Goal: Task Accomplishment & Management: Manage account settings

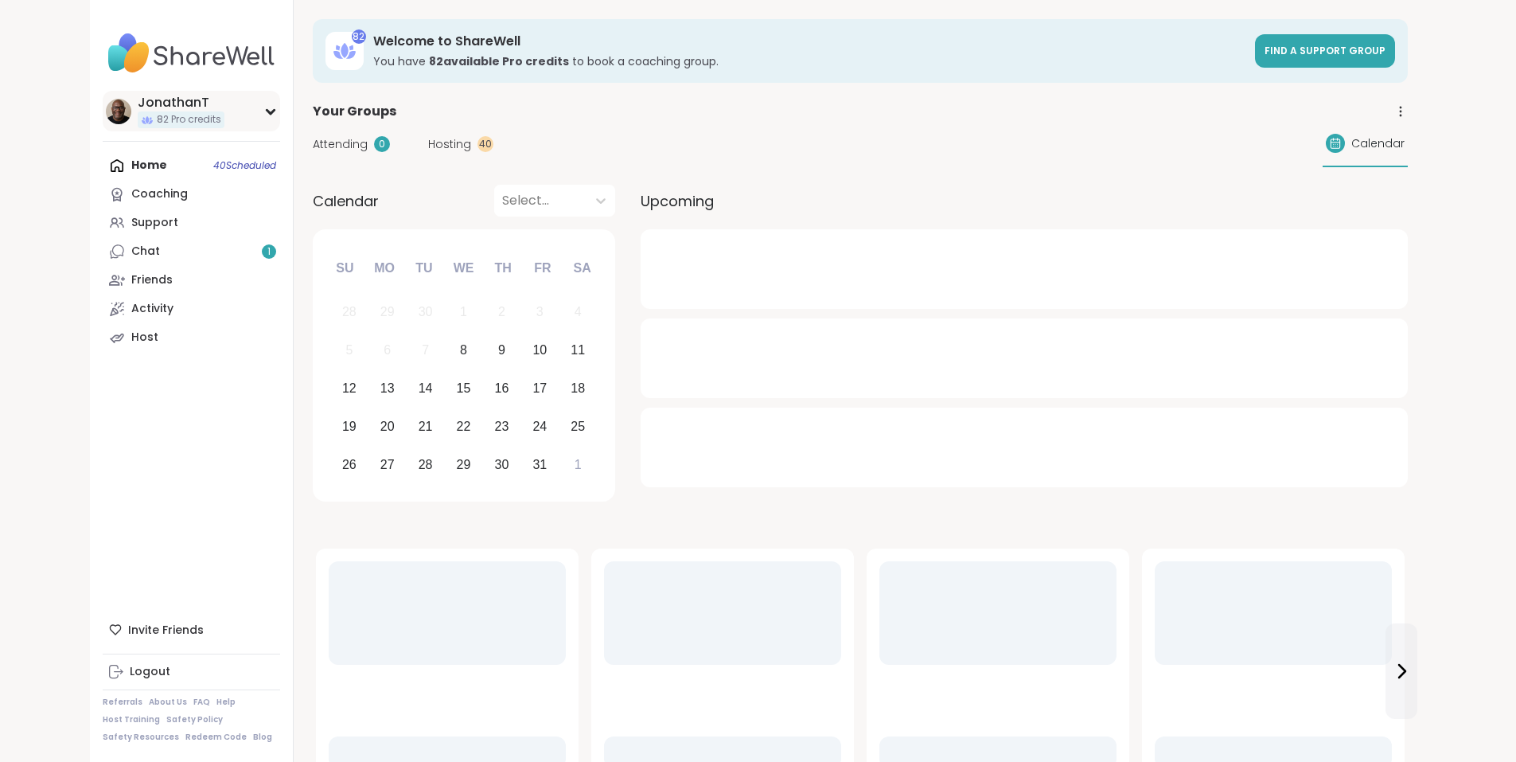
click at [157, 118] on span "82 Pro credits" at bounding box center [189, 120] width 64 height 14
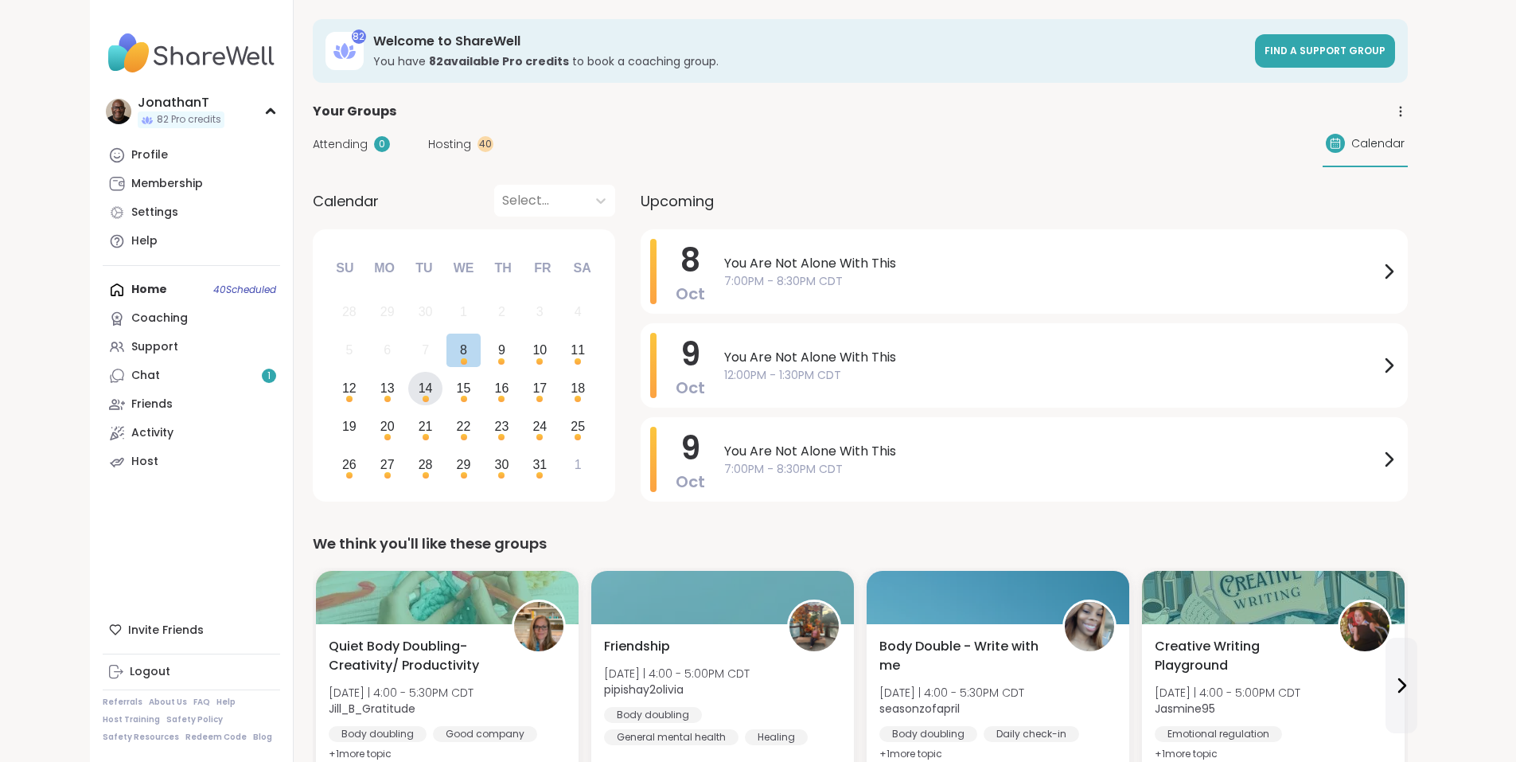
click at [419, 384] on div "14" at bounding box center [426, 387] width 14 height 21
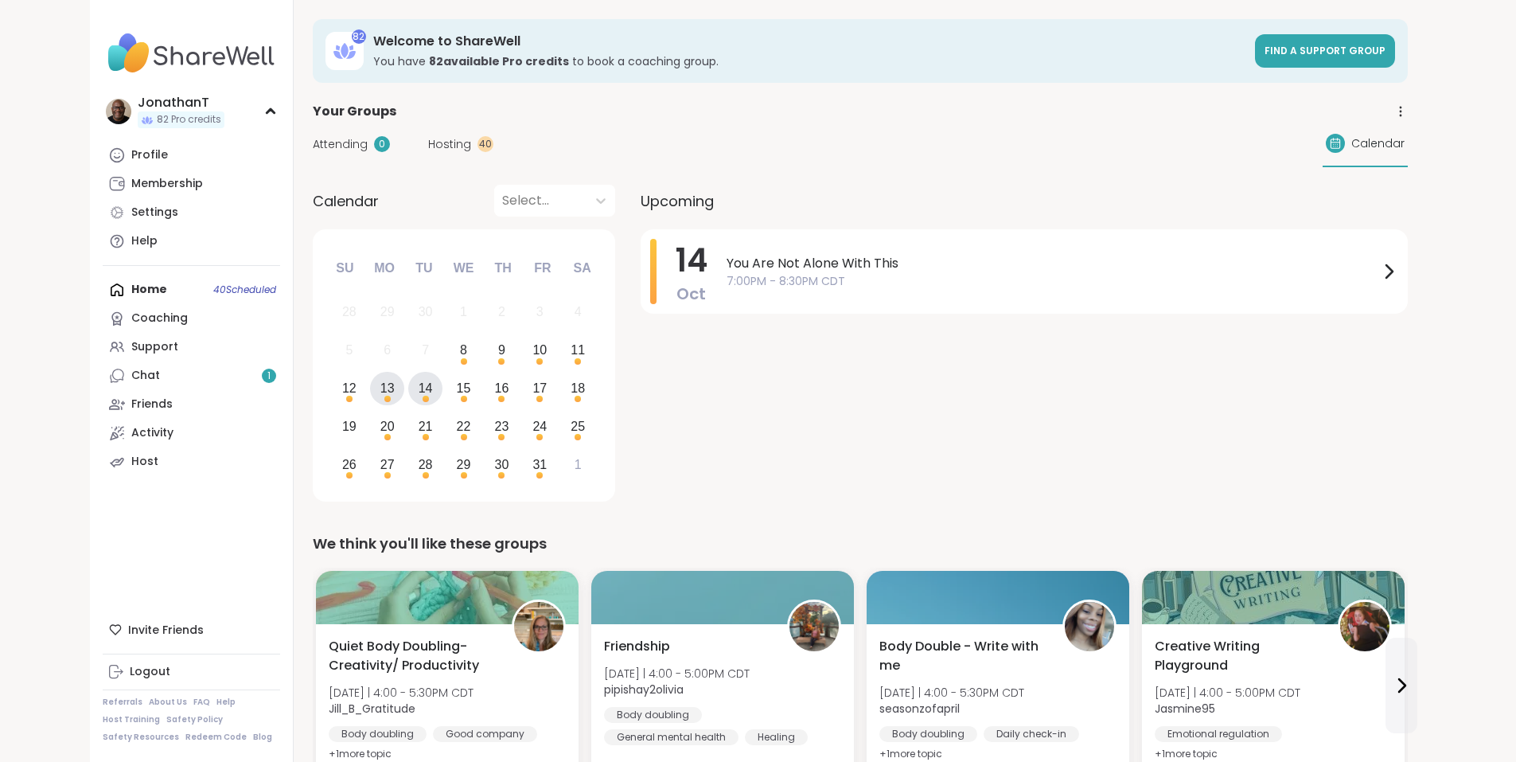
click at [370, 388] on div "13" at bounding box center [387, 389] width 34 height 34
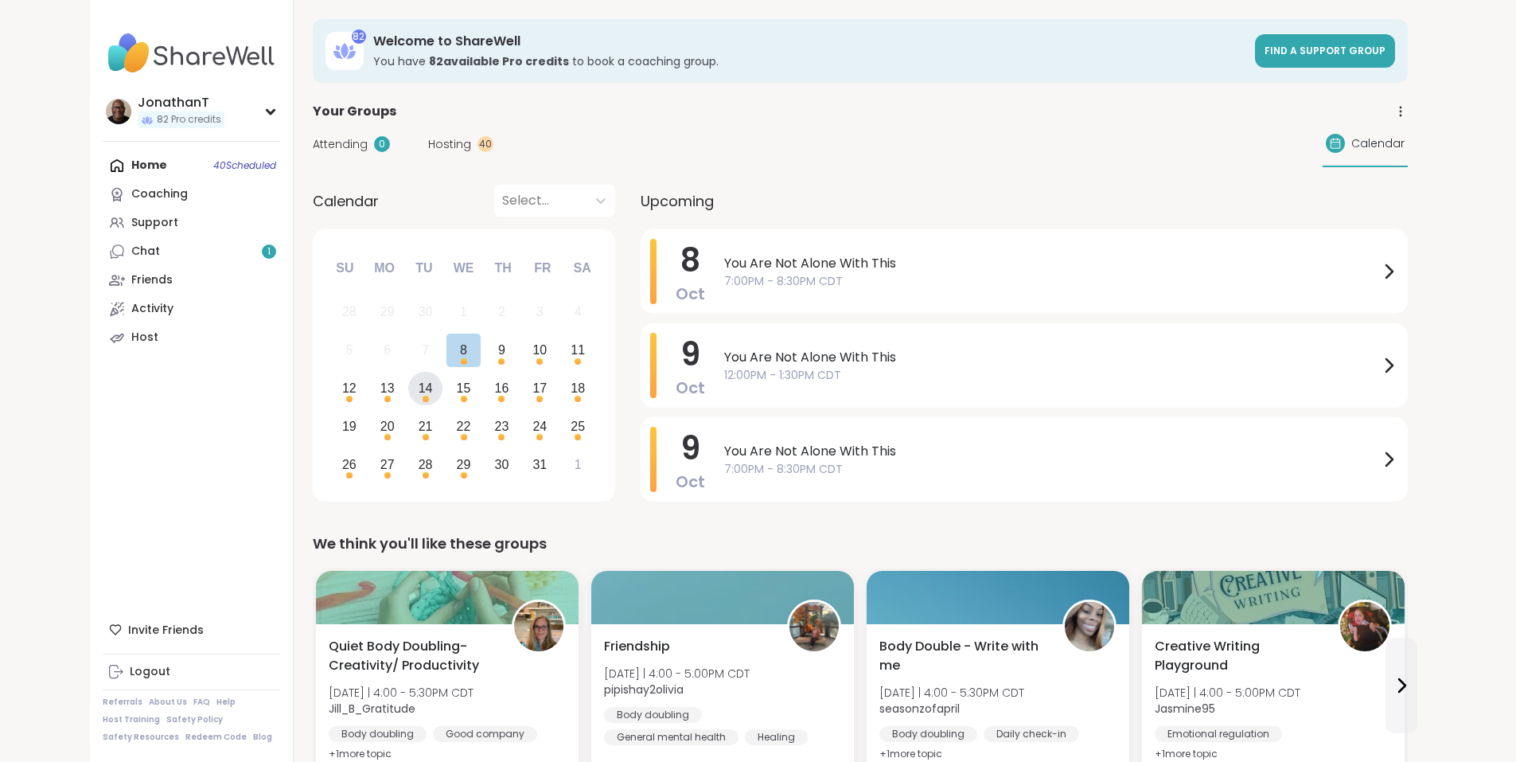
click at [408, 390] on div "14" at bounding box center [425, 389] width 34 height 34
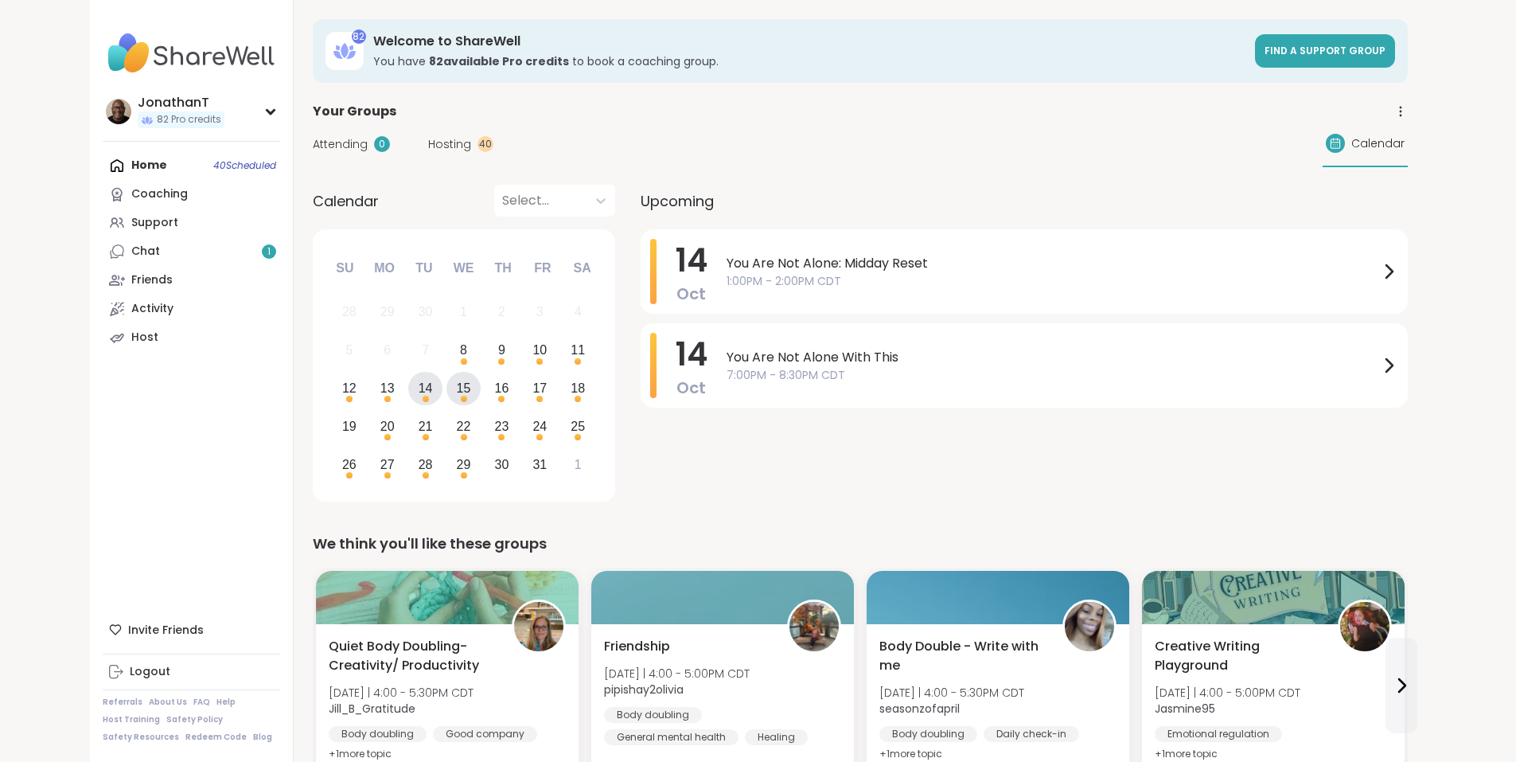
click at [457, 392] on div "15" at bounding box center [464, 387] width 14 height 21
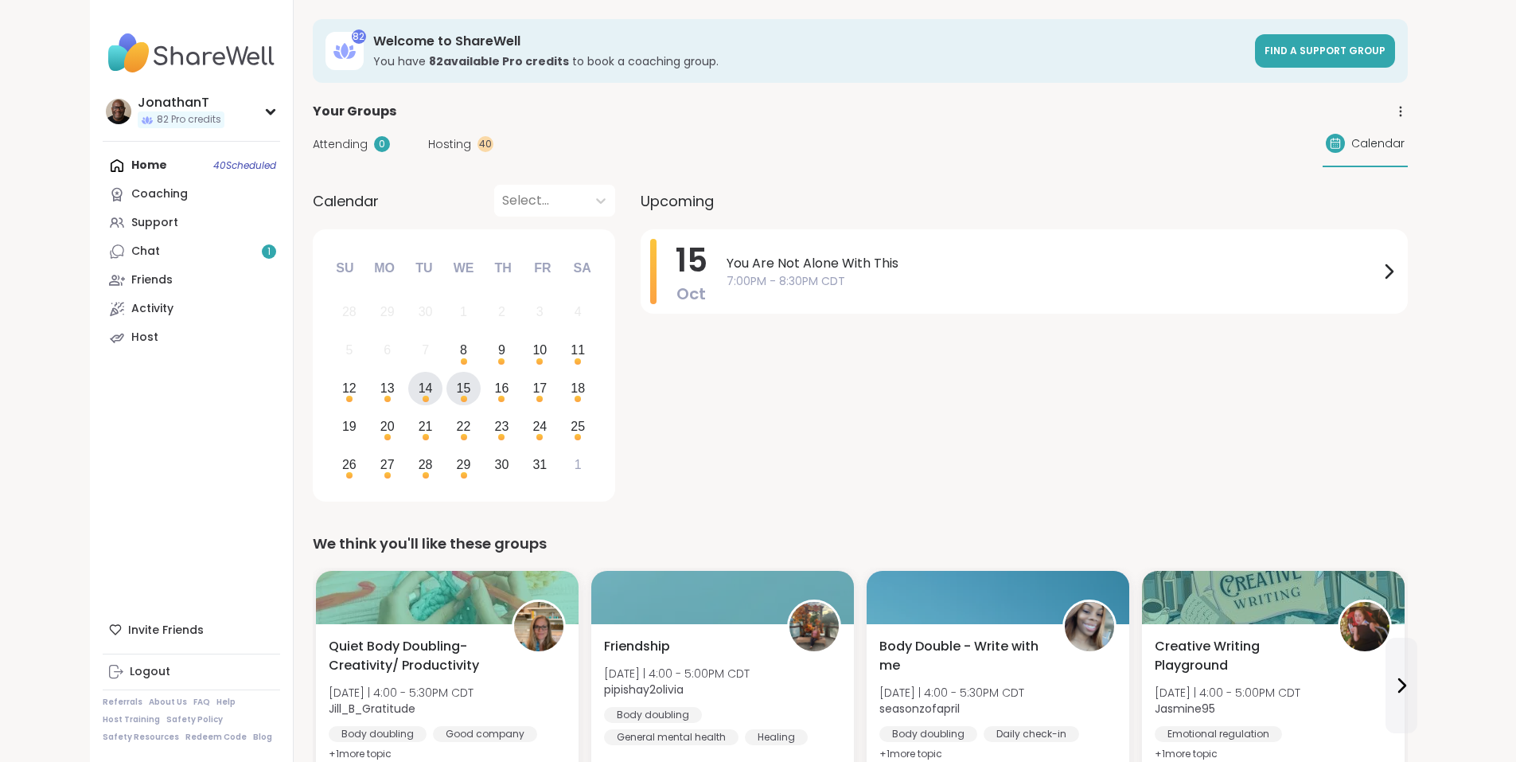
click at [419, 392] on div "14" at bounding box center [426, 387] width 14 height 21
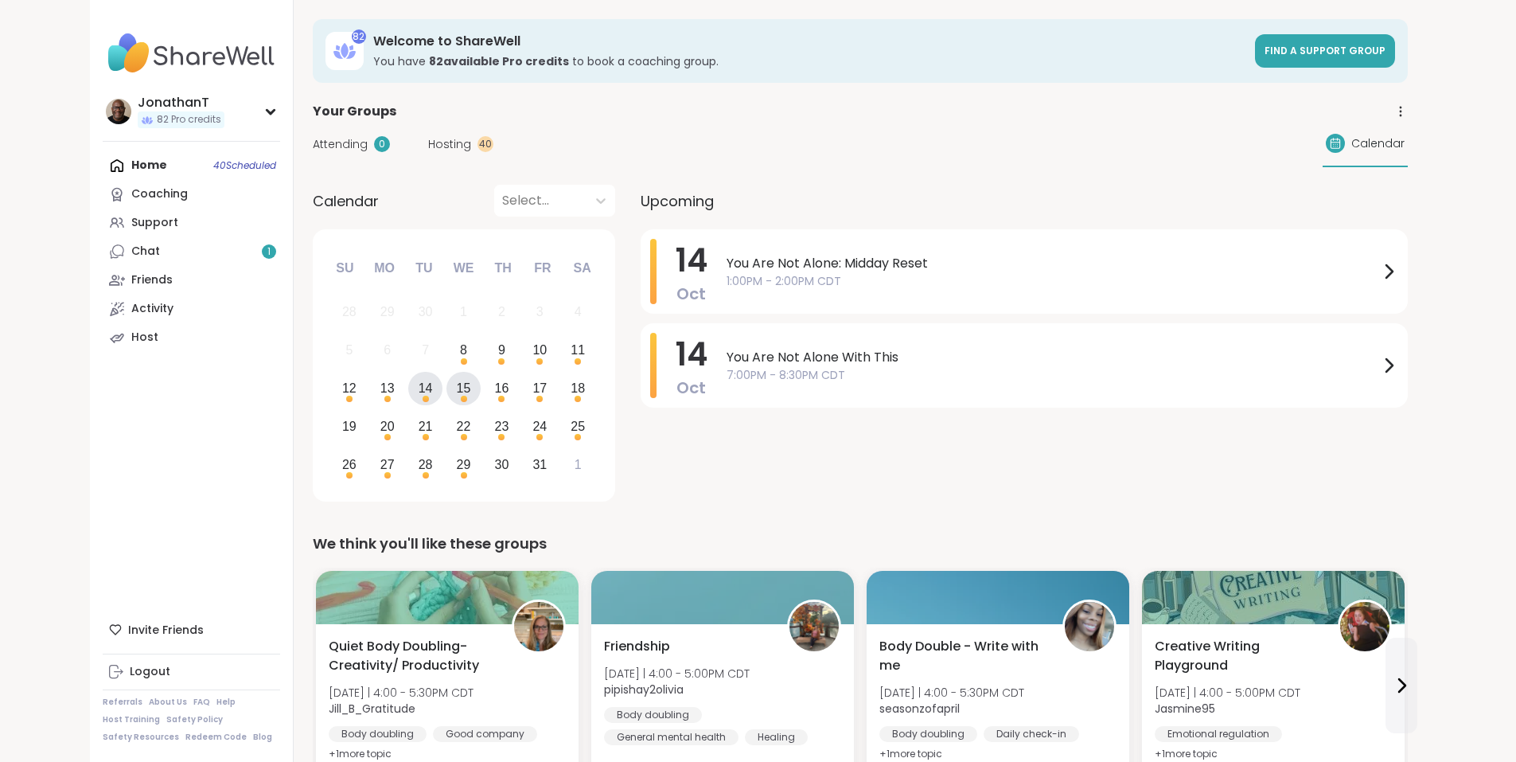
click at [446, 401] on div "15" at bounding box center [463, 389] width 34 height 34
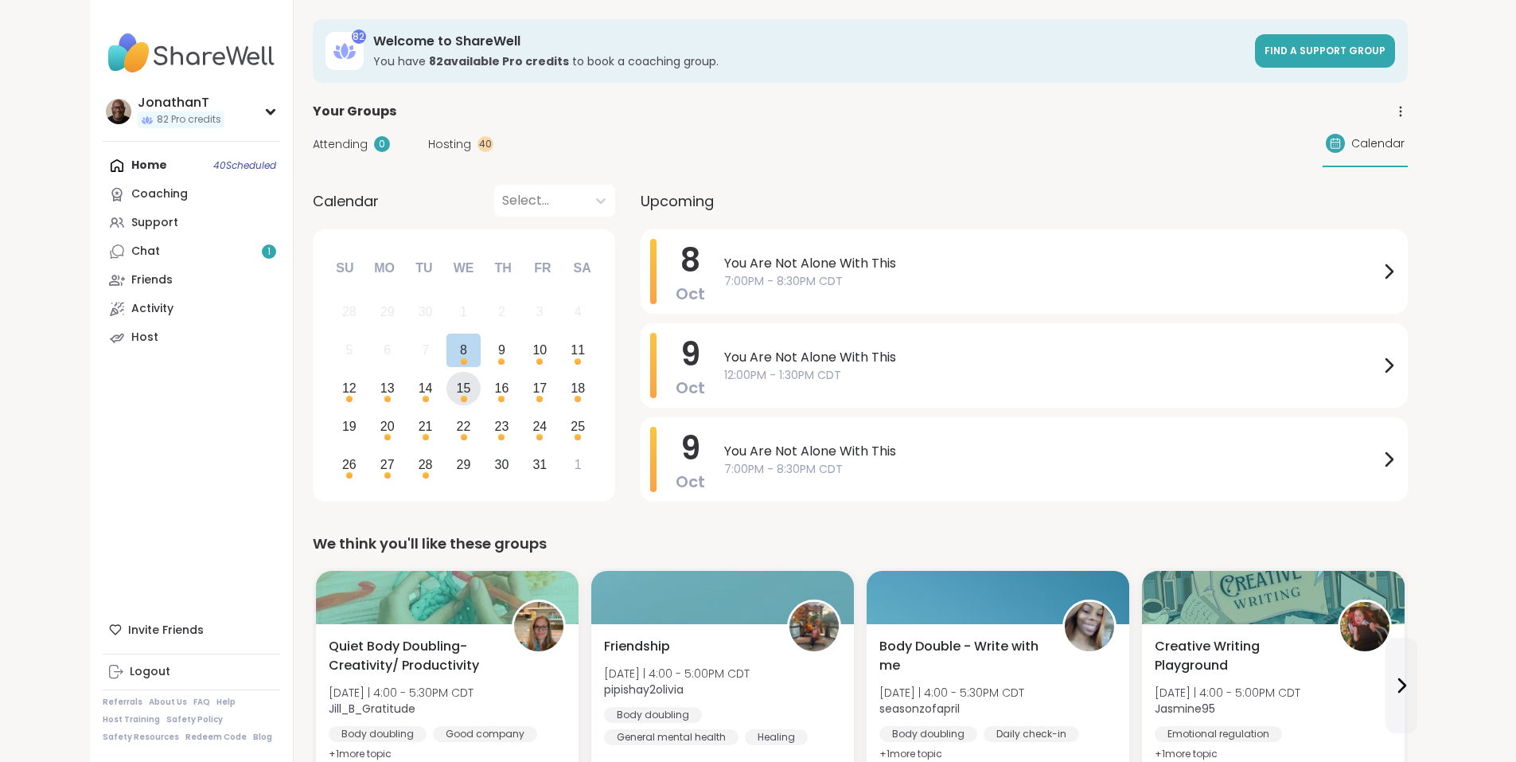
click at [457, 397] on div "15" at bounding box center [464, 387] width 14 height 21
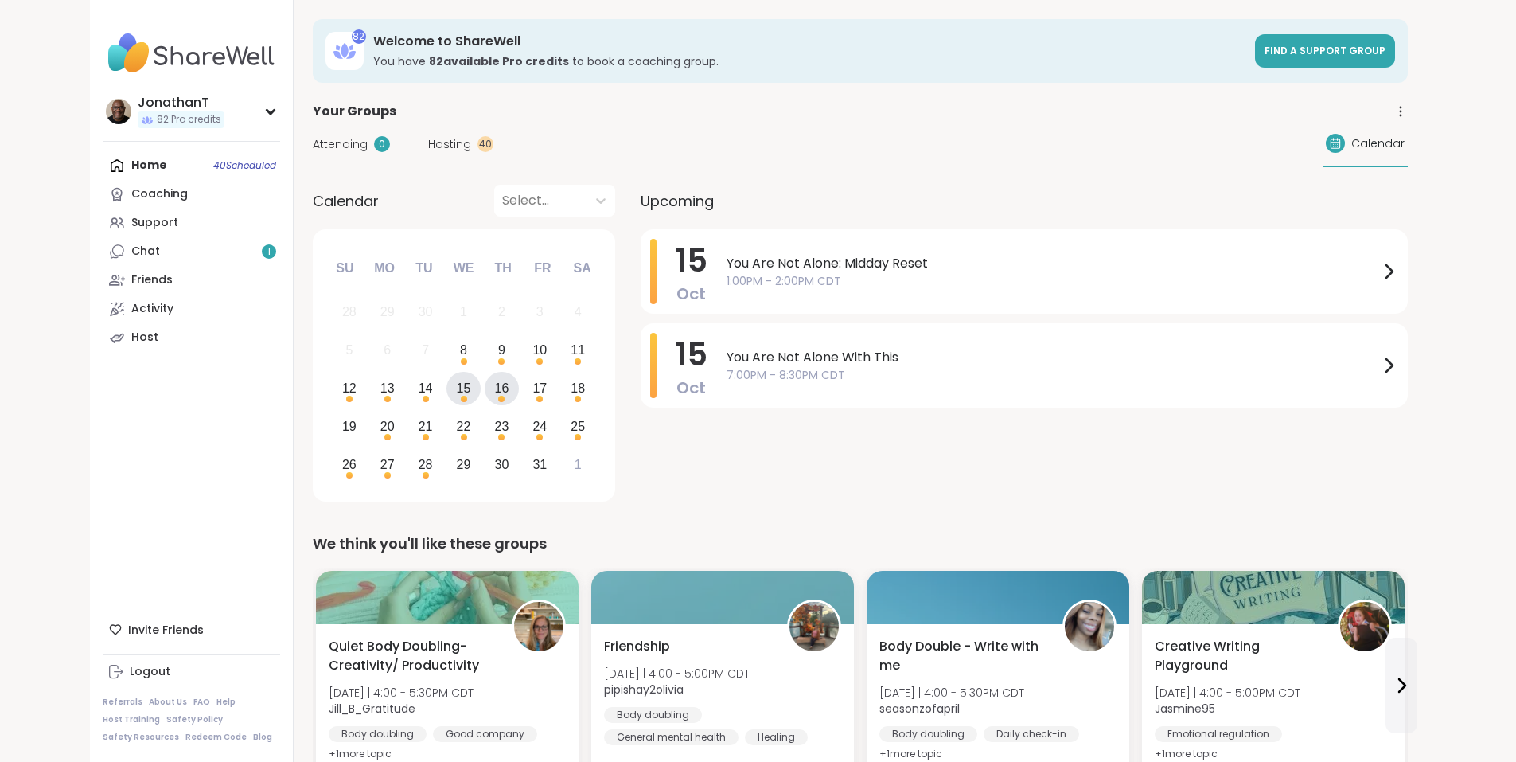
click at [495, 390] on div "16" at bounding box center [502, 387] width 14 height 21
click at [495, 388] on div "16" at bounding box center [502, 387] width 14 height 21
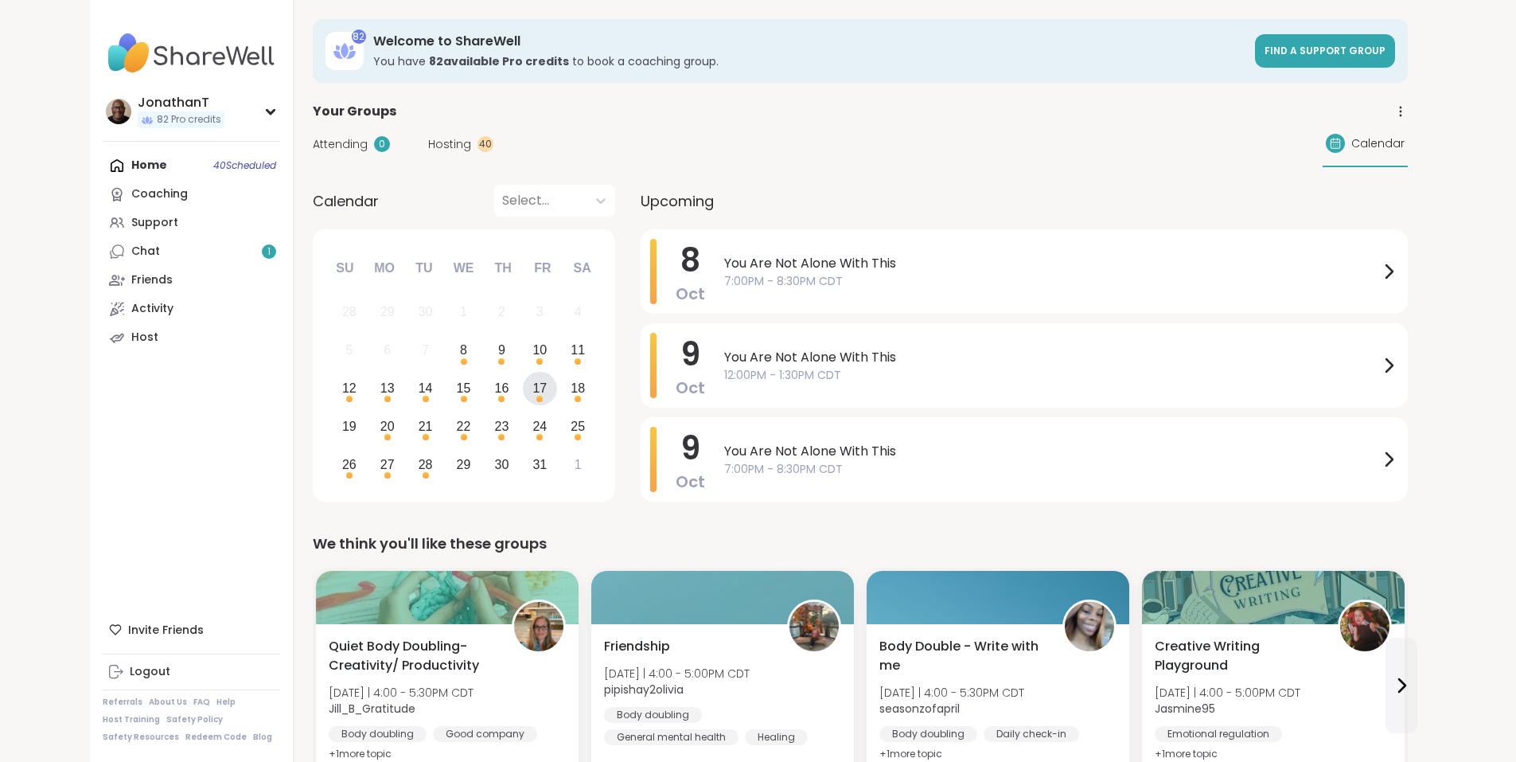
click at [532, 391] on div "17" at bounding box center [539, 387] width 14 height 21
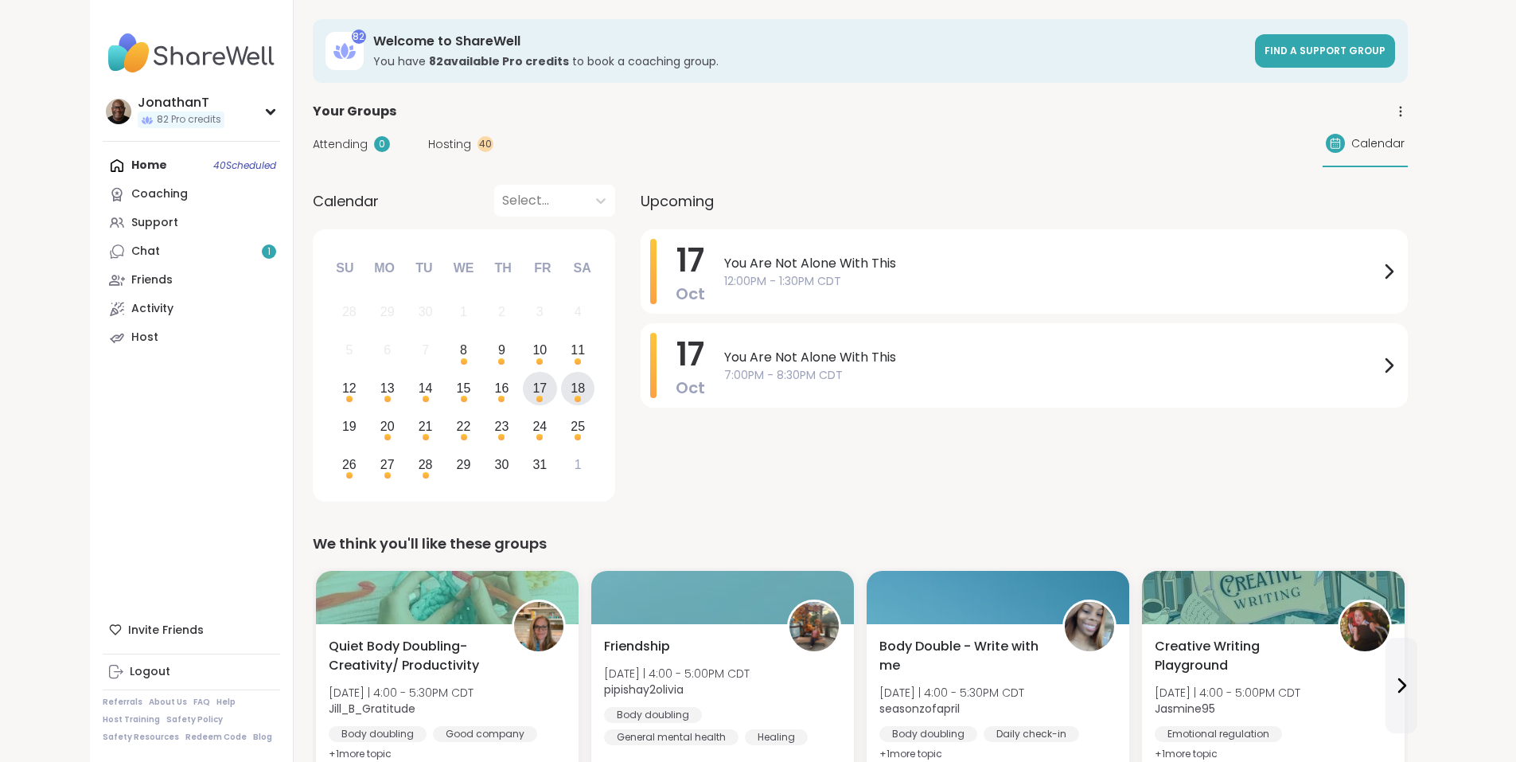
click at [571, 393] on div "18" at bounding box center [578, 387] width 14 height 21
click at [342, 424] on div "19" at bounding box center [349, 425] width 14 height 21
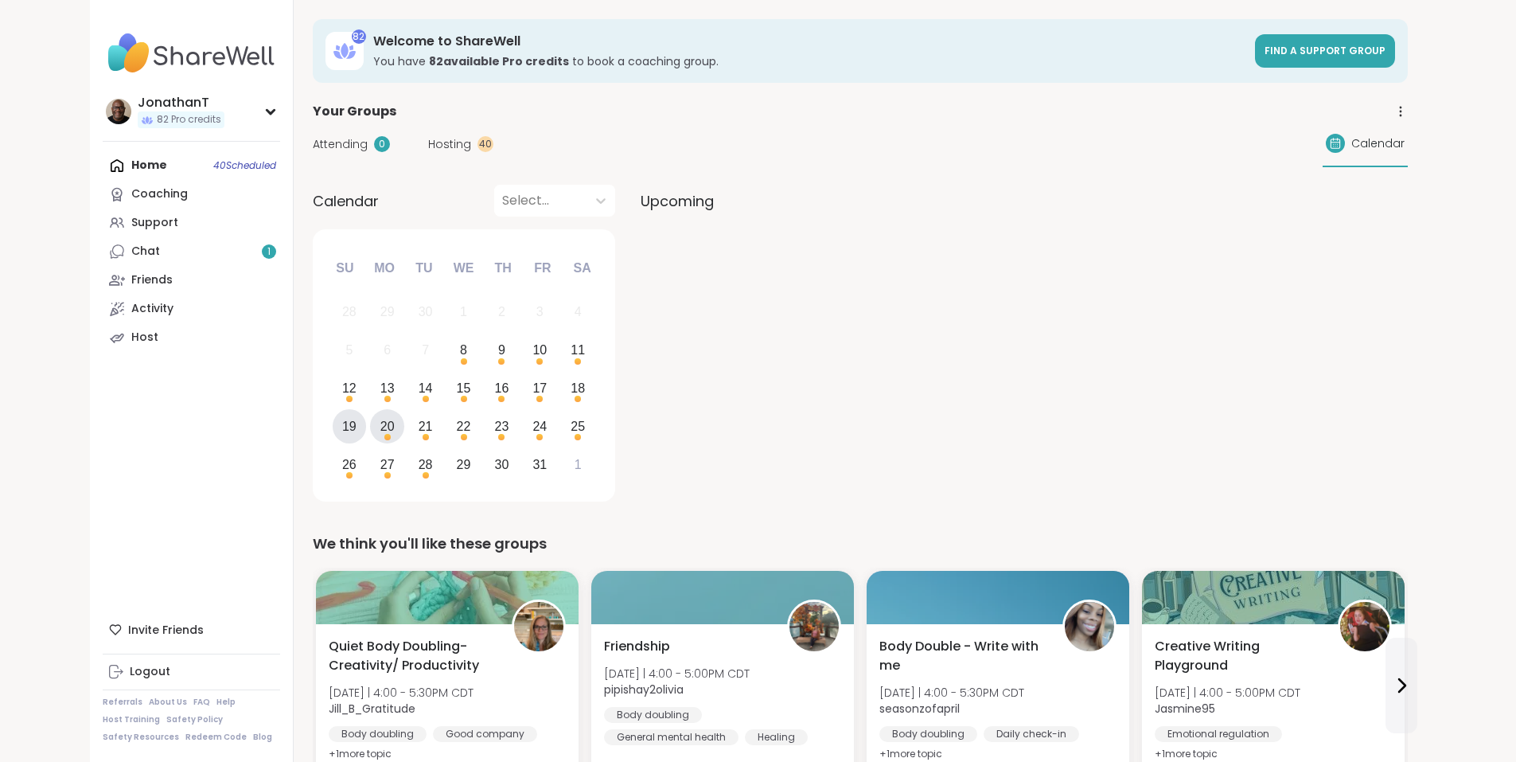
click at [370, 431] on div "20" at bounding box center [387, 426] width 34 height 34
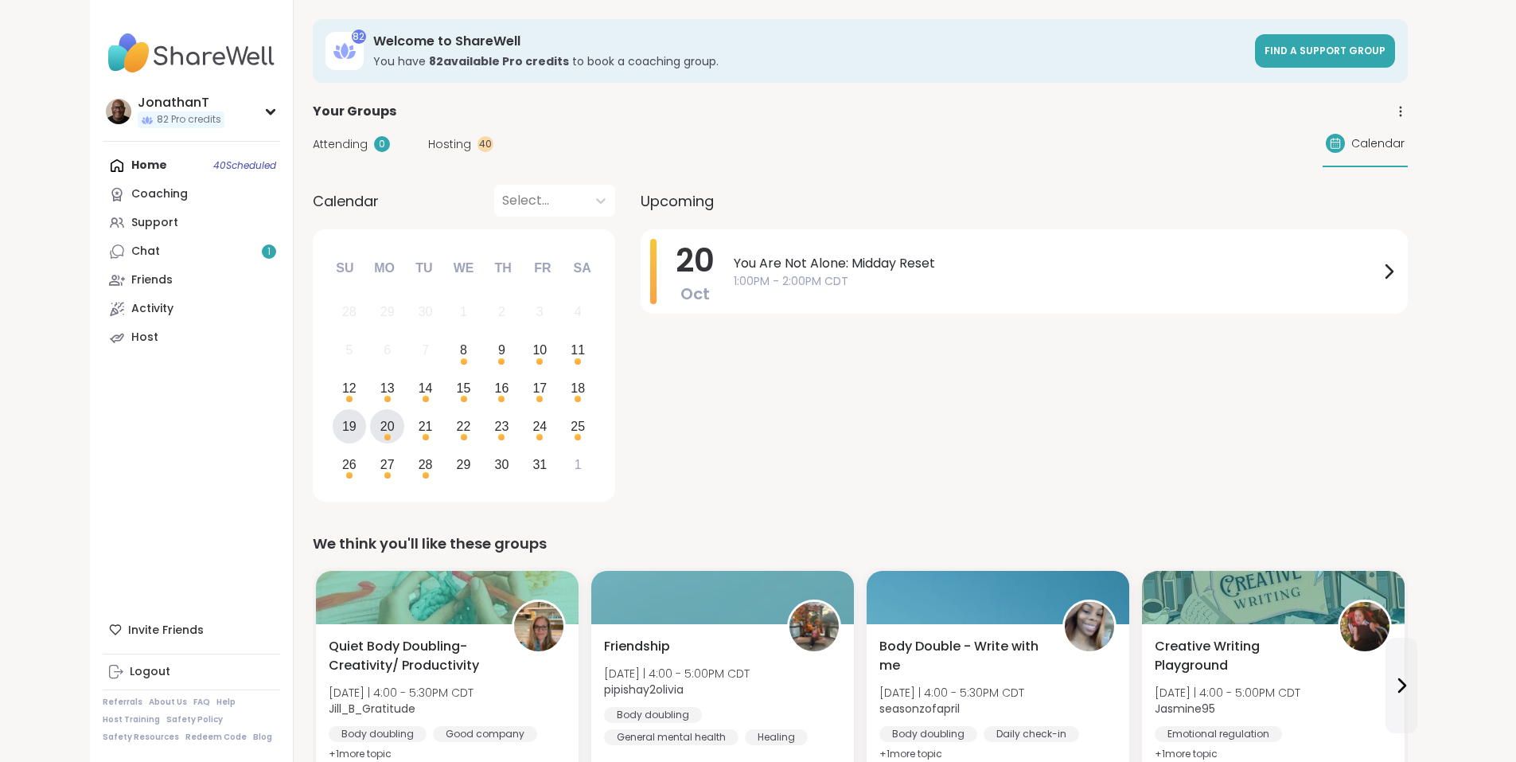
click at [342, 418] on div "19" at bounding box center [349, 425] width 14 height 21
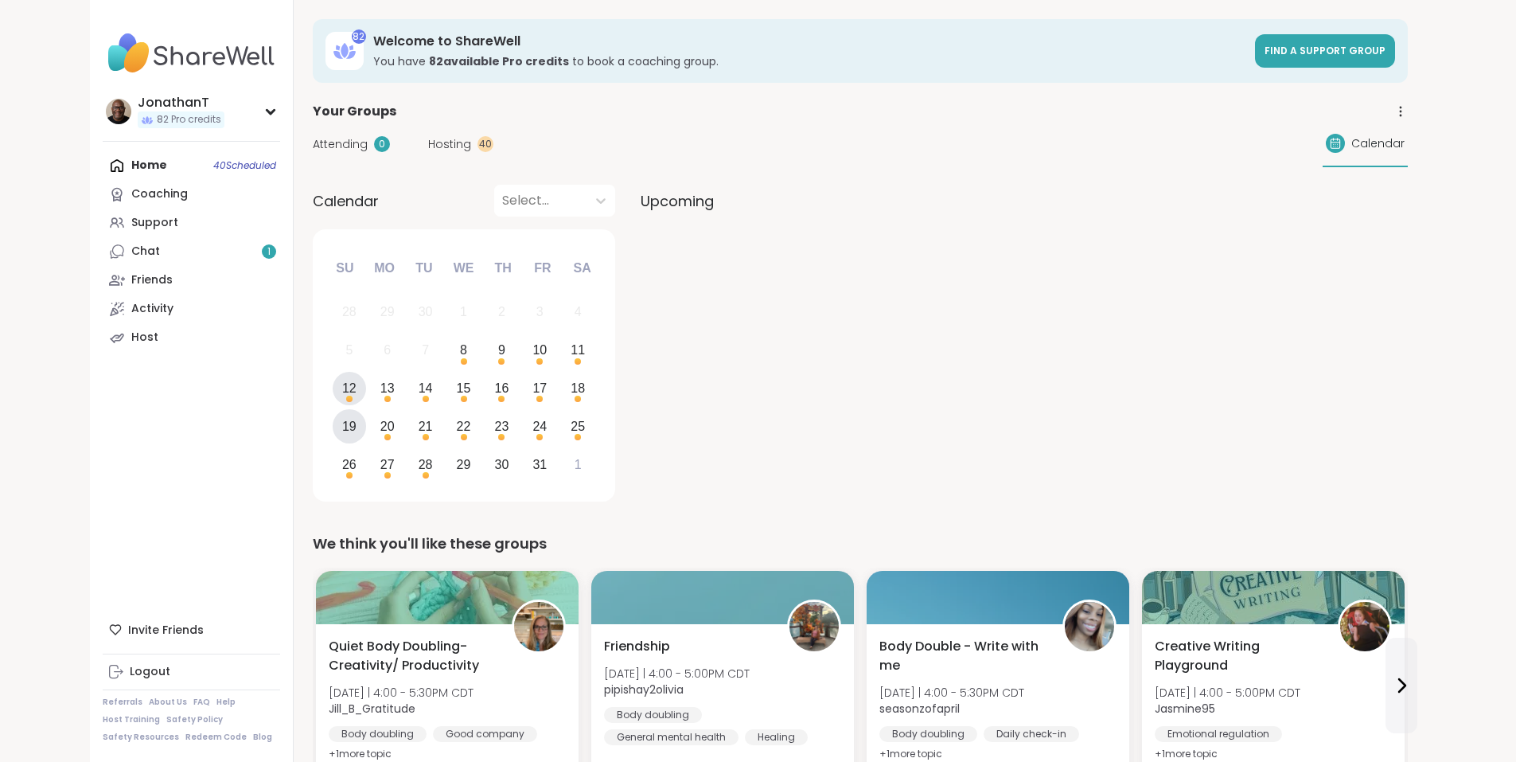
click at [342, 391] on div "12" at bounding box center [349, 387] width 14 height 21
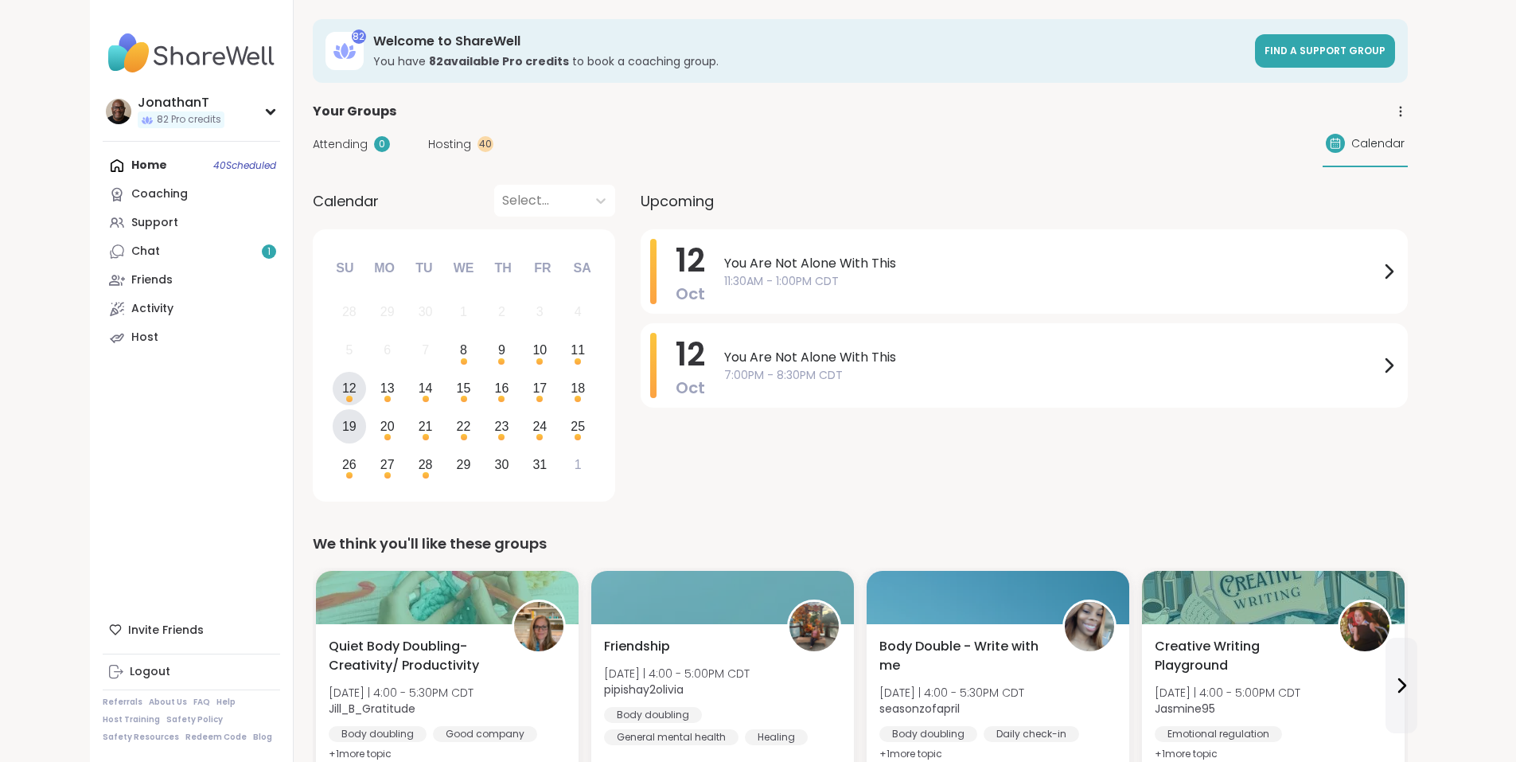
click at [342, 419] on div "19" at bounding box center [349, 425] width 14 height 21
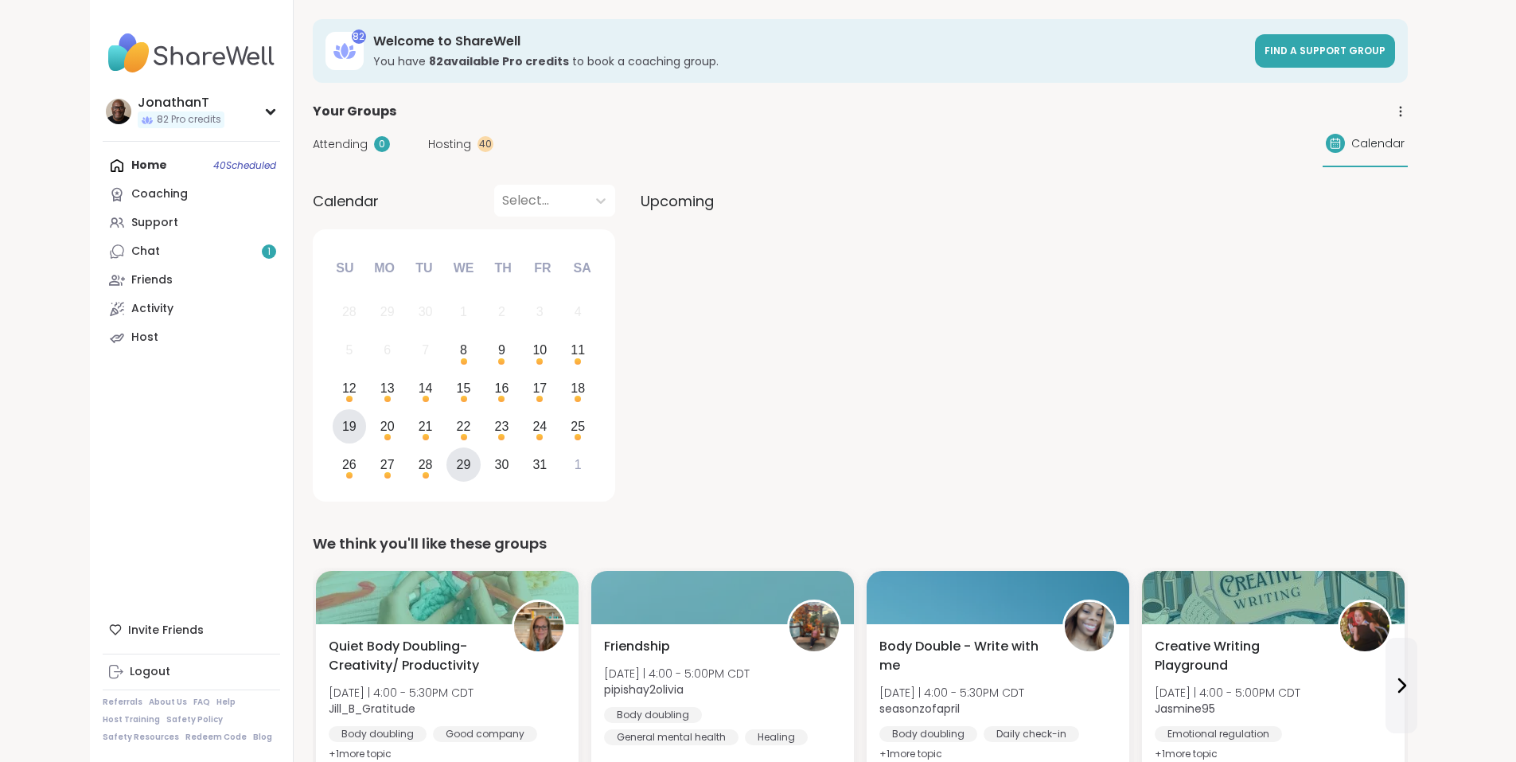
click at [457, 473] on div "29" at bounding box center [464, 464] width 14 height 21
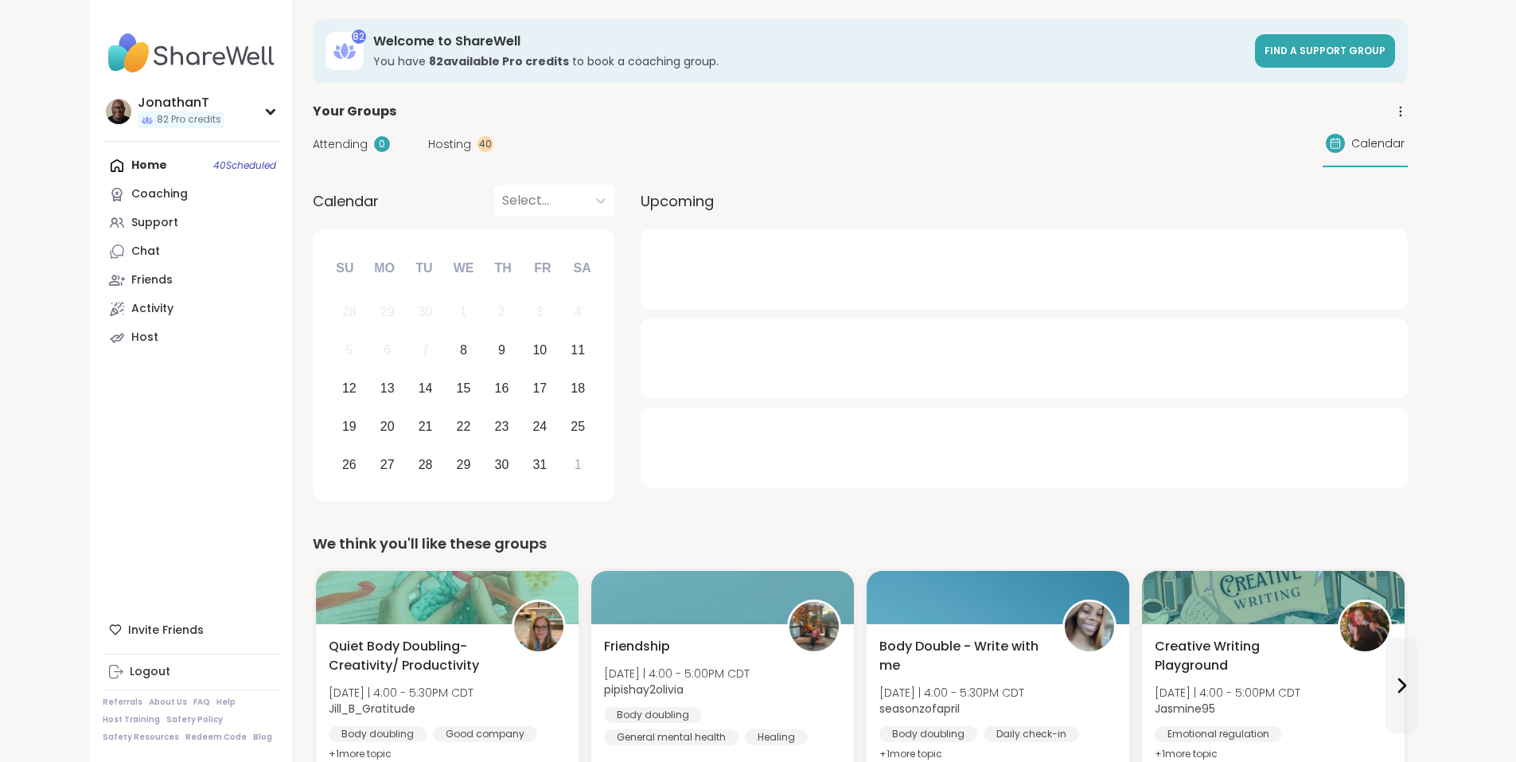
click at [103, 164] on div "Home 40 Scheduled Coaching Support Chat Friends Activity Host" at bounding box center [191, 251] width 177 height 201
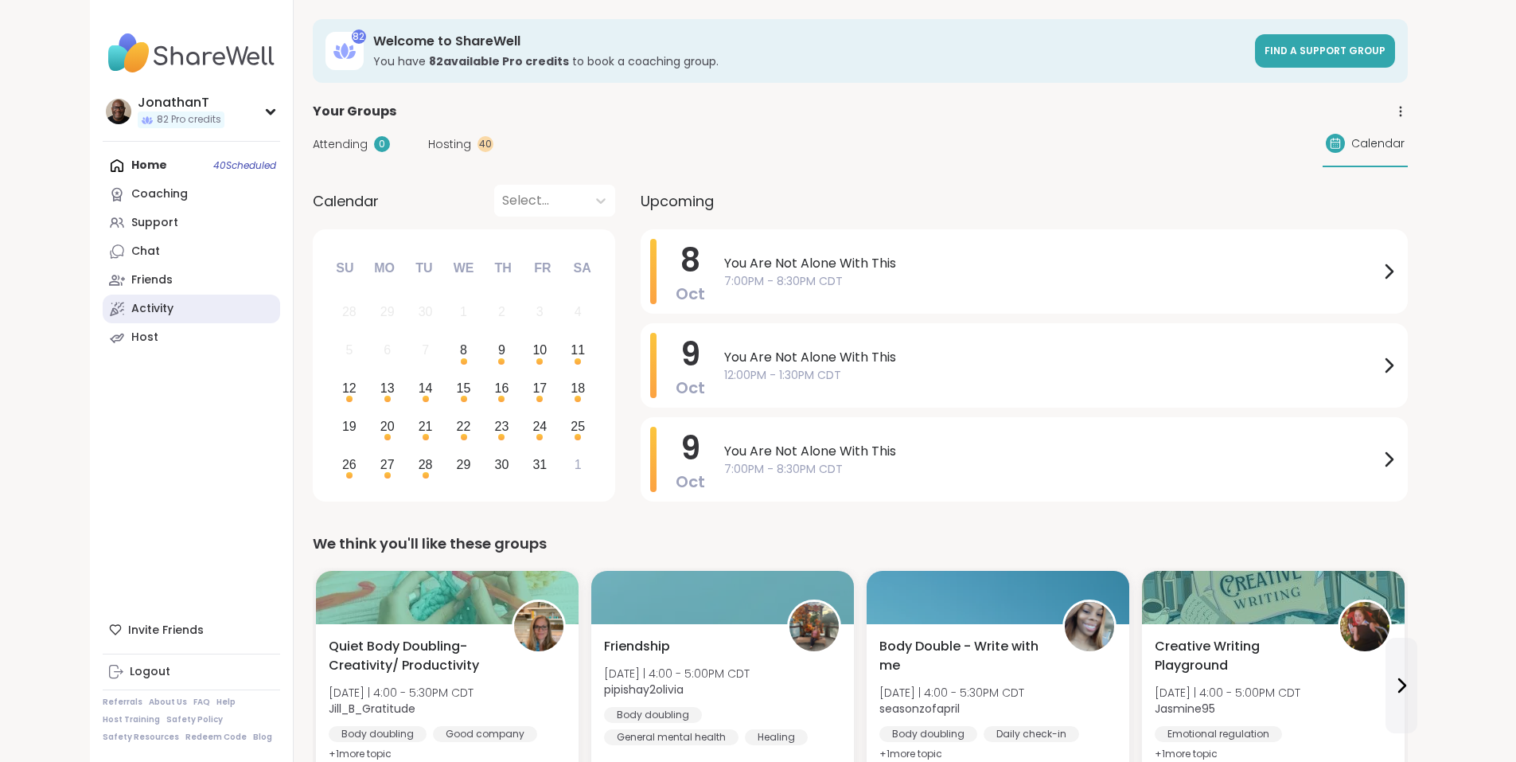
click at [131, 302] on div "Activity" at bounding box center [152, 309] width 42 height 16
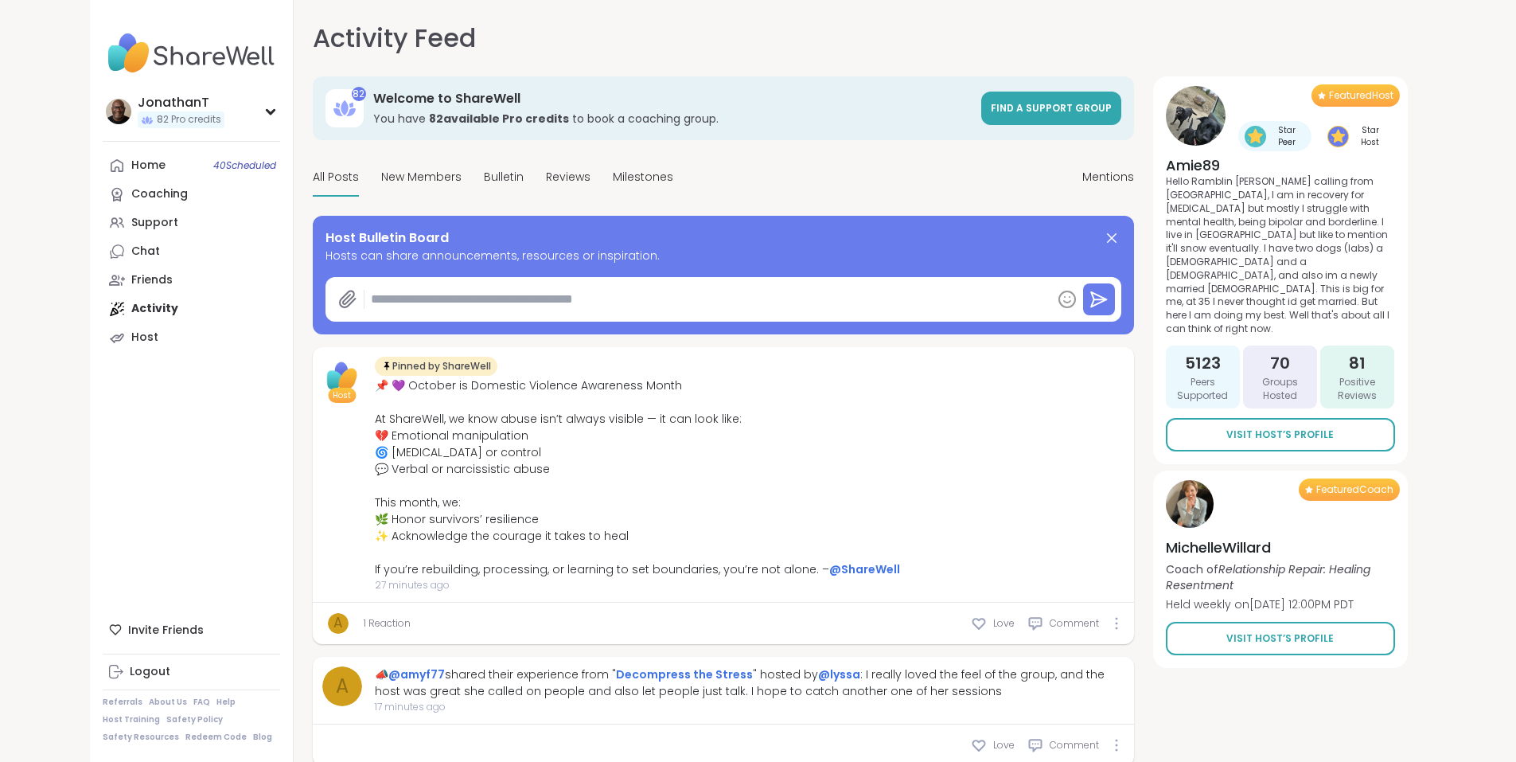
type textarea "*"
click at [131, 335] on div "Host" at bounding box center [144, 337] width 27 height 16
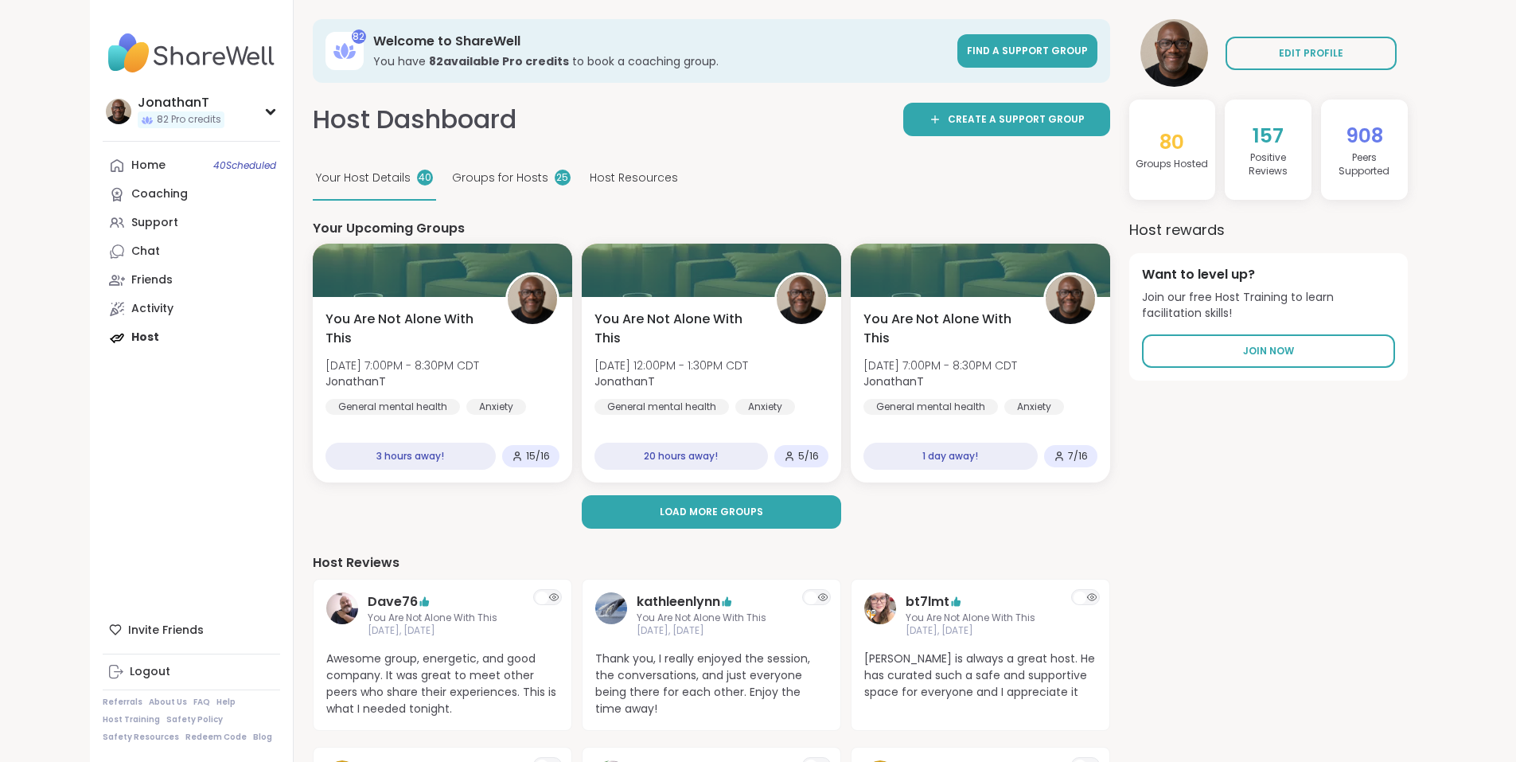
click at [616, 494] on div "You Are Not Alone With This Wed, Oct 08 | 7:00PM - 8:30PM CDT JonathanT General…" at bounding box center [711, 382] width 797 height 291
click at [611, 509] on button "Load more groups" at bounding box center [711, 511] width 259 height 33
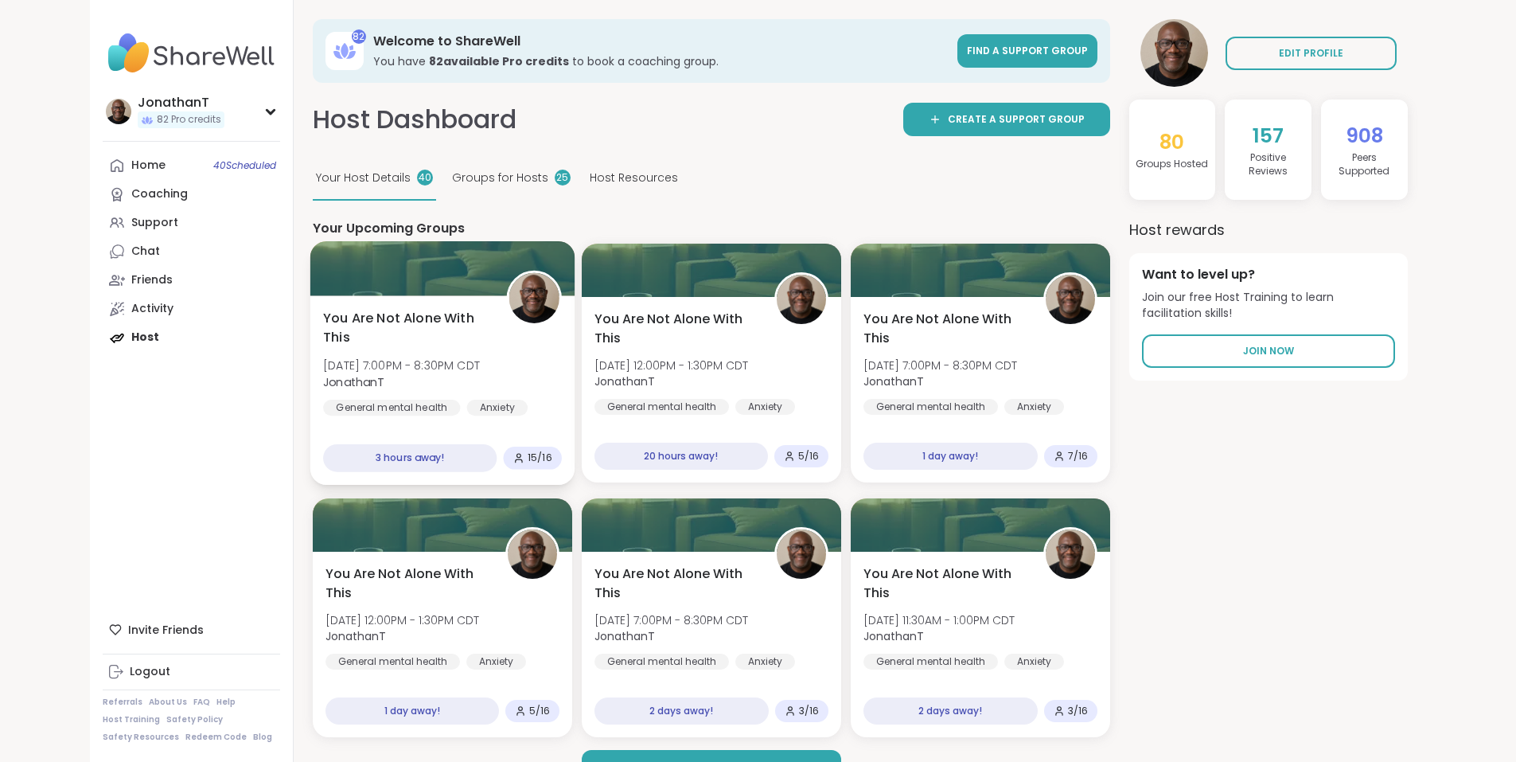
click at [387, 326] on span "You Are Not Alone With This" at bounding box center [406, 328] width 166 height 39
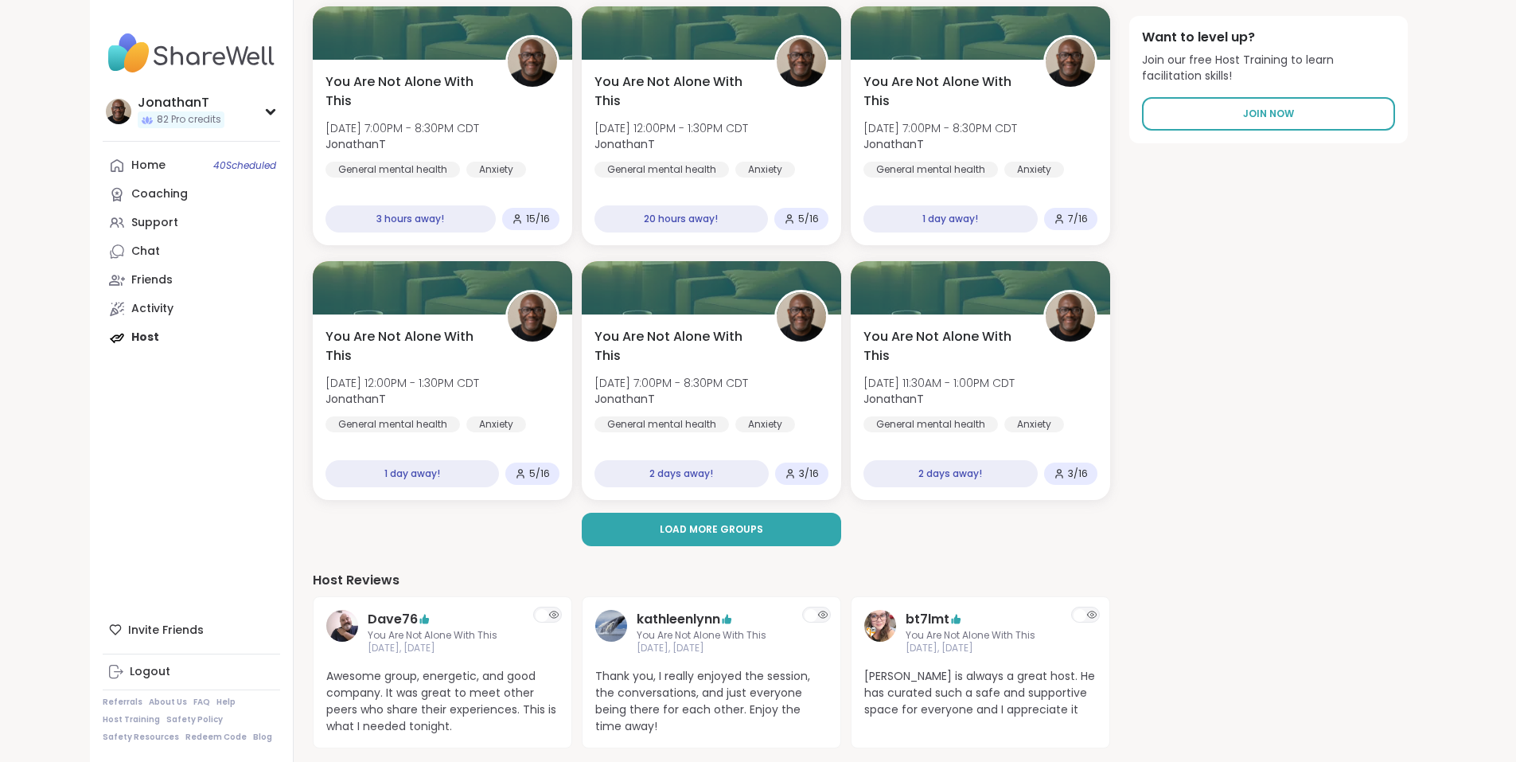
scroll to position [239, 0]
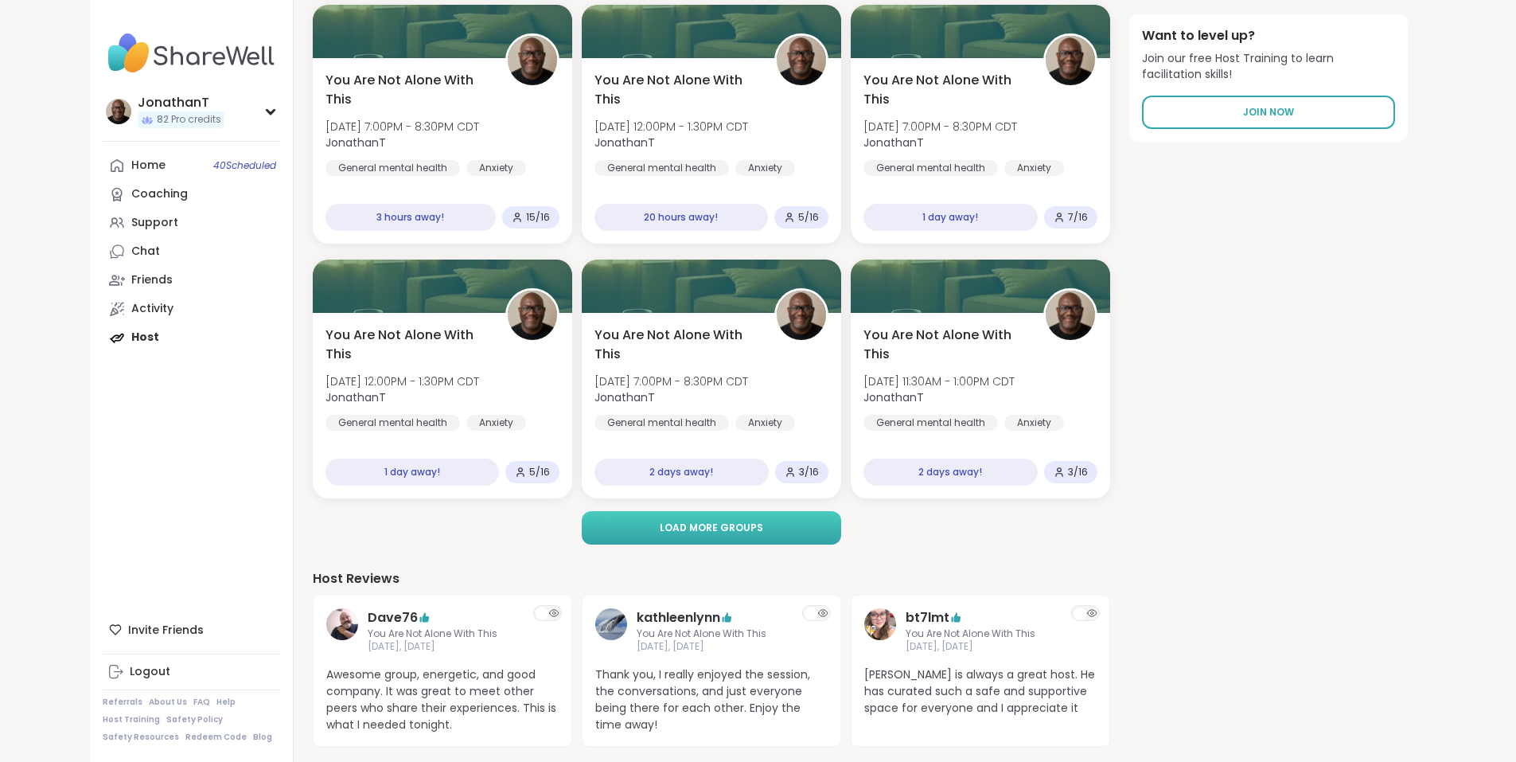
click at [770, 532] on button "Load more groups" at bounding box center [711, 527] width 259 height 33
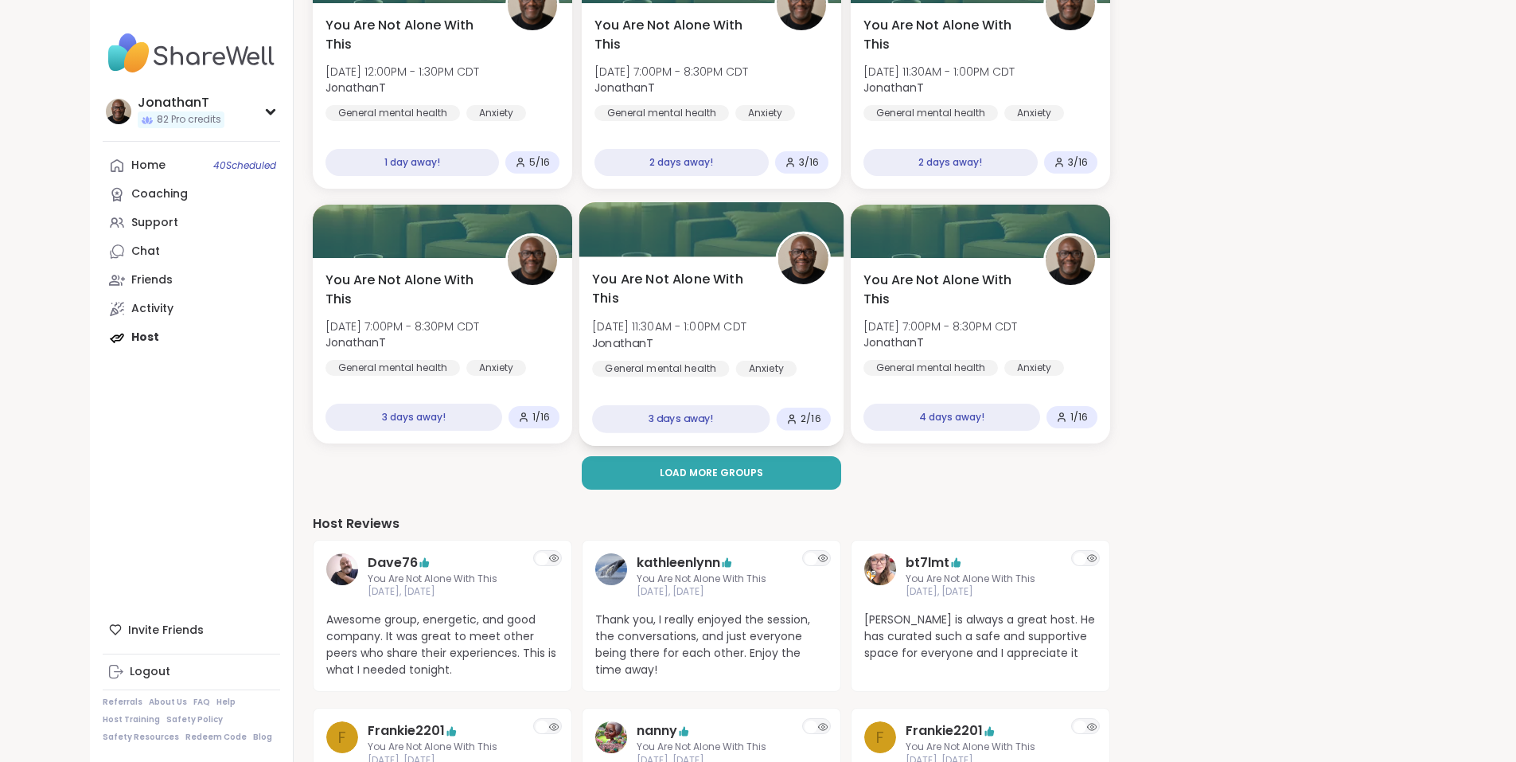
scroll to position [557, 0]
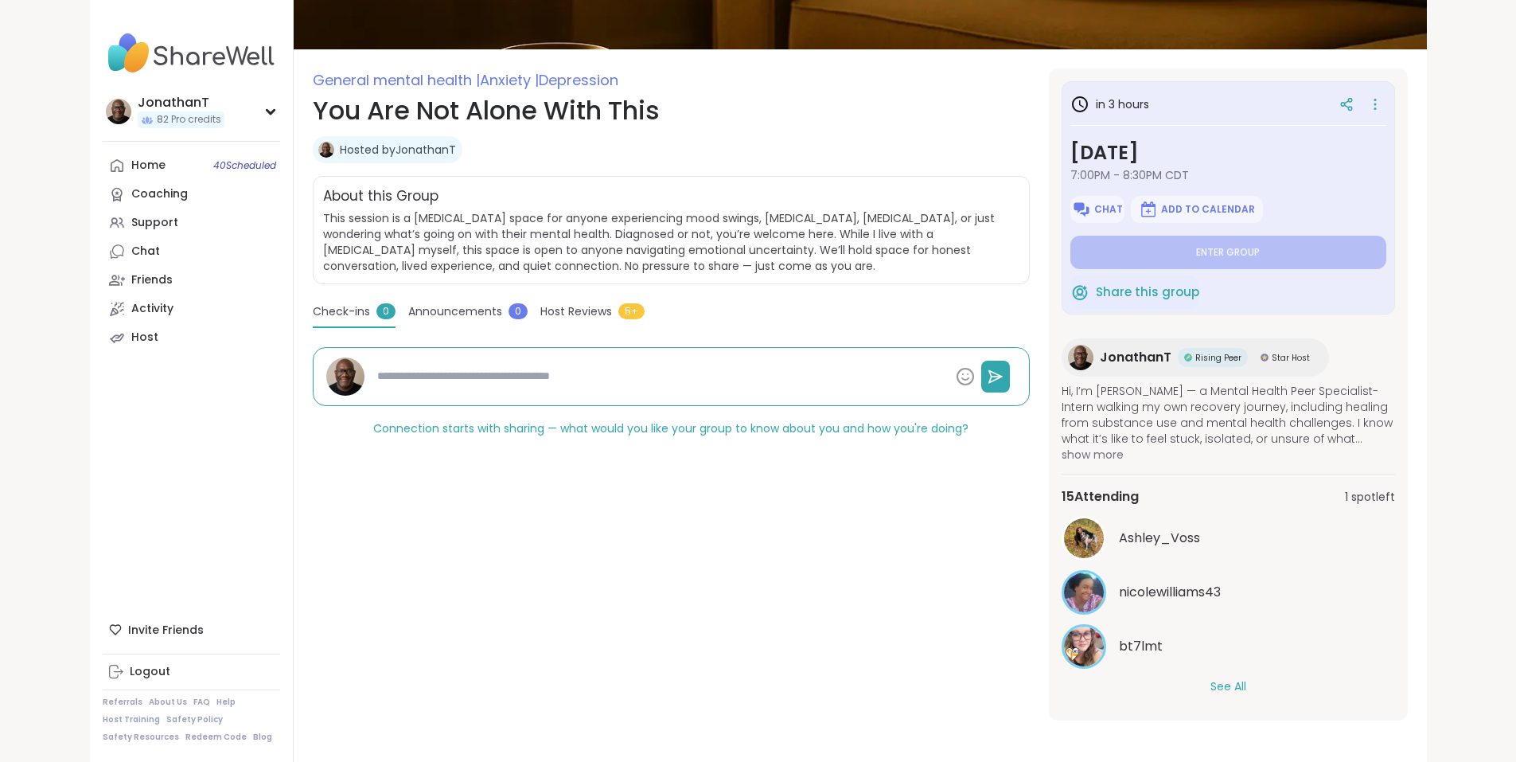
scroll to position [162, 0]
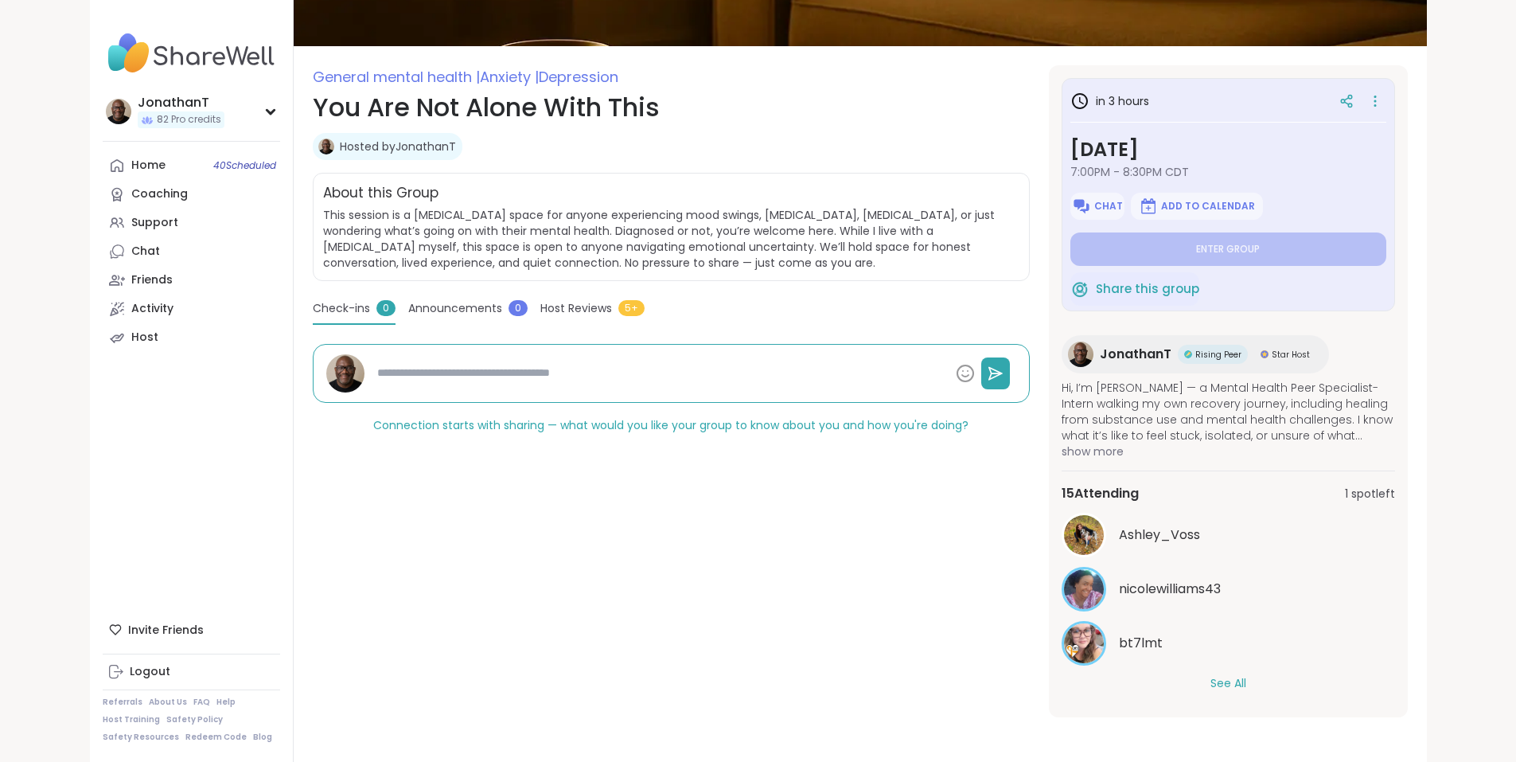
click at [1246, 688] on button "See All" at bounding box center [1228, 683] width 36 height 17
type textarea "*"
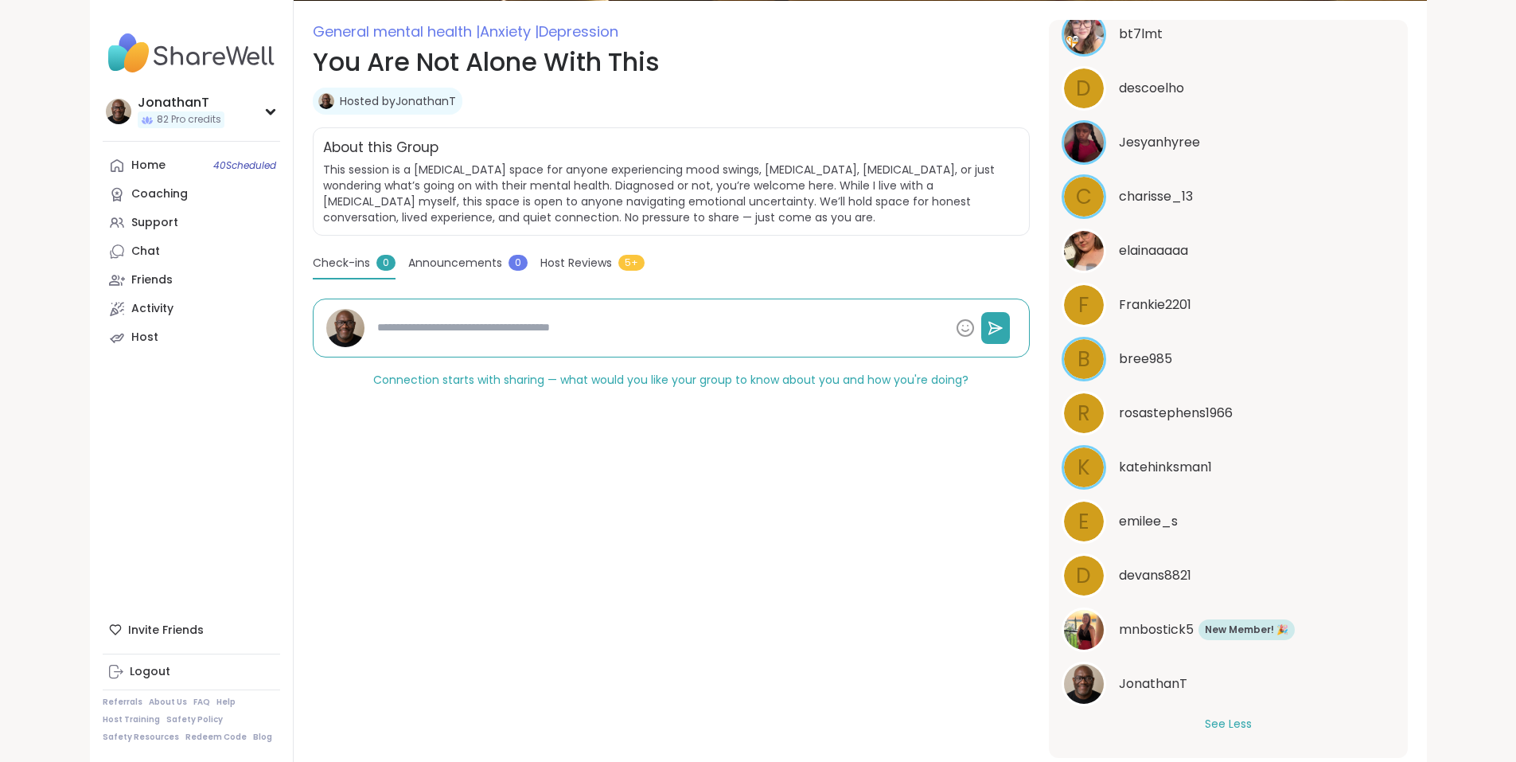
scroll to position [248, 0]
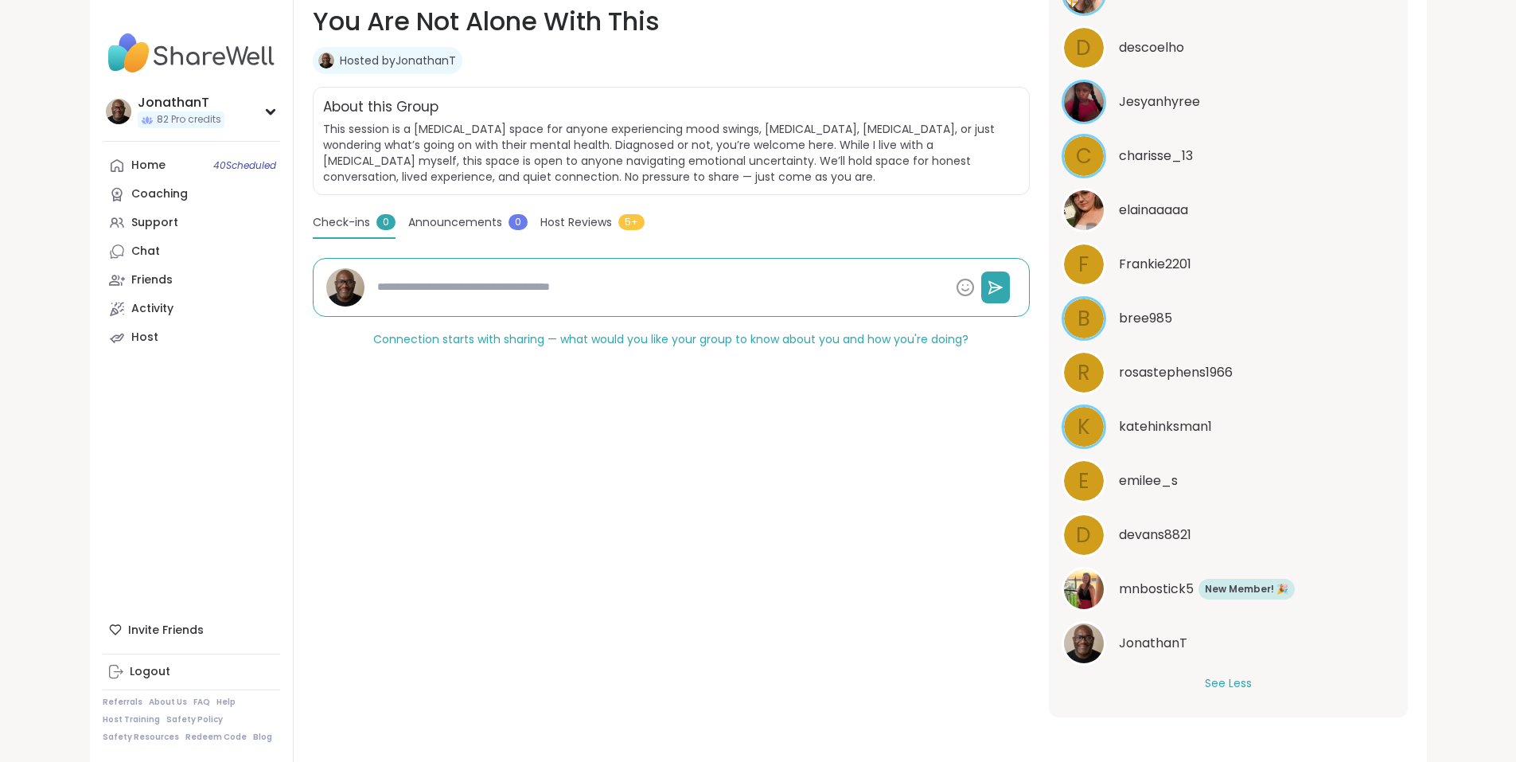
click at [1187, 591] on span "mnbostick5" at bounding box center [1156, 588] width 75 height 19
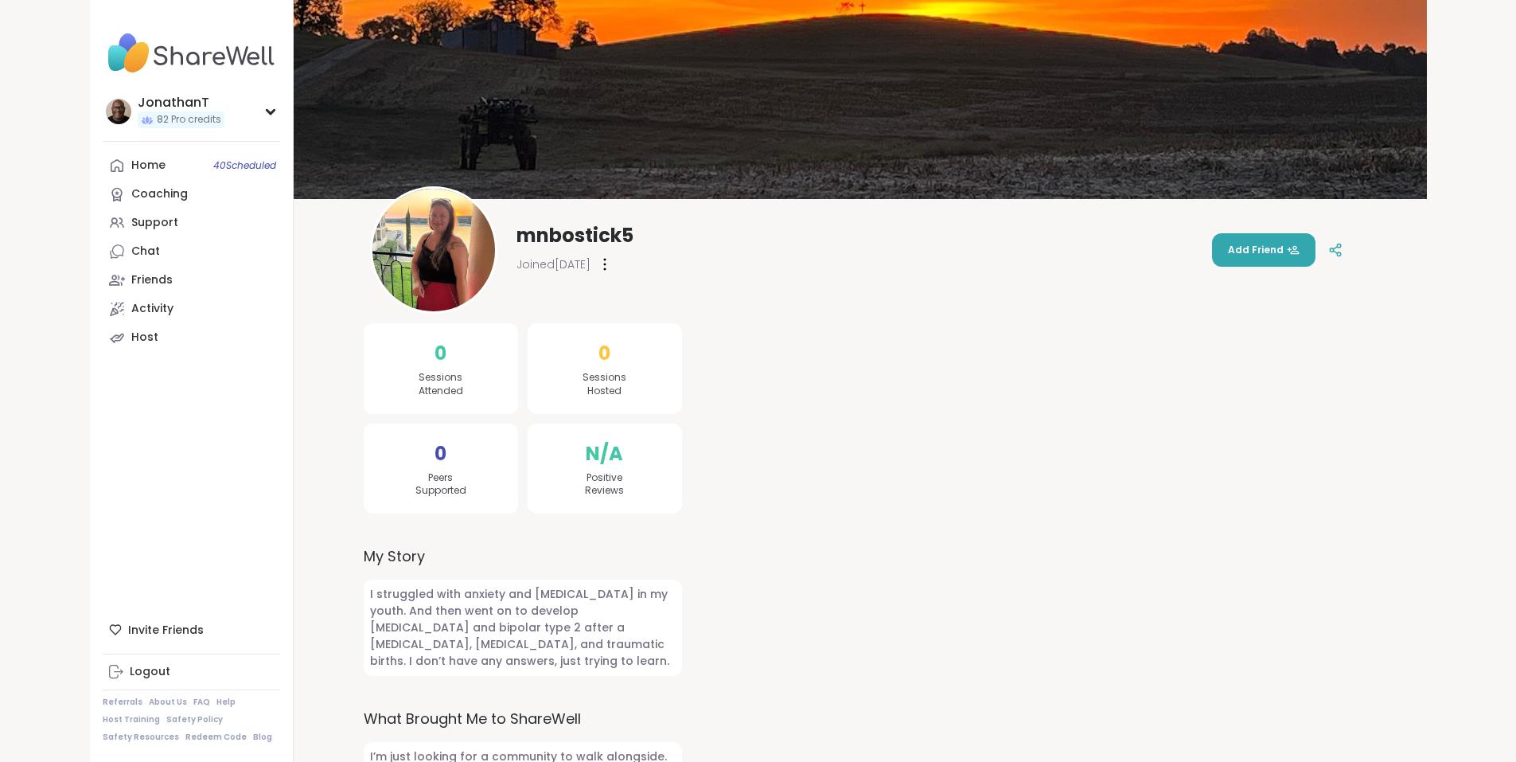
click at [372, 277] on img at bounding box center [433, 250] width 123 height 123
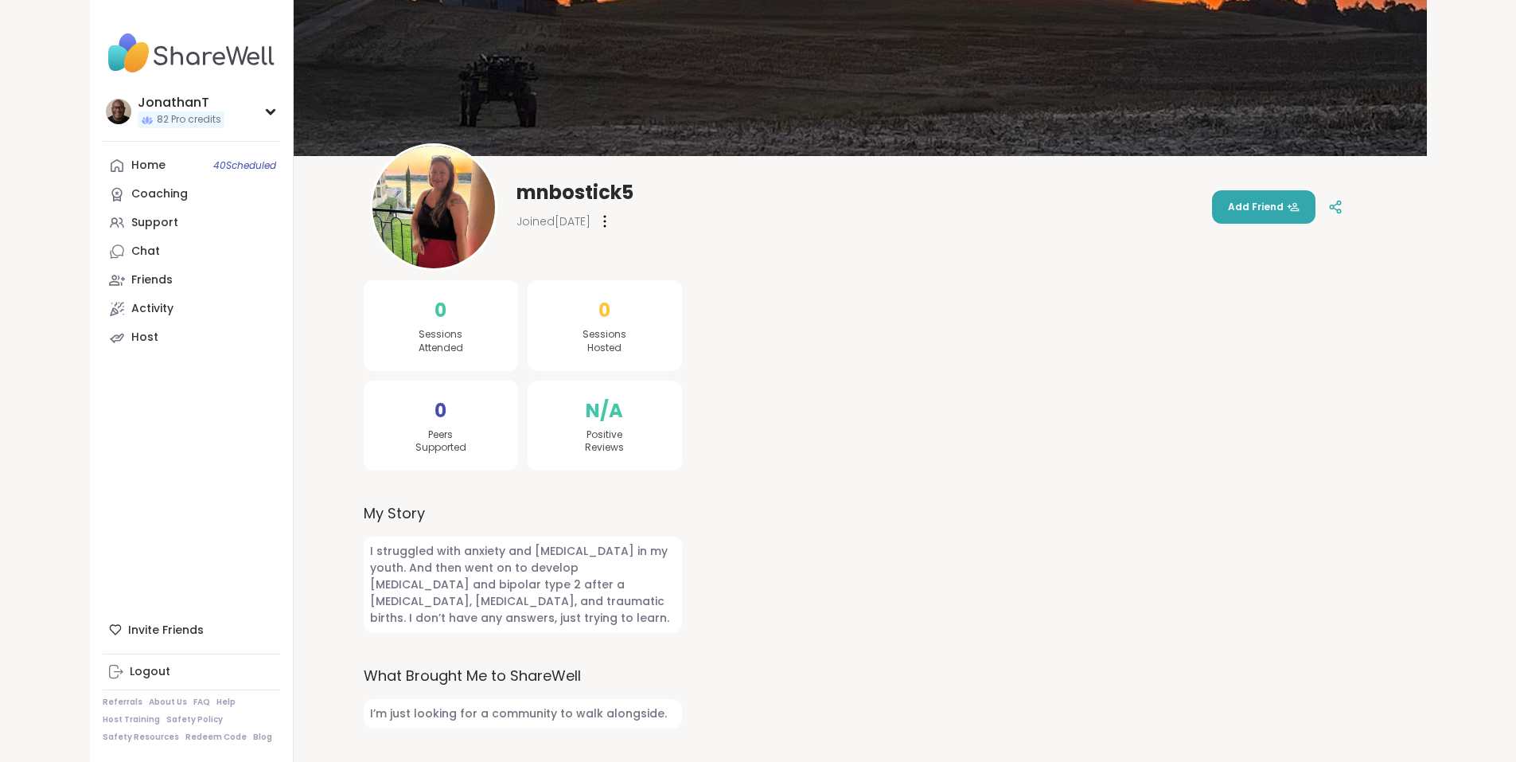
scroll to position [80, 0]
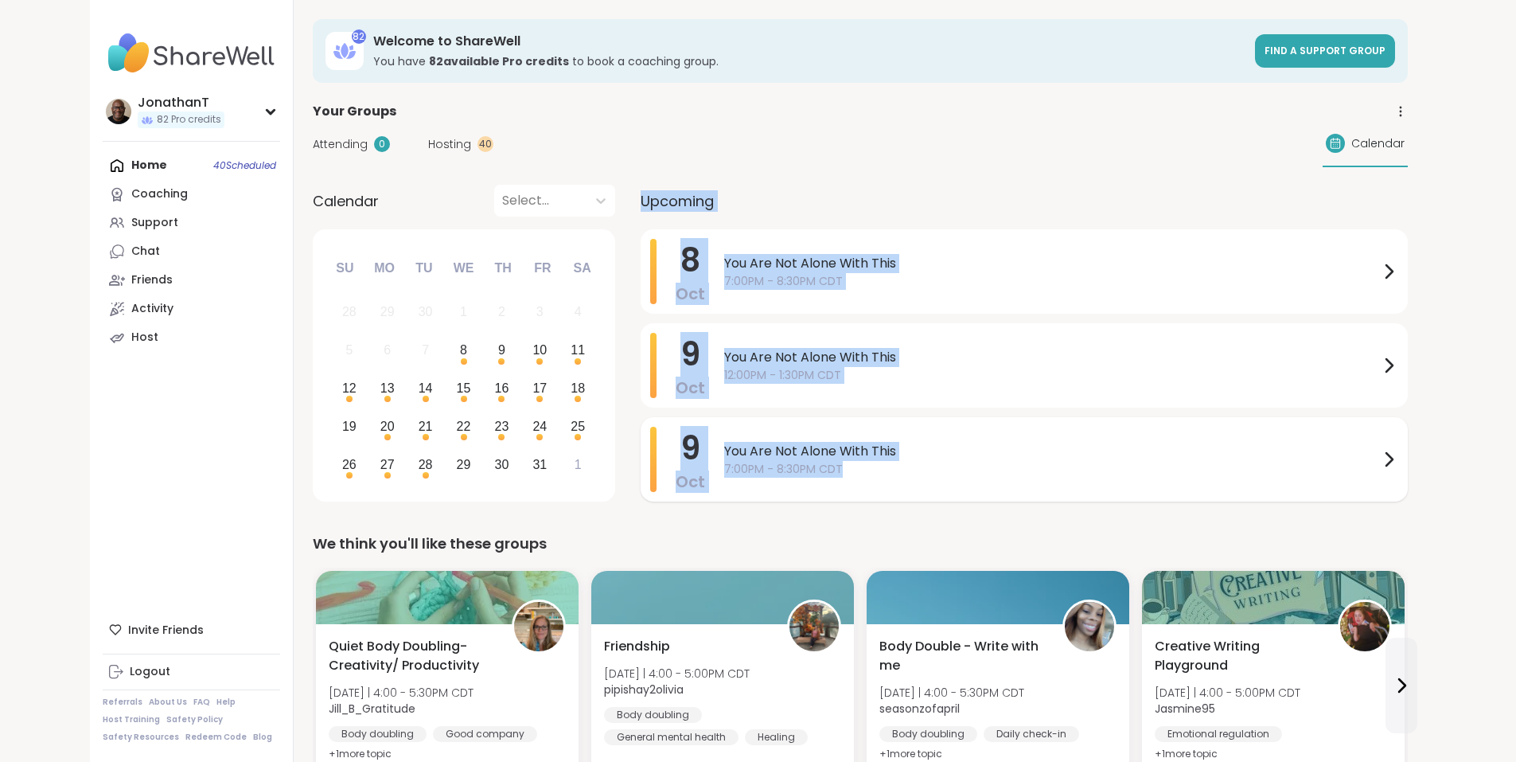
drag, startPoint x: 544, startPoint y: 193, endPoint x: 828, endPoint y: 480, distance: 404.0
click at [828, 480] on div "Calendar Select... Previous Month Next Month [DATE] Su Mo Tu We Th Fr Sa 28 29 …" at bounding box center [860, 346] width 1095 height 322
copy div "Upcoming [DATE] You Are Not Alone With This 7:00PM - 8:30PM CDT [DATE] You Are …"
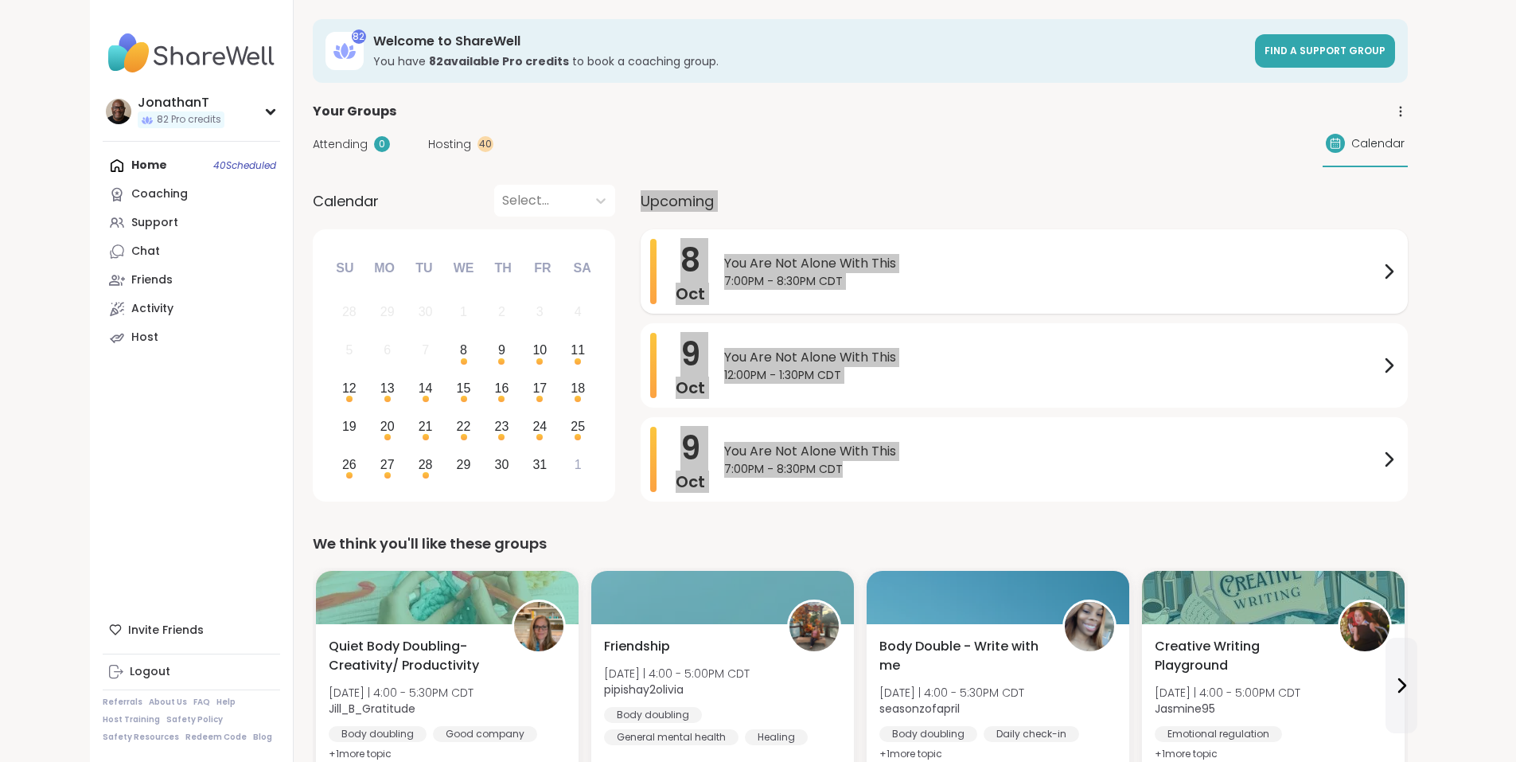
scroll to position [80, 0]
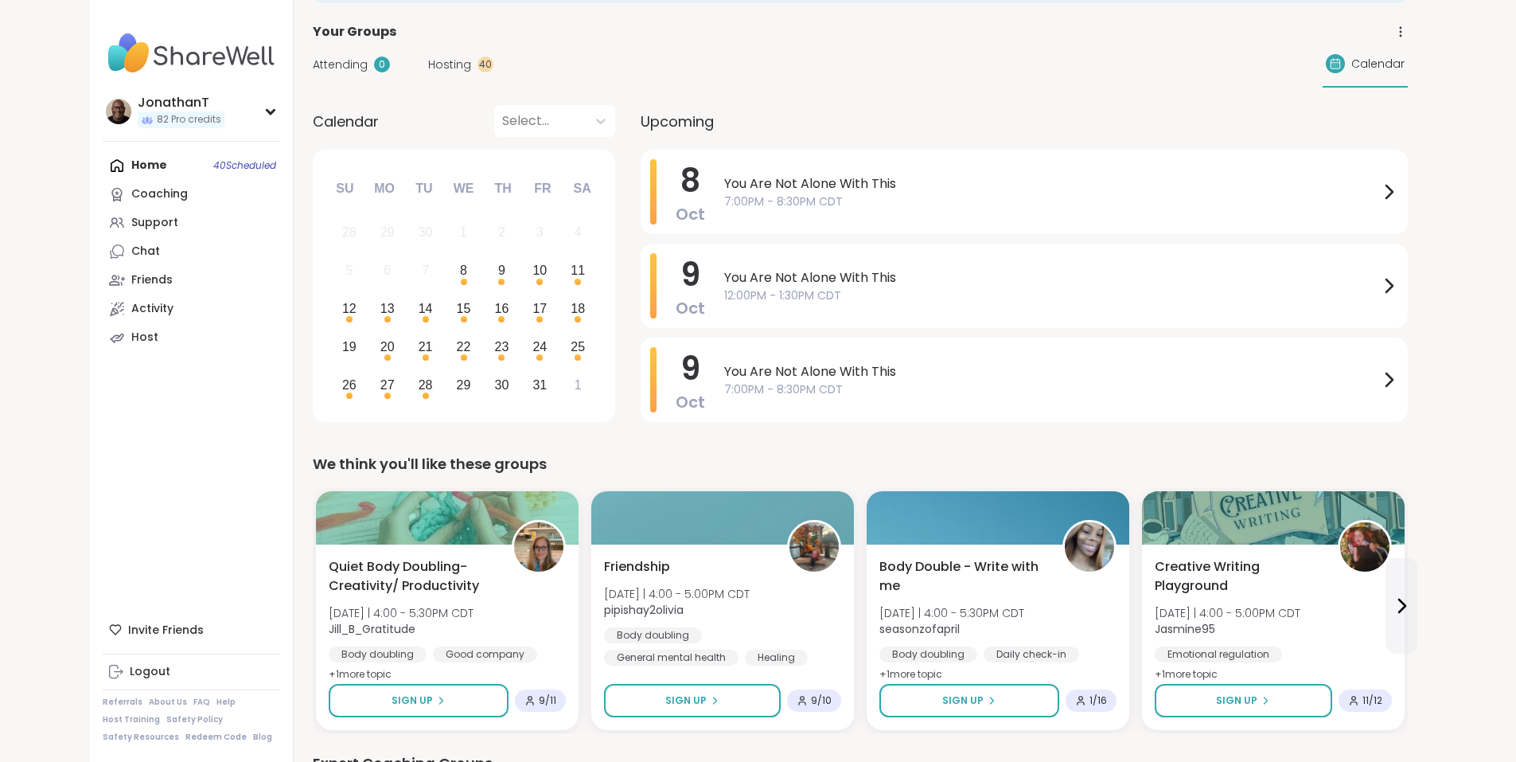
click at [785, 51] on div "Attending 0 Hosting 40 Calendar" at bounding box center [860, 64] width 1095 height 46
click at [460, 271] on div "8" at bounding box center [463, 269] width 7 height 21
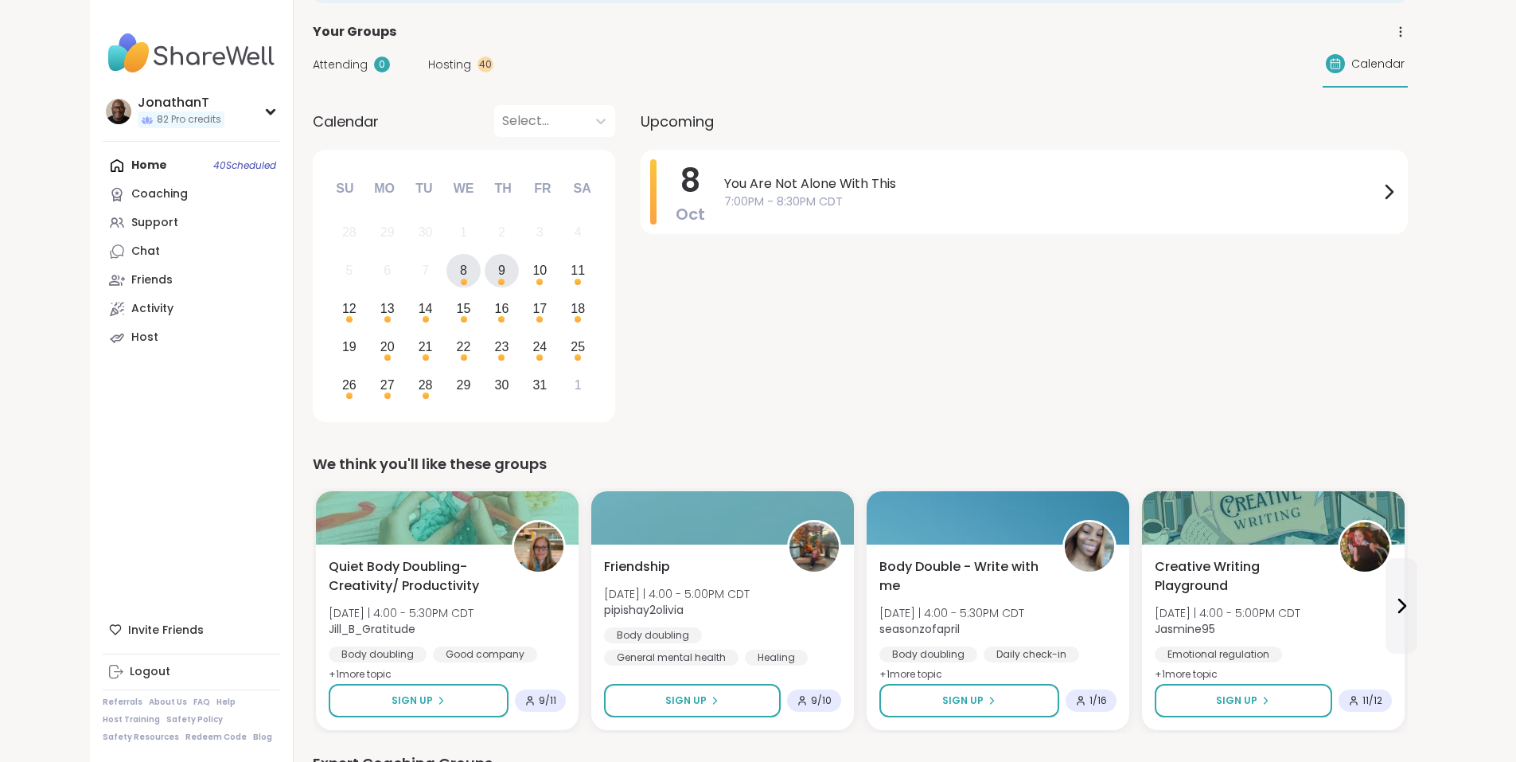
click at [485, 272] on div "9" at bounding box center [502, 271] width 34 height 34
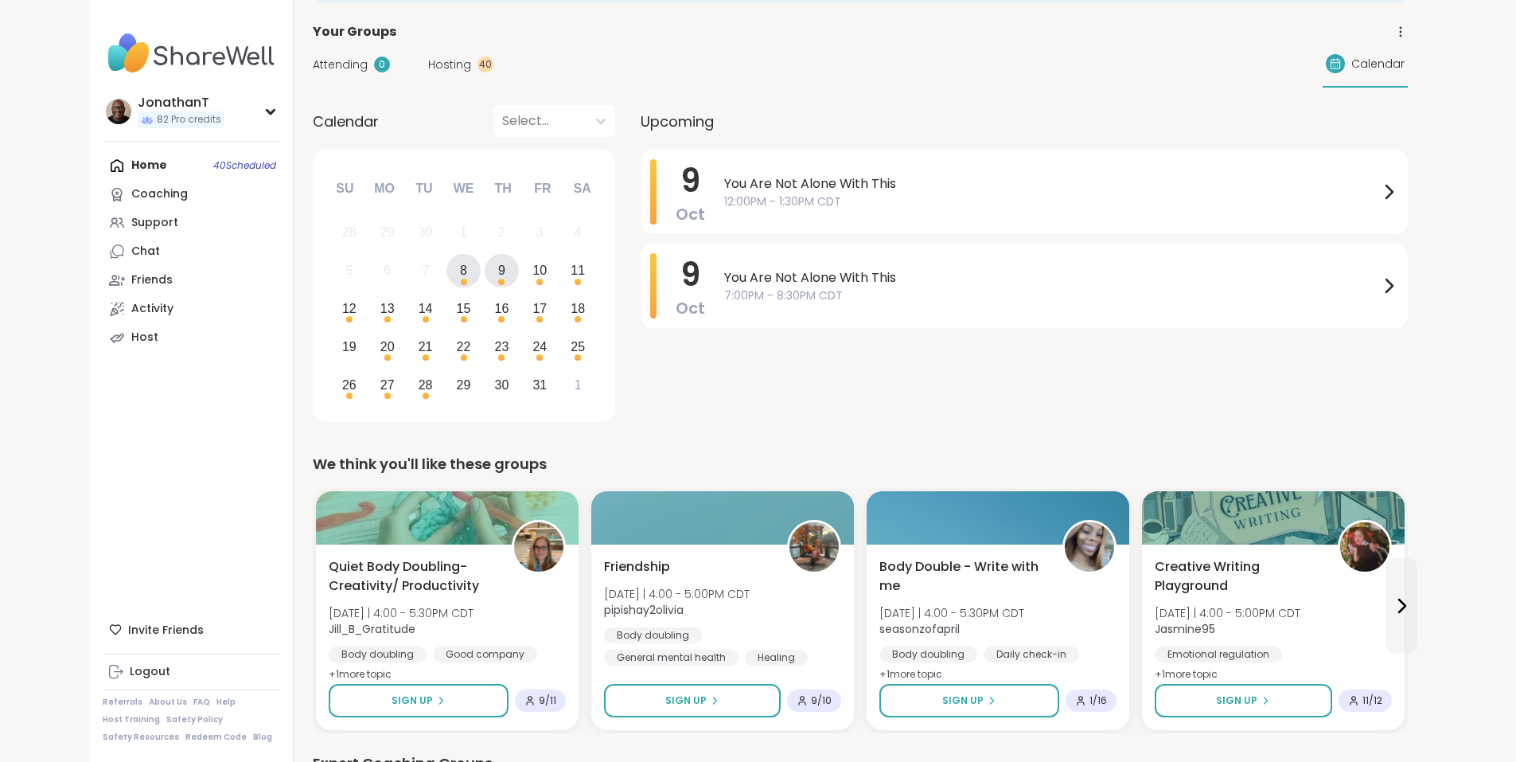
click at [460, 275] on div "8" at bounding box center [463, 269] width 7 height 21
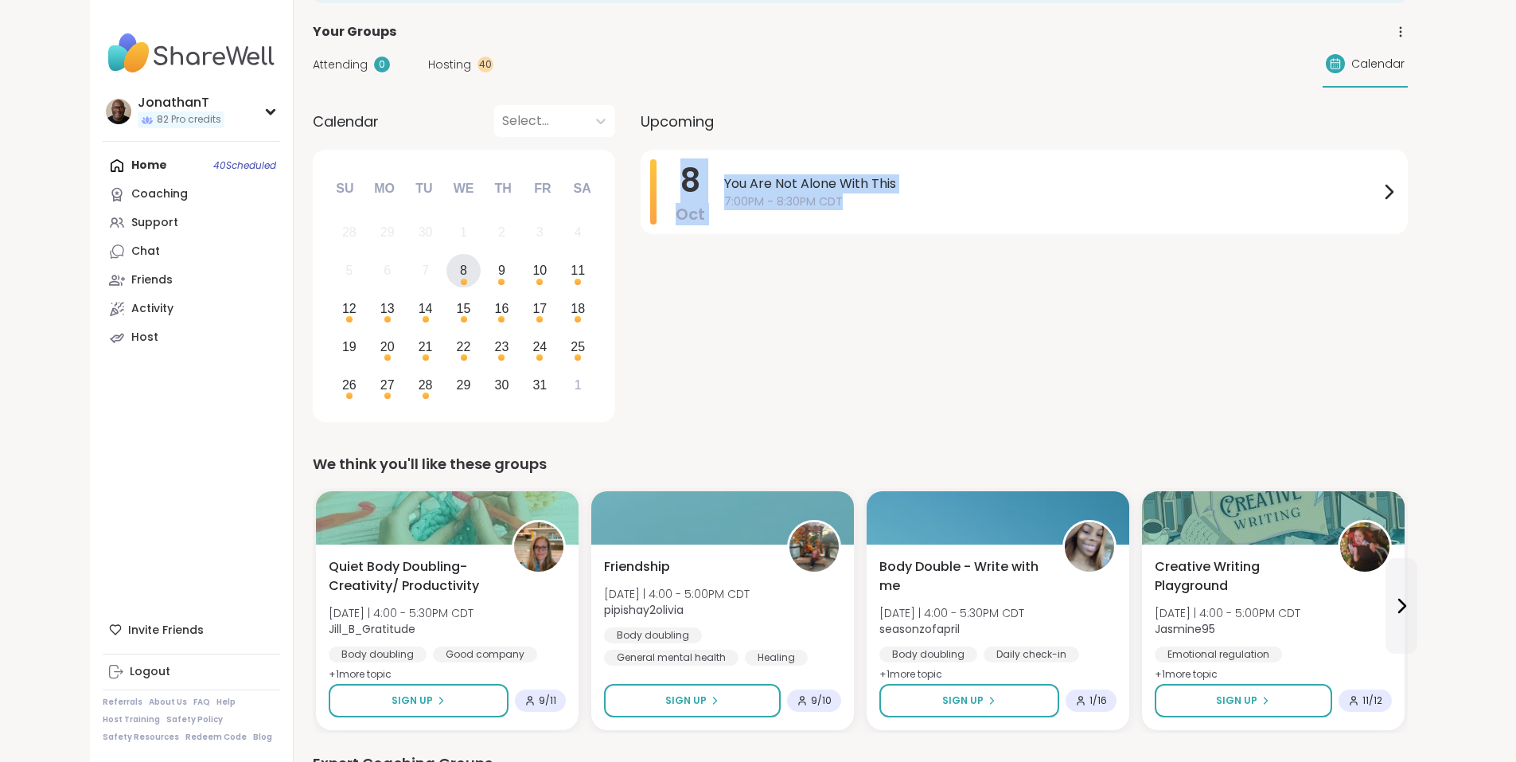
drag, startPoint x: 590, startPoint y: 166, endPoint x: 786, endPoint y: 236, distance: 208.9
click at [786, 236] on div "8 Oct You Are Not Alone With This 7:00PM - 8:30PM CDT" at bounding box center [1024, 289] width 767 height 278
copy div "8 Oct You Are Not Alone With This 7:00PM - 8:30PM CDT"
click at [498, 260] on div "9" at bounding box center [501, 269] width 7 height 21
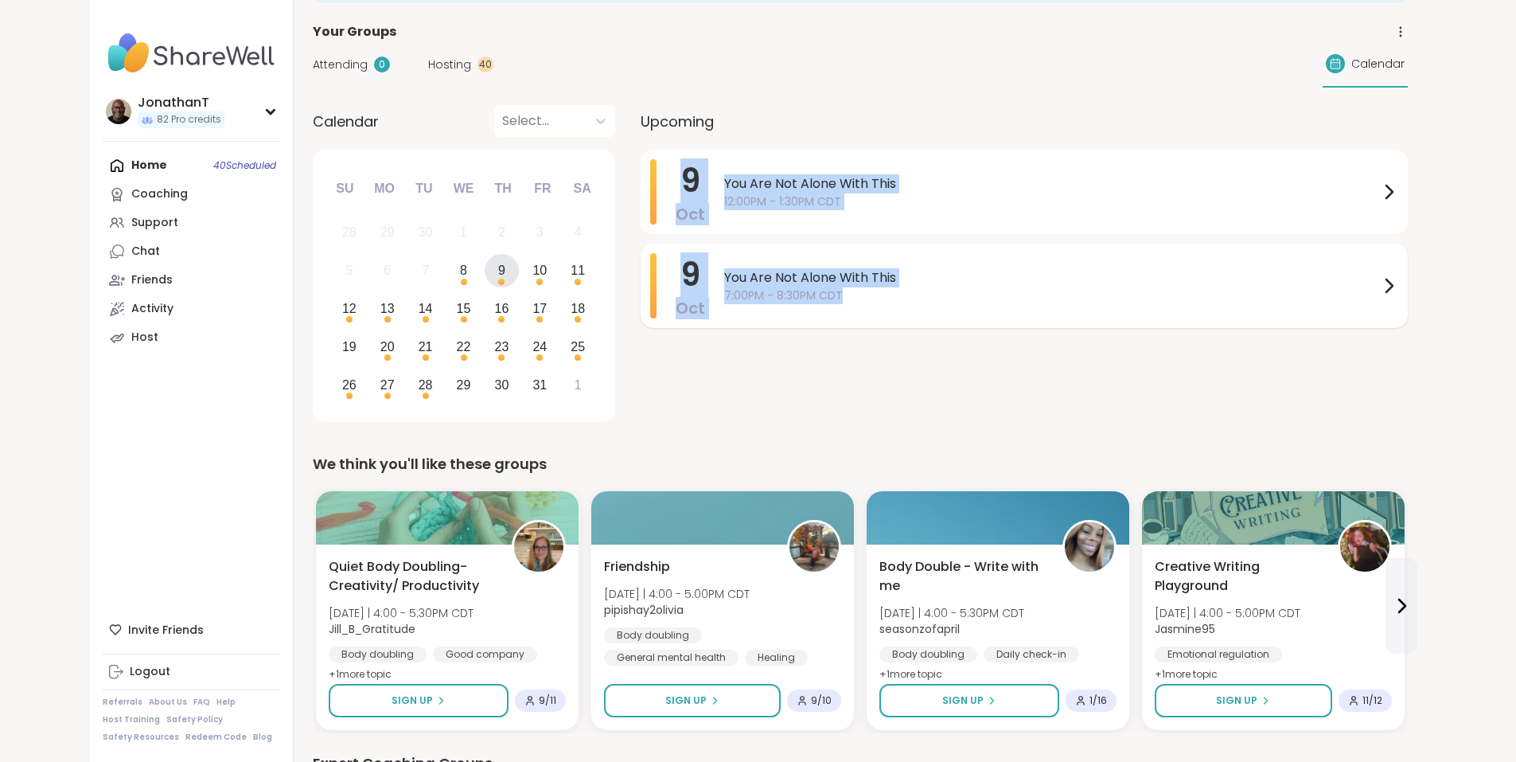
drag, startPoint x: 583, startPoint y: 176, endPoint x: 779, endPoint y: 316, distance: 241.4
click at [779, 316] on div "9 Oct You Are Not Alone With This 12:00PM - 1:30PM CDT 9 Oct You Are Not Alone …" at bounding box center [1024, 289] width 767 height 278
copy div "9 Oct You Are Not Alone With This 12:00PM - 1:30PM CDT 9 Oct You Are Not Alone …"
click at [532, 270] on div "10" at bounding box center [539, 269] width 14 height 21
drag, startPoint x: 625, startPoint y: 157, endPoint x: 782, endPoint y: 309, distance: 218.9
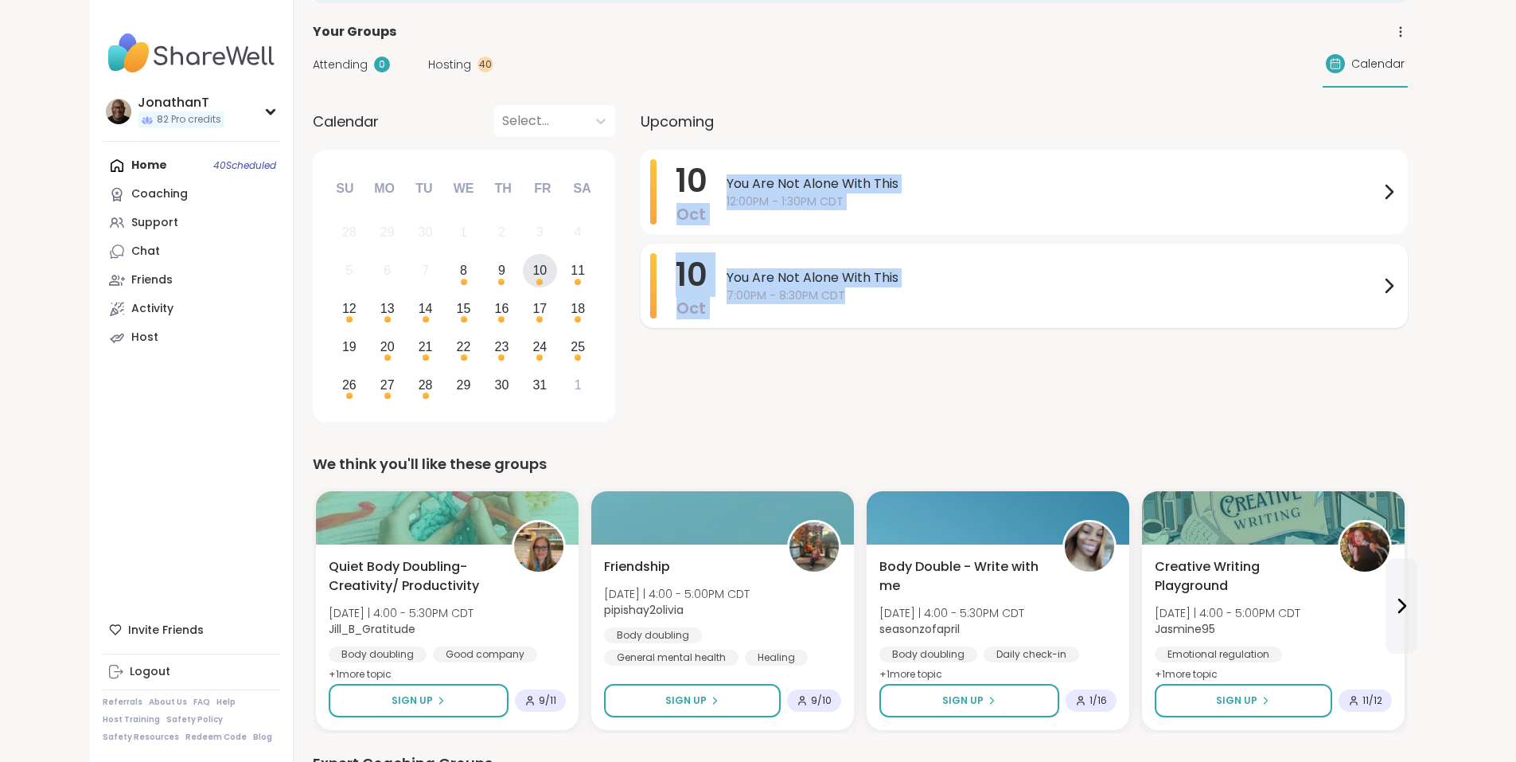
click at [782, 309] on div "10 Oct You Are Not Alone With This 12:00PM - 1:30PM CDT 10 Oct You Are Not Alon…" at bounding box center [1024, 289] width 767 height 278
copy div "Oct You Are Not Alone With This 12:00PM - 1:30PM CDT 10 Oct You Are Not Alone W…"
click at [571, 274] on div "11" at bounding box center [578, 269] width 14 height 21
drag, startPoint x: 576, startPoint y: 159, endPoint x: 810, endPoint y: 303, distance: 274.7
click at [810, 303] on div "11 Oct You Are Not Alone With This 11:30AM - 1:00PM CDT 11 Oct You Are Not Alon…" at bounding box center [1024, 289] width 767 height 278
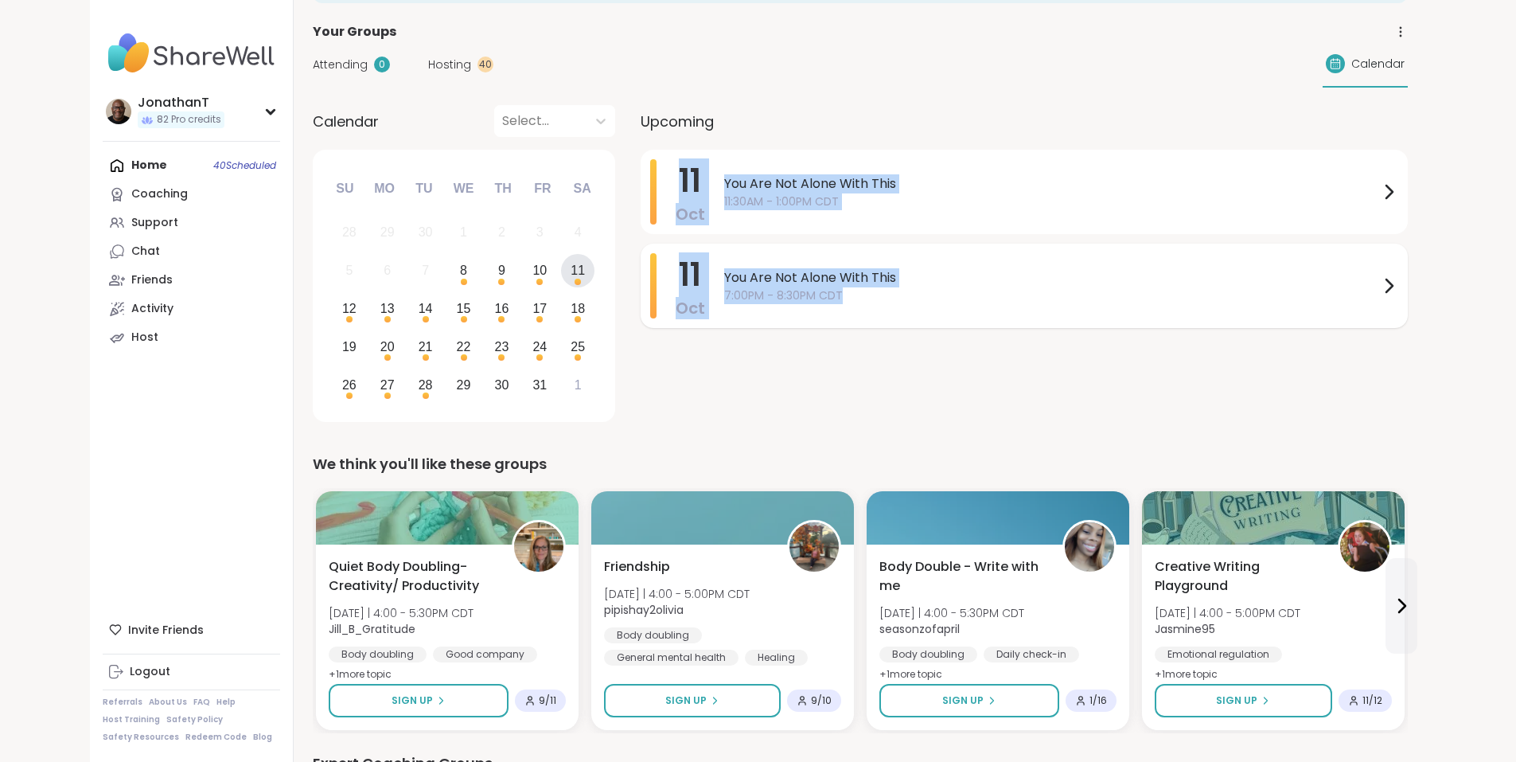
copy div "11 Oct You Are Not Alone With This 11:30AM - 1:00PM CDT 11 Oct You Are Not Alon…"
click at [342, 308] on div "12" at bounding box center [349, 308] width 14 height 21
drag, startPoint x: 587, startPoint y: 177, endPoint x: 812, endPoint y: 291, distance: 251.6
click at [812, 291] on div "12 Oct You Are Not Alone With This 11:30AM - 1:00PM CDT 12 Oct You Are Not Alon…" at bounding box center [1024, 289] width 767 height 278
copy div "12 Oct You Are Not Alone With This 11:30AM - 1:00PM CDT 12 Oct You Are Not Alon…"
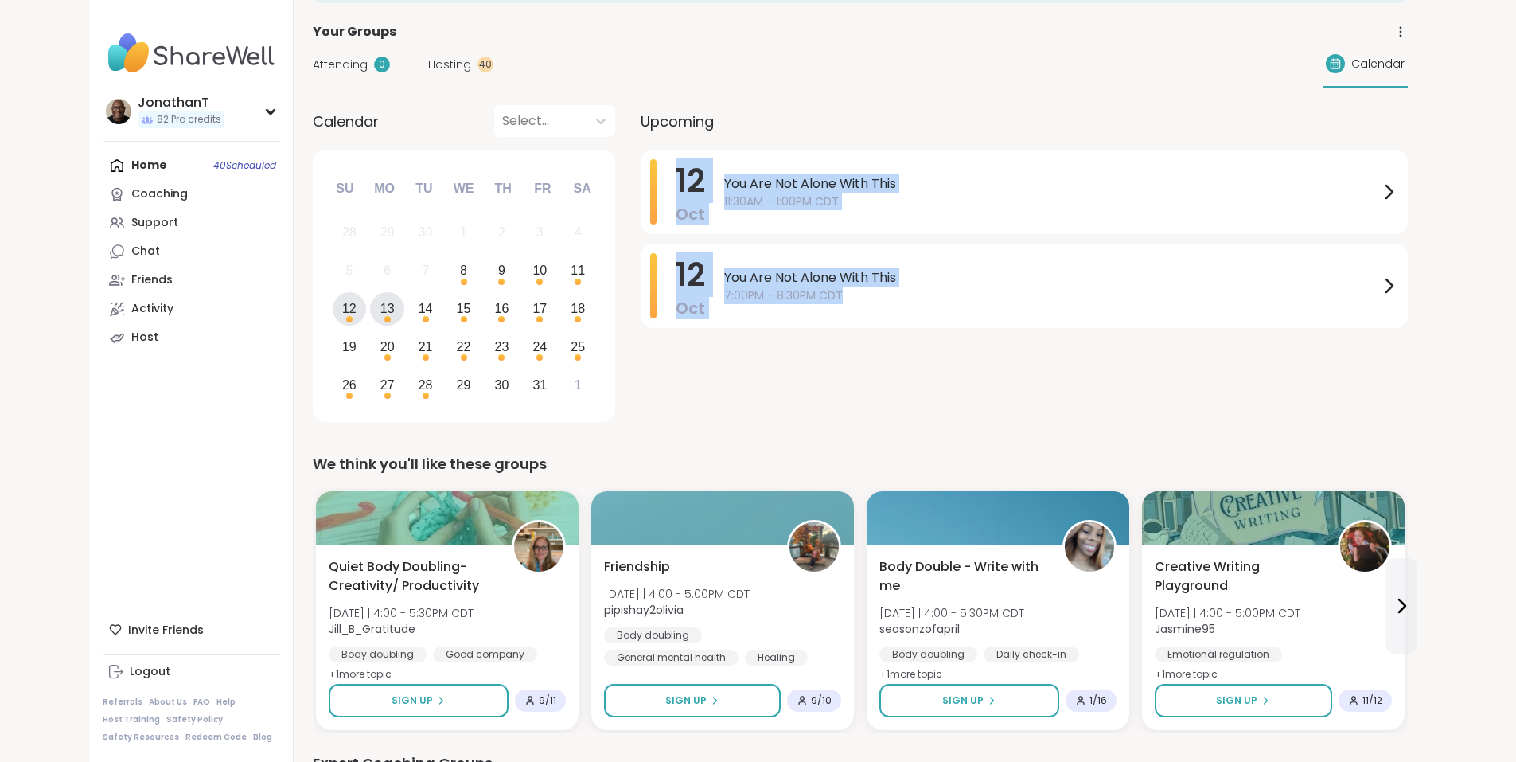
click at [380, 312] on div "13" at bounding box center [387, 308] width 14 height 21
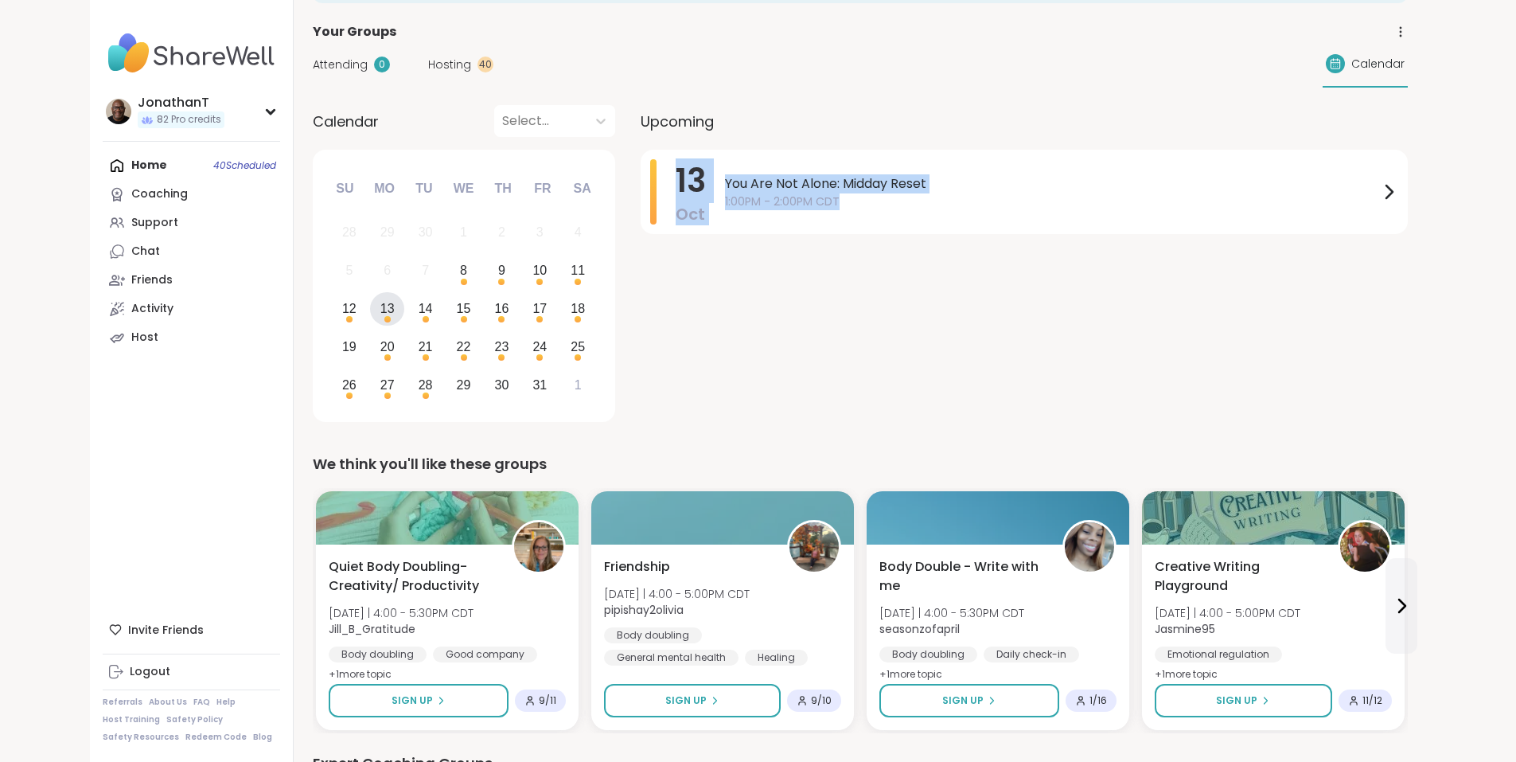
drag, startPoint x: 581, startPoint y: 192, endPoint x: 829, endPoint y: 236, distance: 252.1
click at [829, 236] on div "13 Oct You Are Not Alone: Midday Reset 1:00PM - 2:00PM CDT" at bounding box center [1024, 289] width 767 height 278
copy div "13 Oct You Are Not Alone: Midday Reset 1:00PM - 2:00PM CDT"
click at [419, 310] on div "14" at bounding box center [426, 308] width 14 height 21
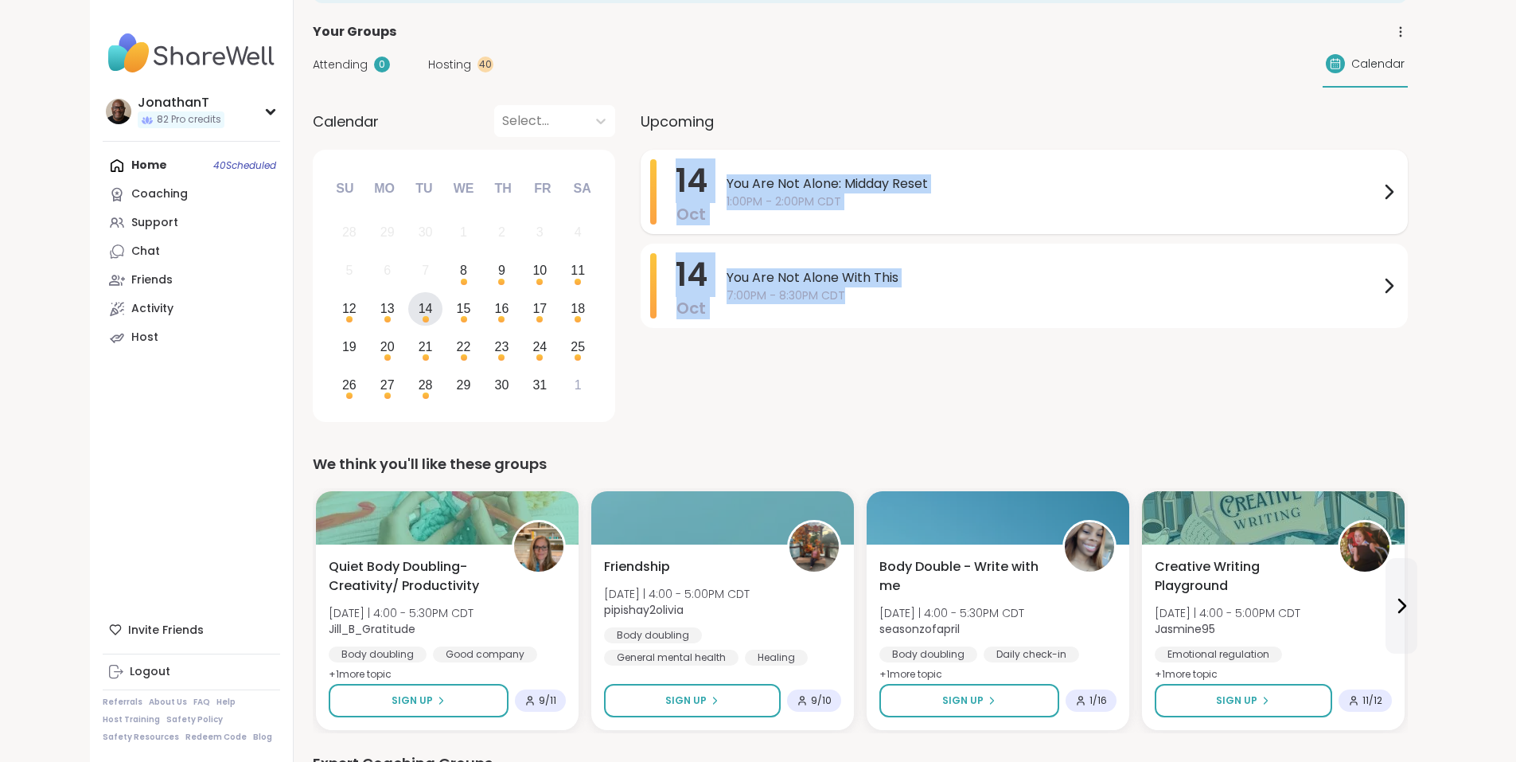
drag, startPoint x: 896, startPoint y: 310, endPoint x: 583, endPoint y: 153, distance: 350.2
click at [641, 153] on div "14 Oct You Are Not Alone: Midday Reset 1:00PM - 2:00PM CDT 14 Oct You Are Not A…" at bounding box center [1024, 289] width 767 height 278
copy div "14 Oct You Are Not Alone: Midday Reset 1:00PM - 2:00PM CDT 14 Oct You Are Not A…"
click at [457, 304] on div "15" at bounding box center [464, 308] width 14 height 21
drag, startPoint x: 802, startPoint y: 310, endPoint x: 547, endPoint y: 186, distance: 284.0
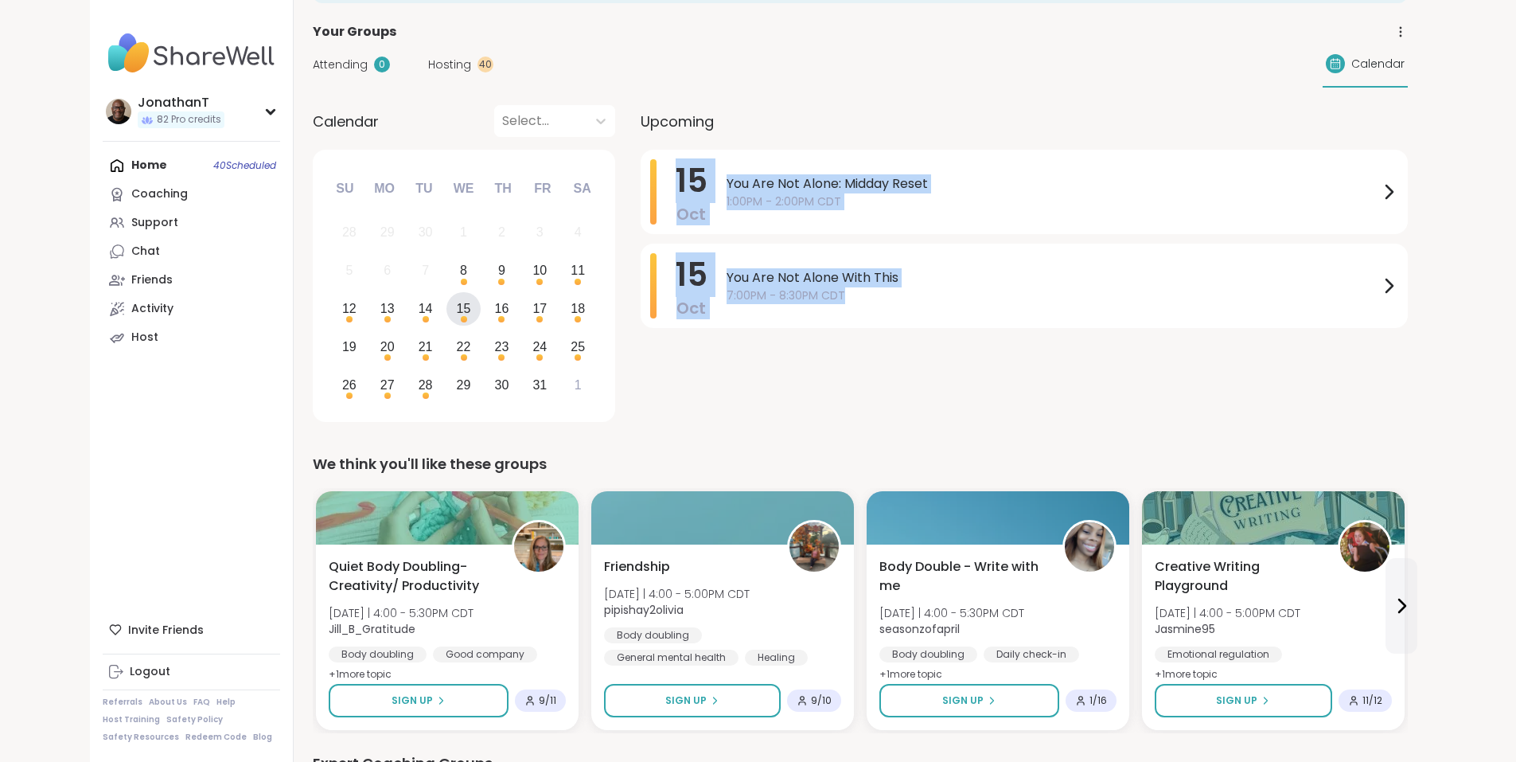
click at [547, 186] on div "Calendar Select... Previous Month Next Month October 2025 Su Mo Tu We Th Fr Sa …" at bounding box center [860, 266] width 1095 height 322
copy div "15 Oct You Are Not Alone: Midday Reset 1:00PM - 2:00PM CDT 15 Oct You Are Not A…"
click at [495, 309] on div "16" at bounding box center [502, 308] width 14 height 21
drag, startPoint x: 816, startPoint y: 314, endPoint x: 583, endPoint y: 182, distance: 267.6
click at [641, 182] on div "16 Oct You Are Not Alone With This 12:00PM - 1:30PM CDT 16 Oct You Are Not Alon…" at bounding box center [1024, 289] width 767 height 278
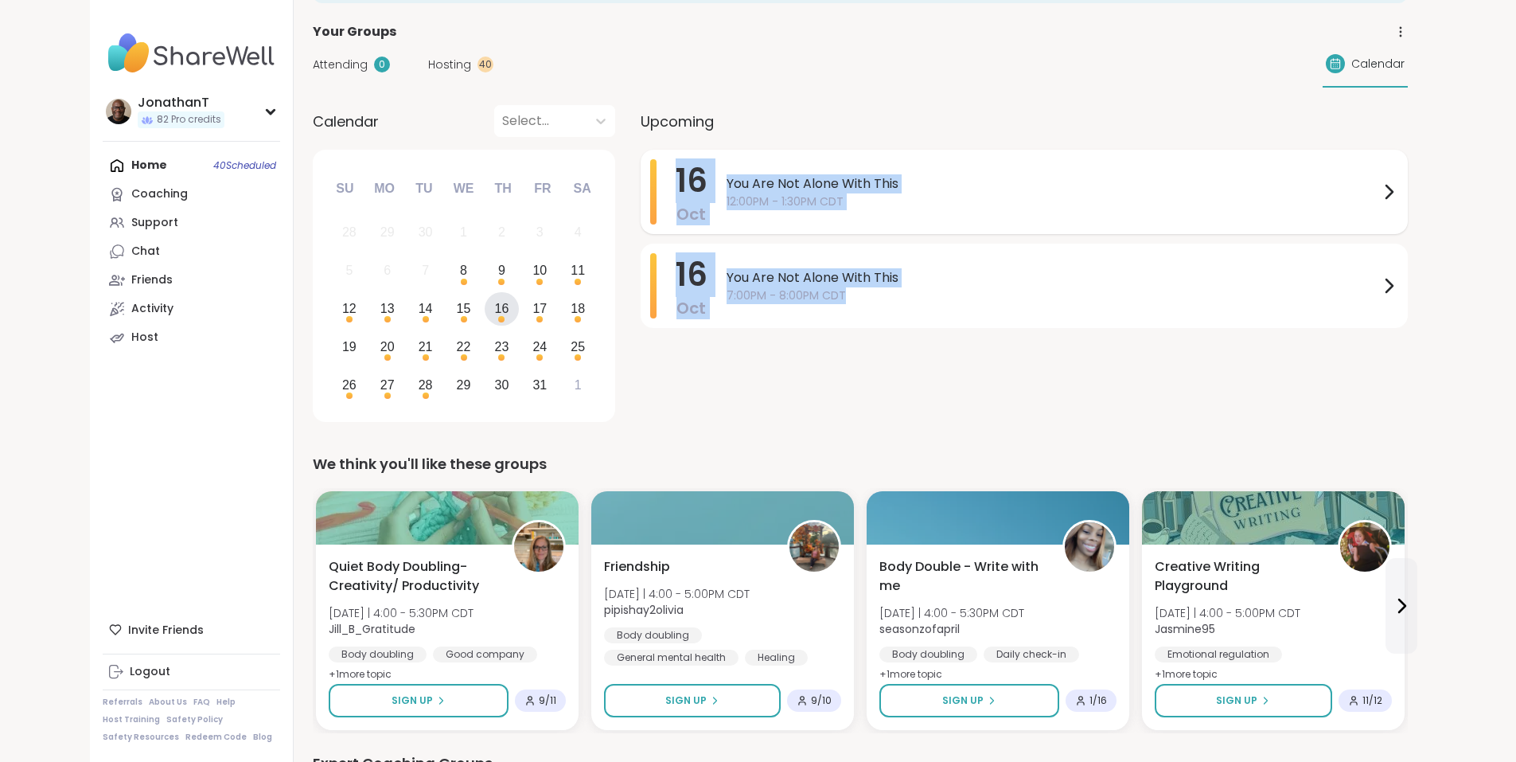
copy div "16 Oct You Are Not Alone With This 12:00PM - 1:30PM CDT 16 Oct You Are Not Alon…"
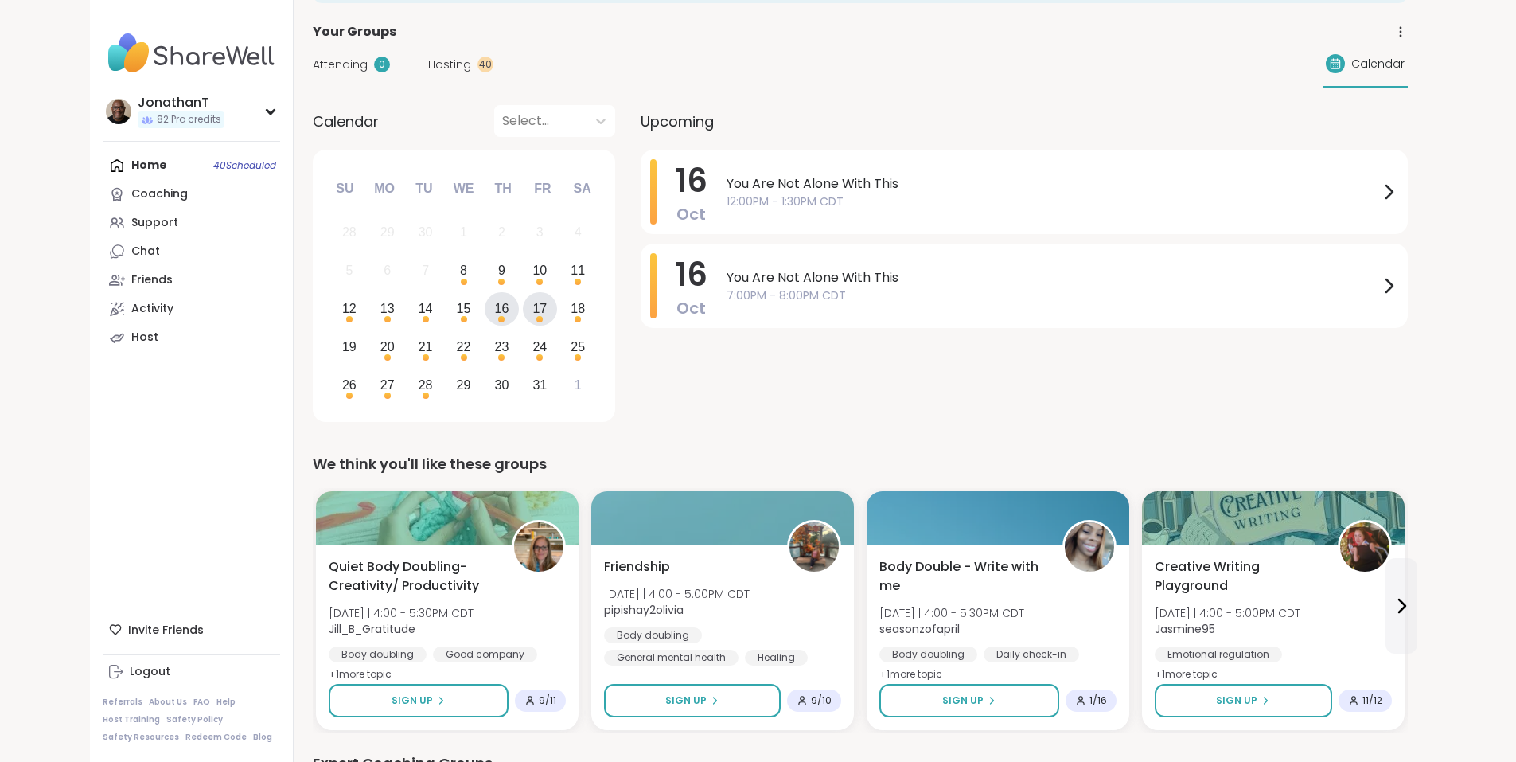
click at [532, 313] on div "17" at bounding box center [539, 308] width 14 height 21
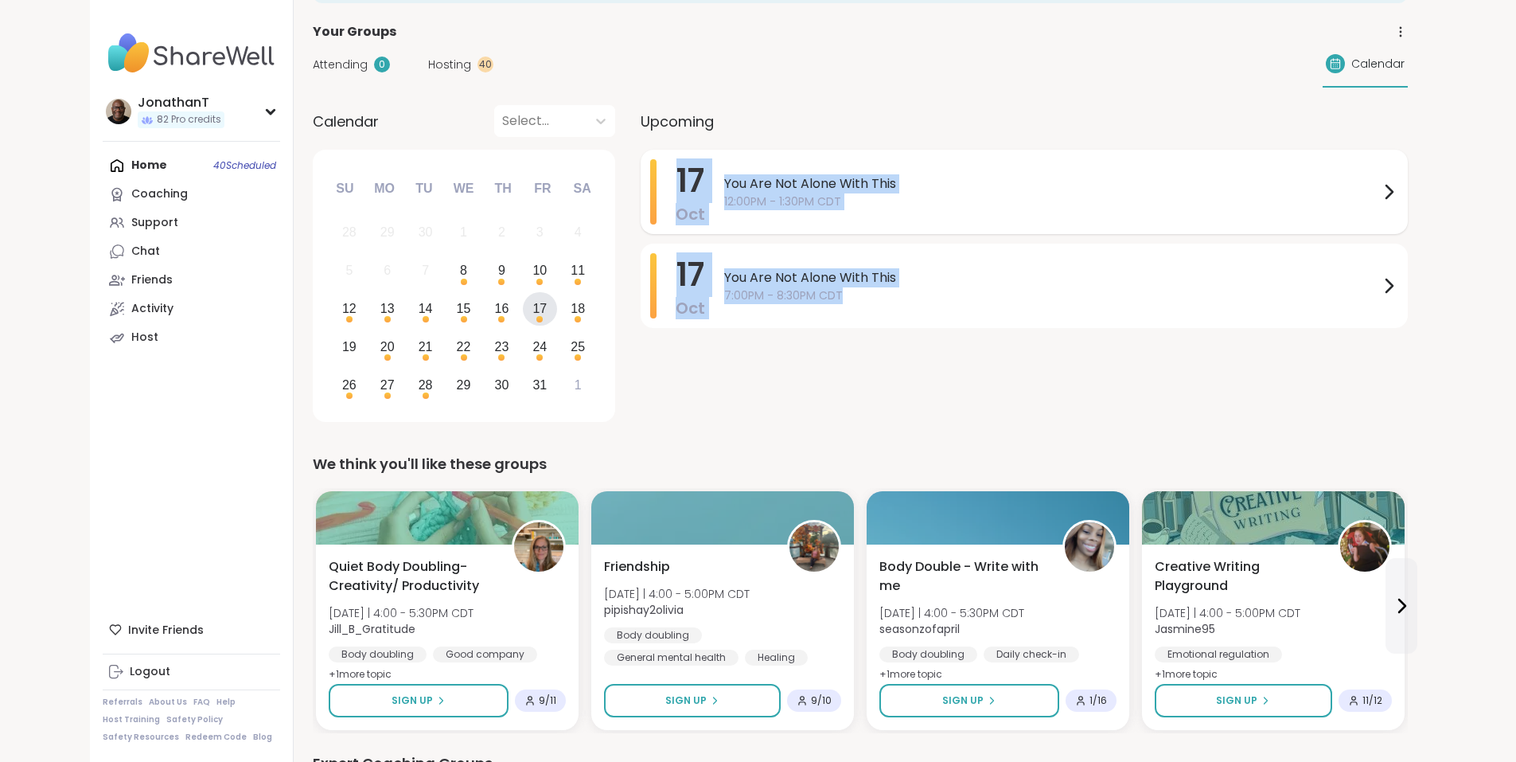
drag, startPoint x: 792, startPoint y: 302, endPoint x: 580, endPoint y: 150, distance: 260.6
click at [641, 150] on div "17 Oct You Are Not Alone With This 12:00PM - 1:30PM CDT 17 Oct You Are Not Alon…" at bounding box center [1024, 289] width 767 height 278
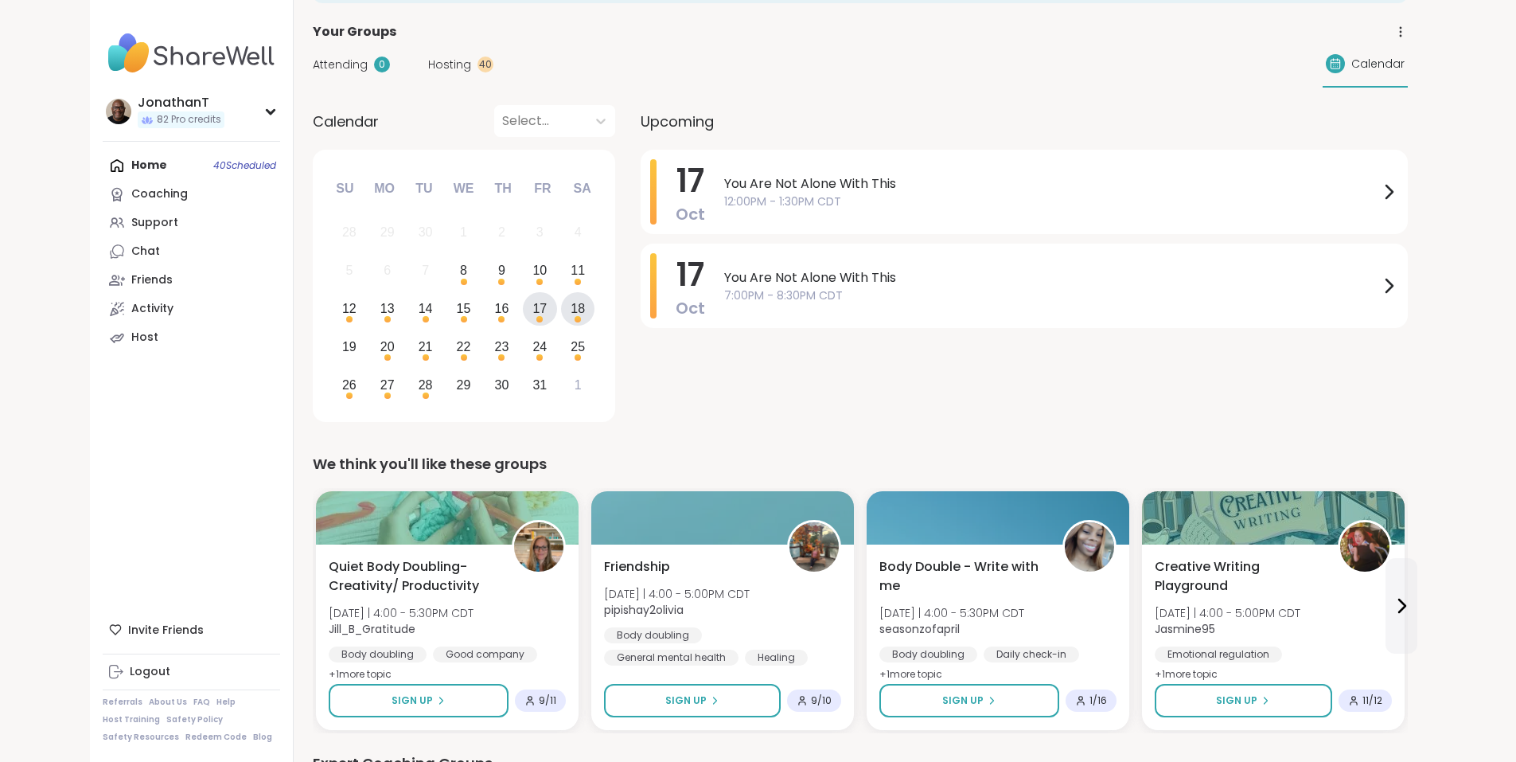
click at [561, 314] on div "18" at bounding box center [578, 309] width 34 height 34
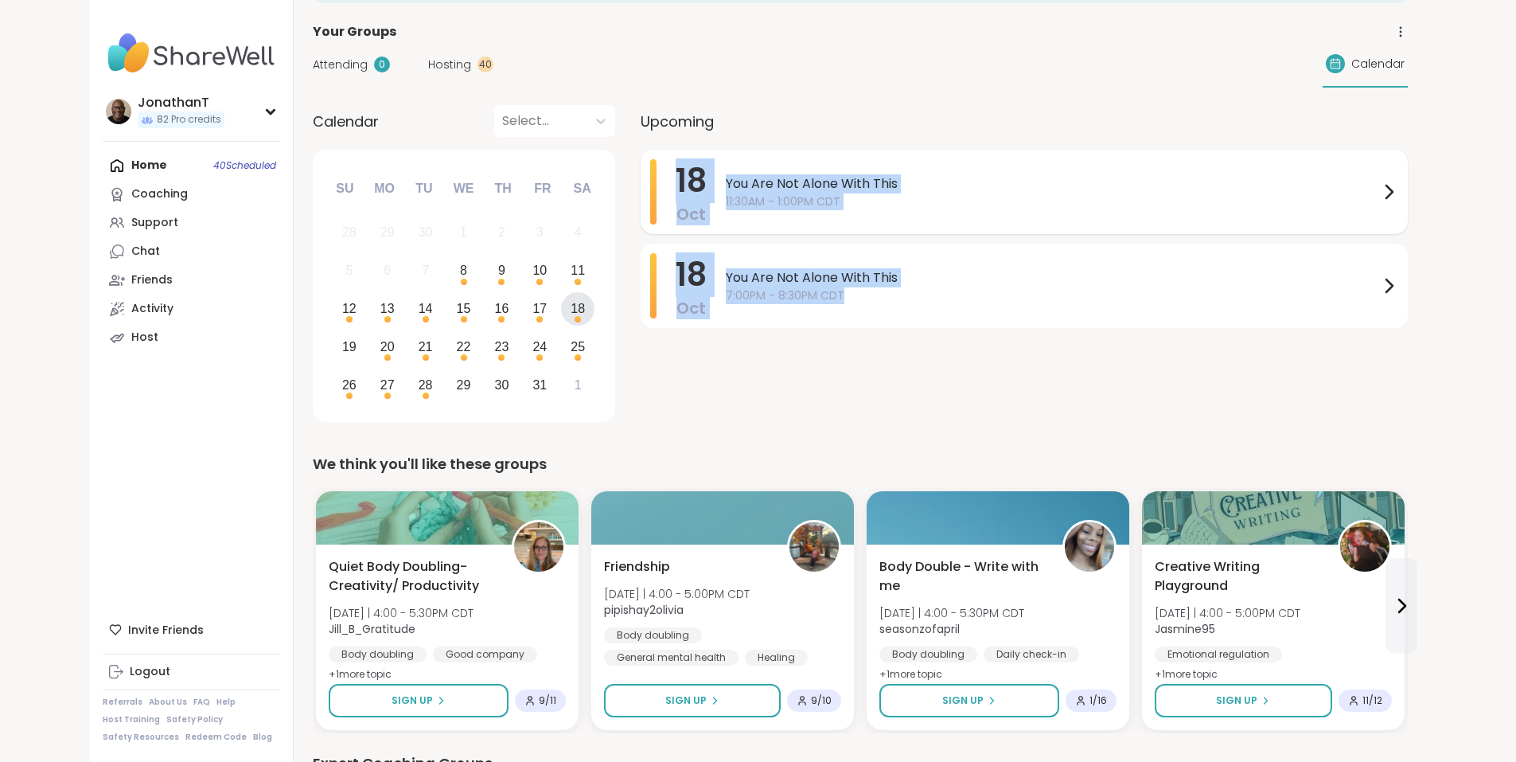
drag, startPoint x: 796, startPoint y: 296, endPoint x: 587, endPoint y: 185, distance: 236.0
click at [641, 185] on div "18 Oct You Are Not Alone With This 11:30AM - 1:00PM CDT 18 Oct You Are Not Alon…" at bounding box center [1024, 289] width 767 height 278
click at [380, 346] on div "20" at bounding box center [387, 346] width 14 height 21
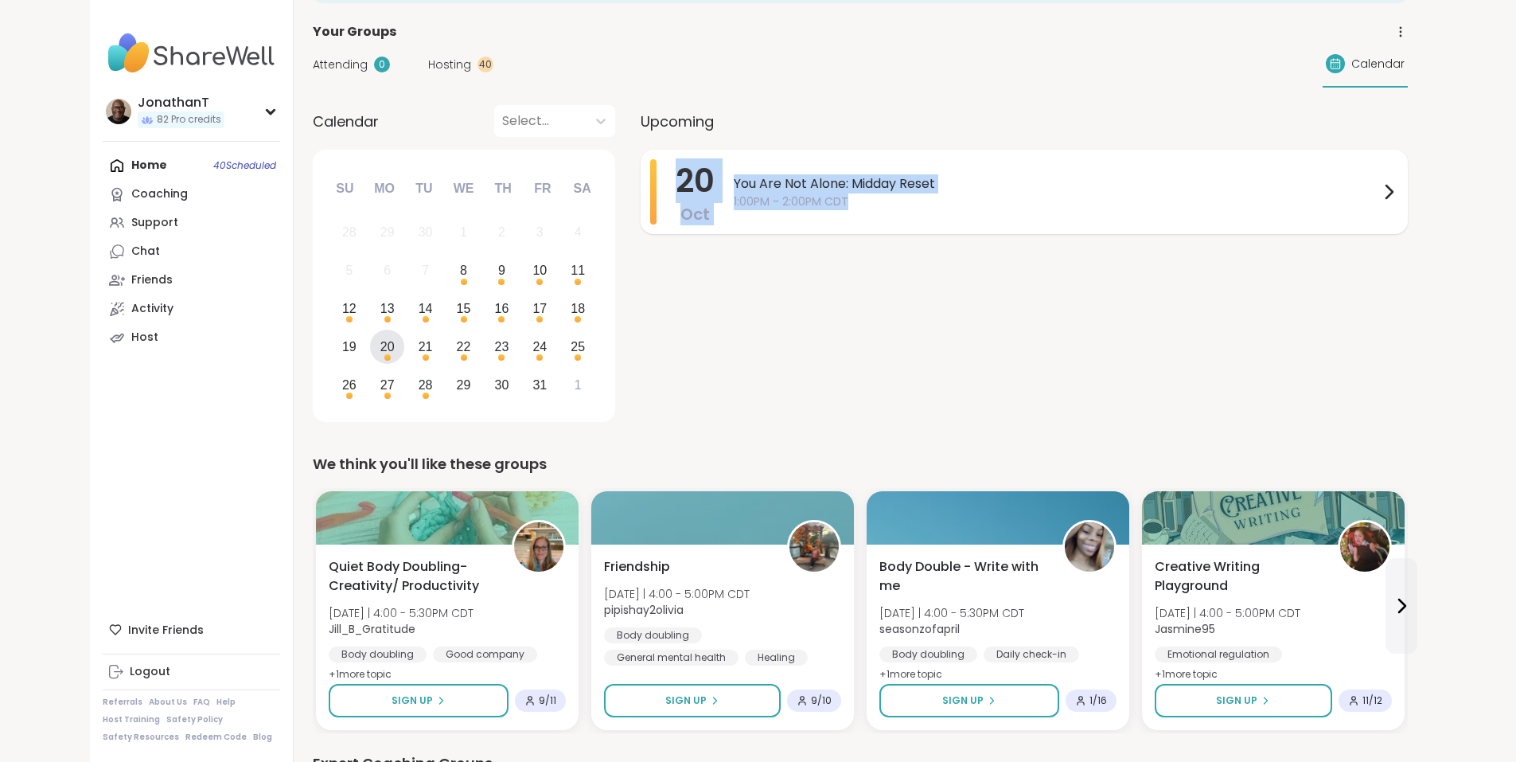
drag, startPoint x: 693, startPoint y: 220, endPoint x: 575, endPoint y: 181, distance: 124.3
click at [641, 181] on div "20 Oct You Are Not Alone: Midday Reset 1:00PM - 2:00PM CDT" at bounding box center [1024, 192] width 767 height 84
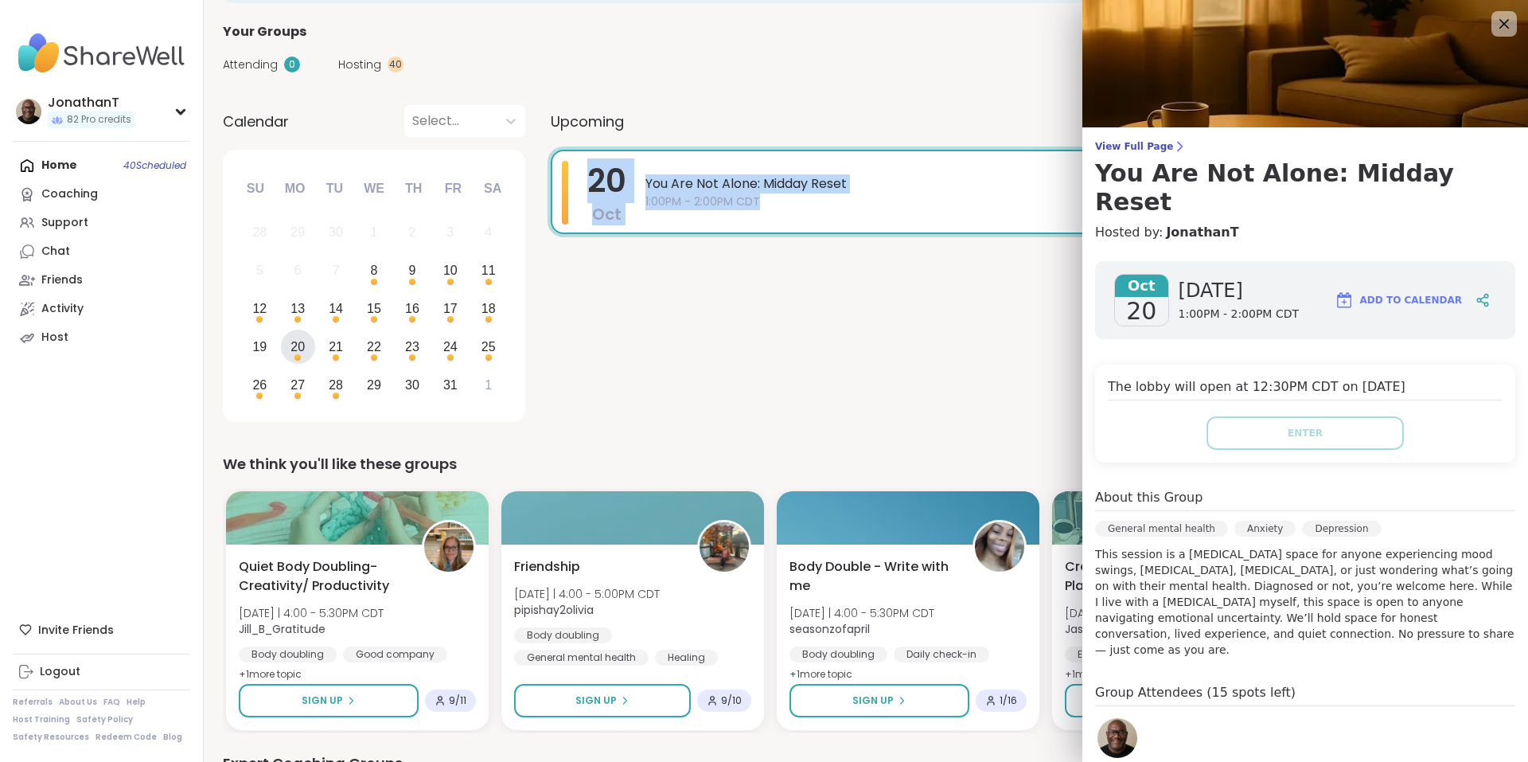
click at [855, 331] on div "20 Oct You Are Not Alone: Midday Reset 1:00PM - 2:00PM CDT" at bounding box center [1030, 289] width 958 height 278
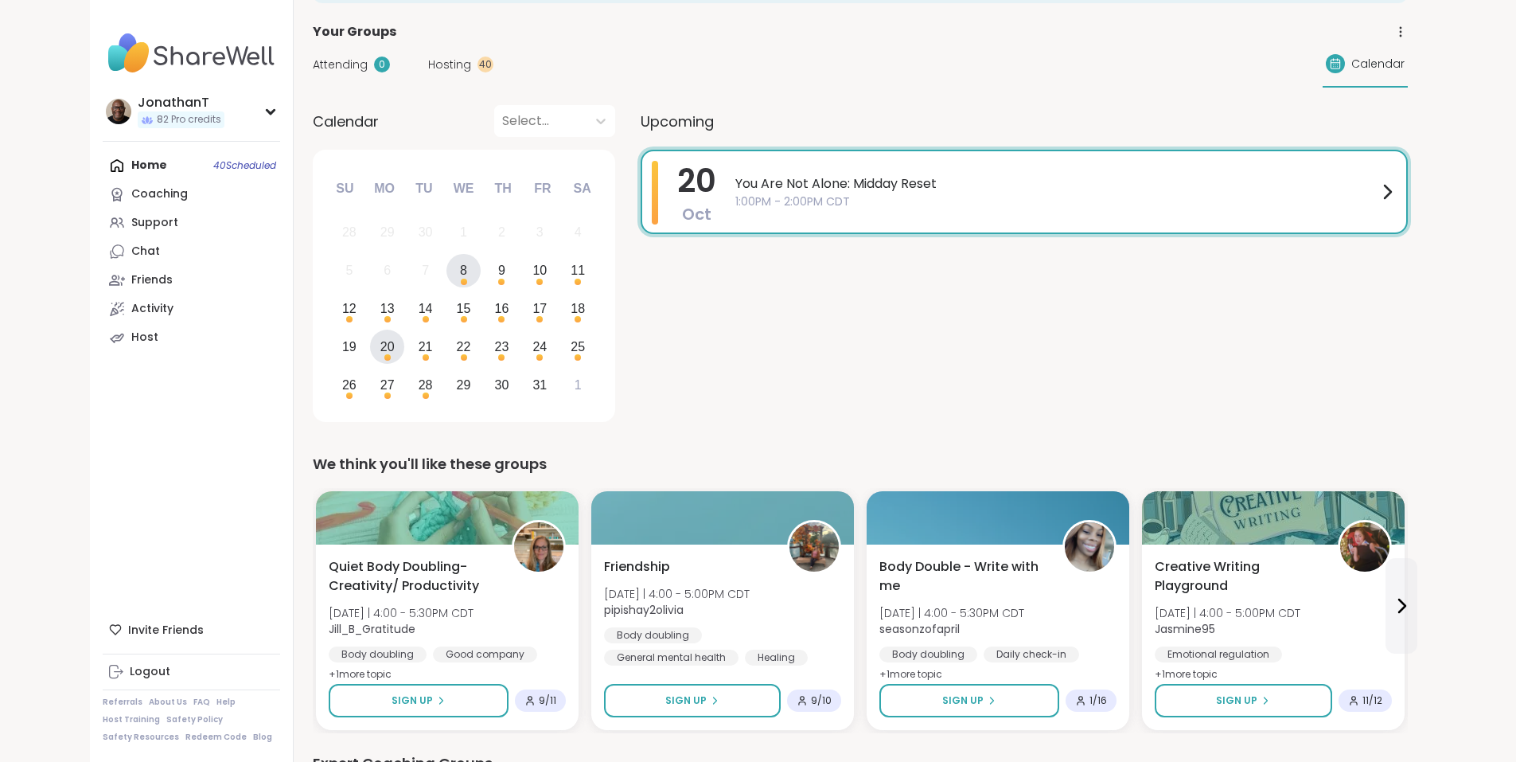
click at [460, 273] on div "8" at bounding box center [463, 269] width 7 height 21
click at [498, 271] on div "9" at bounding box center [501, 269] width 7 height 21
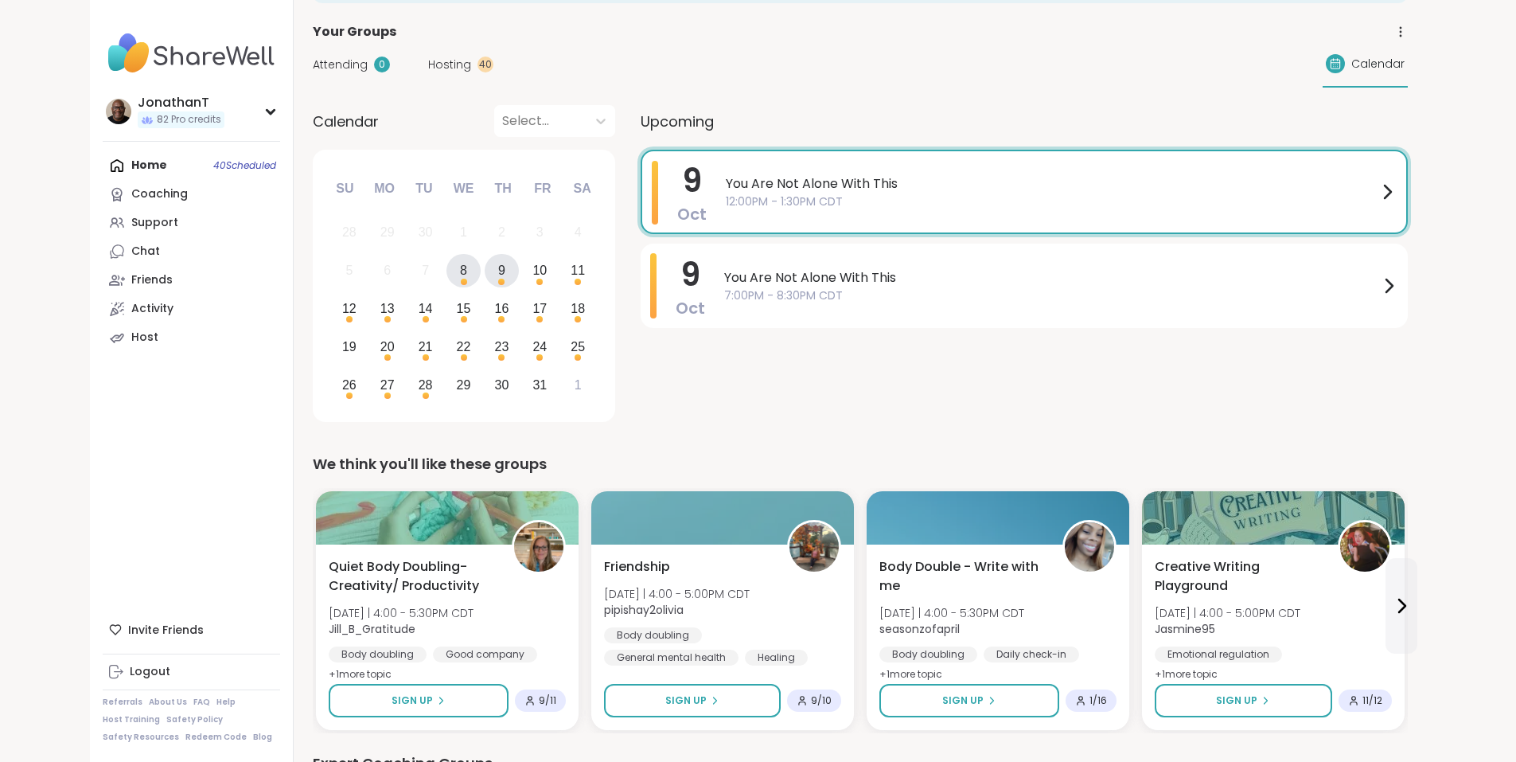
click at [446, 268] on div "8" at bounding box center [463, 271] width 34 height 34
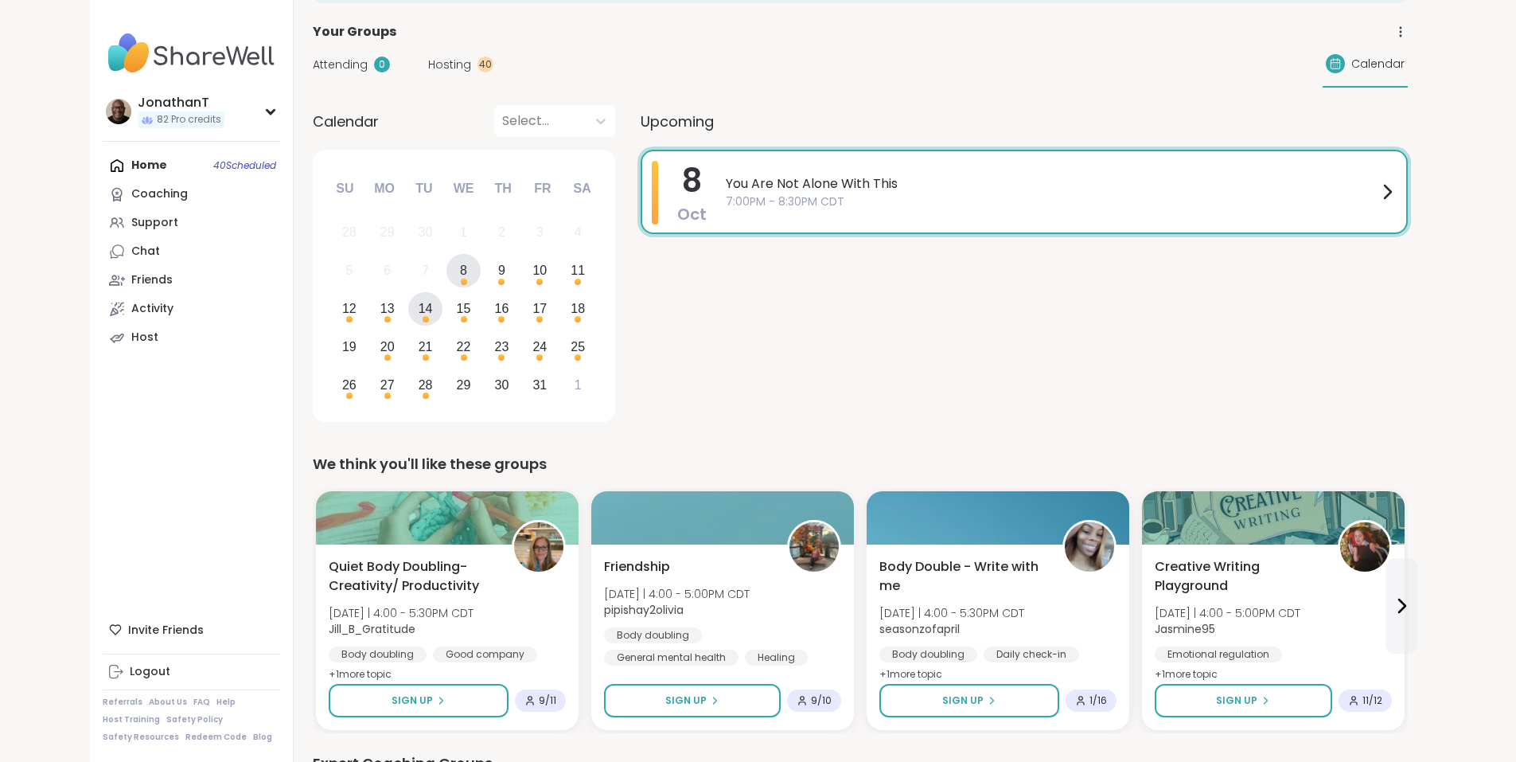
click at [419, 306] on div "14" at bounding box center [426, 308] width 14 height 21
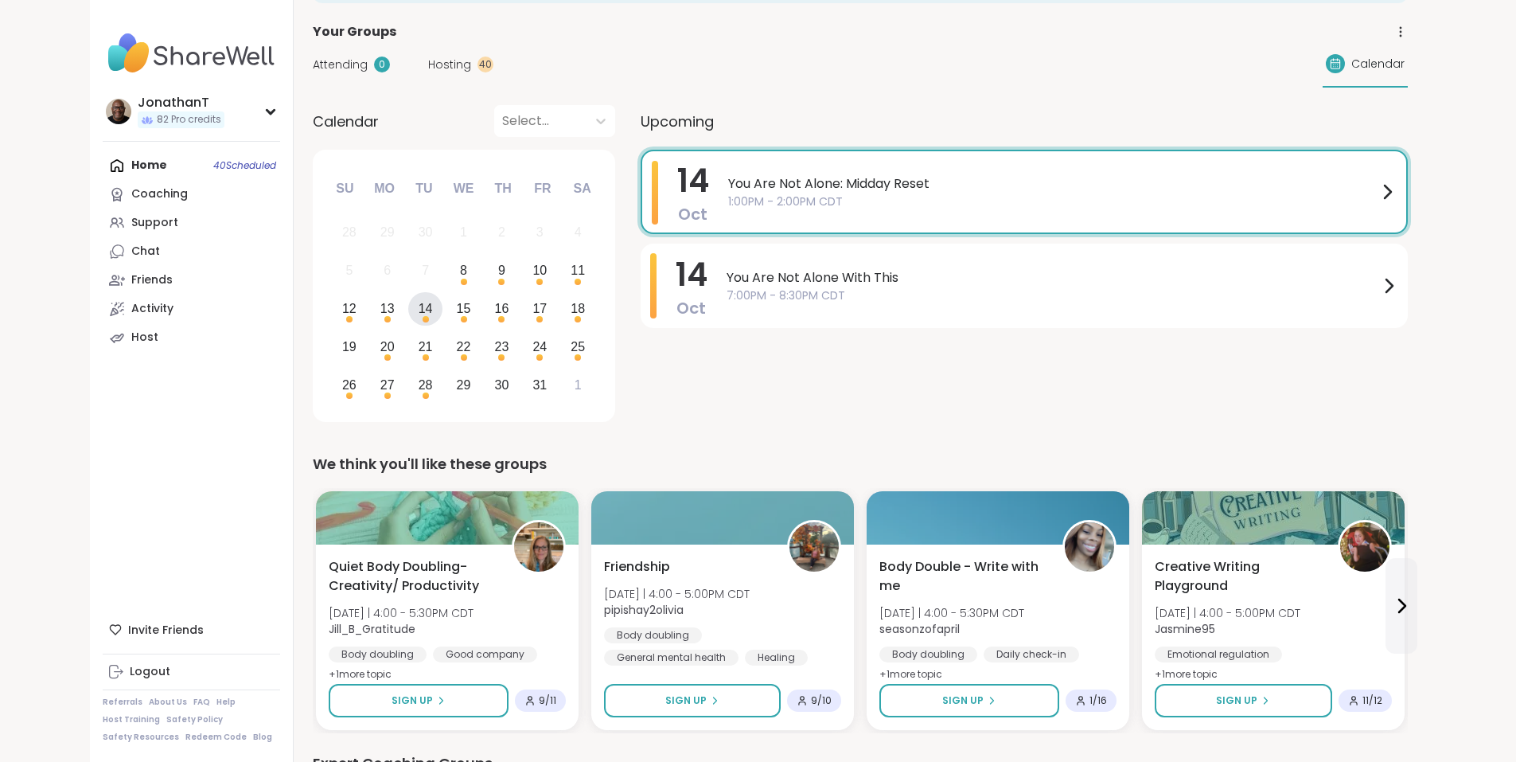
click at [502, 115] on div at bounding box center [540, 121] width 76 height 22
click at [427, 154] on div "[DATE]" at bounding box center [464, 162] width 121 height 32
click at [498, 272] on div "9" at bounding box center [501, 269] width 7 height 21
click at [380, 310] on div "13" at bounding box center [387, 308] width 14 height 21
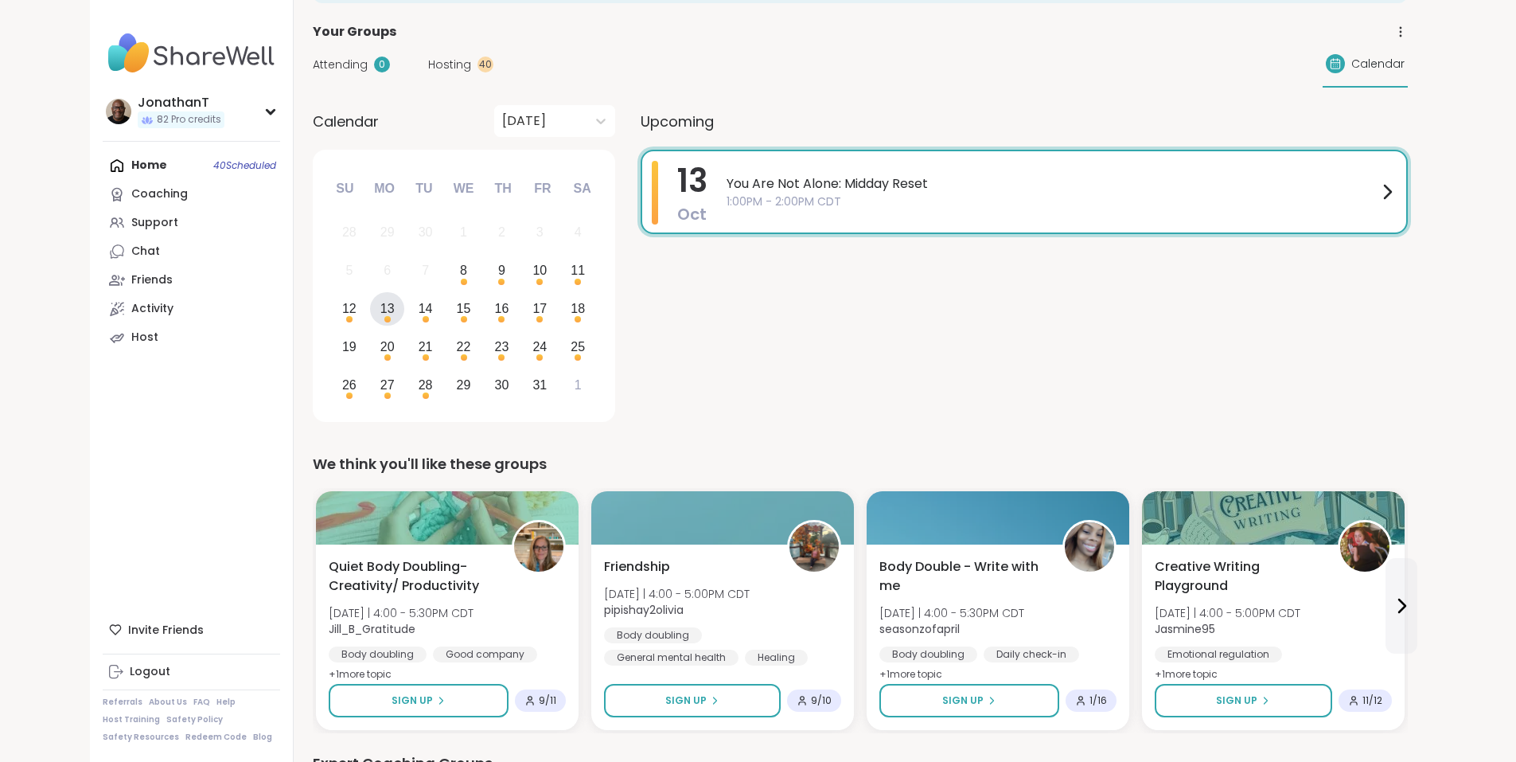
click at [746, 184] on span "You Are Not Alone: Midday Reset" at bounding box center [1052, 183] width 651 height 19
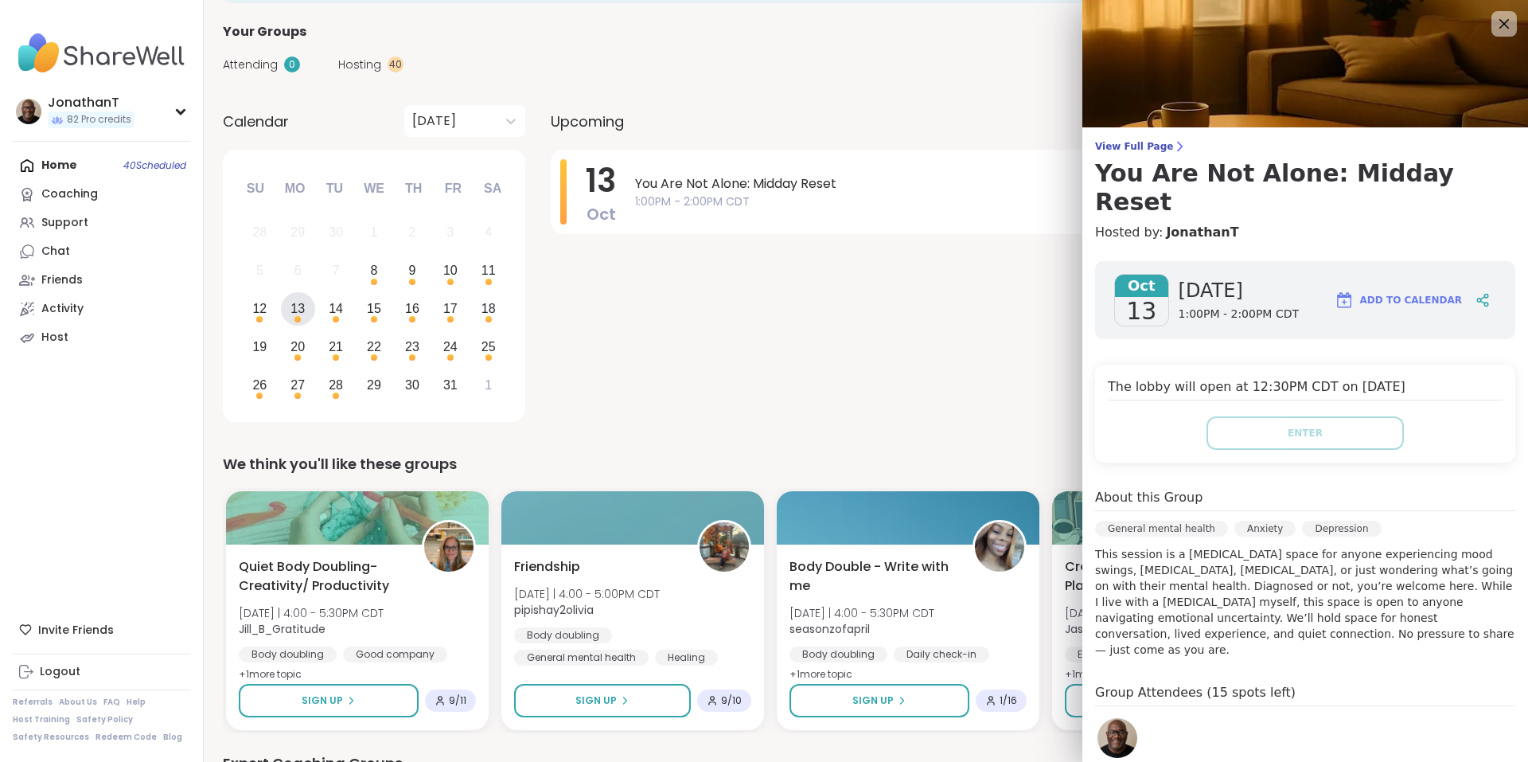
click at [1110, 145] on span "View Full Page" at bounding box center [1305, 146] width 420 height 13
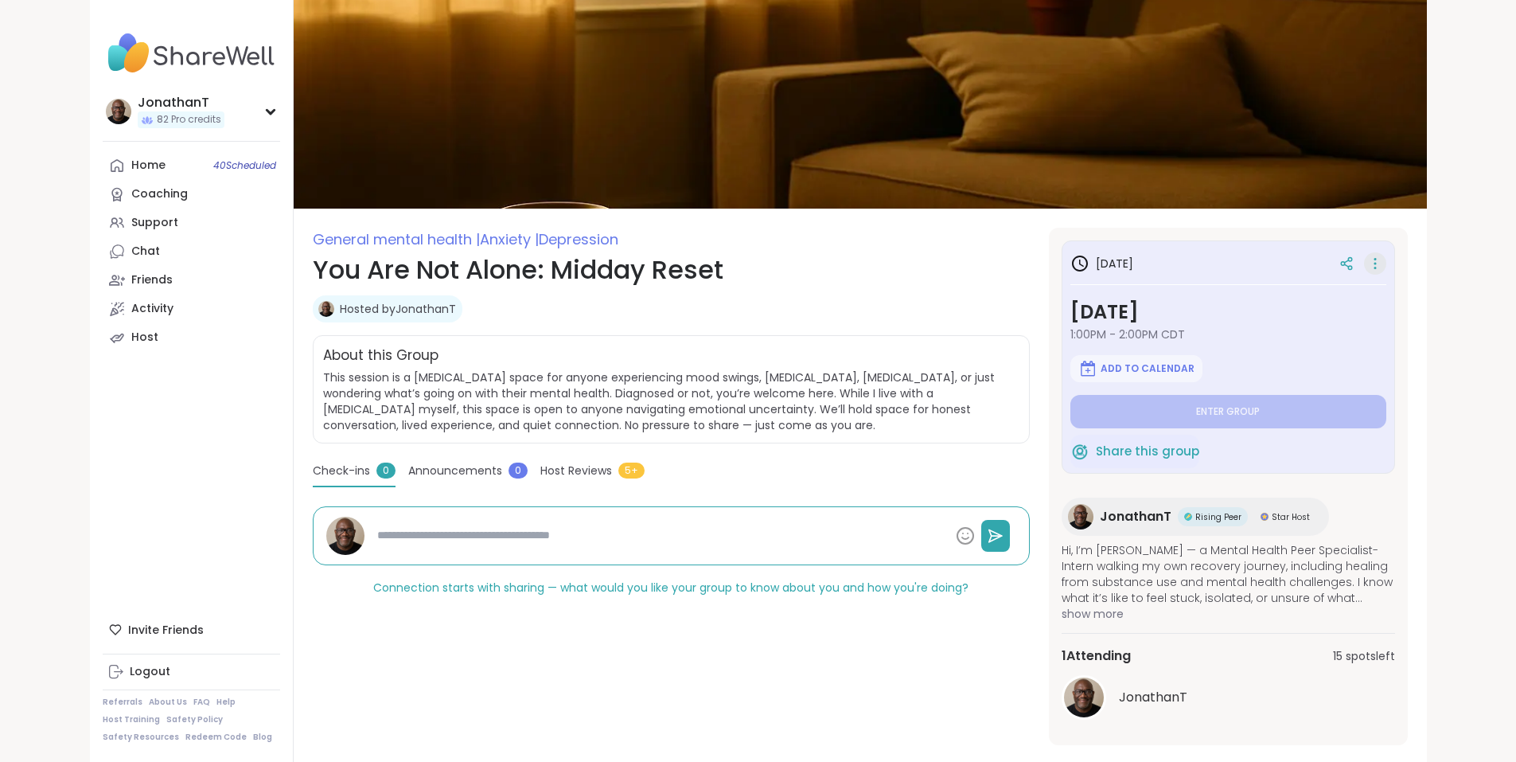
click at [1383, 265] on icon at bounding box center [1375, 263] width 16 height 22
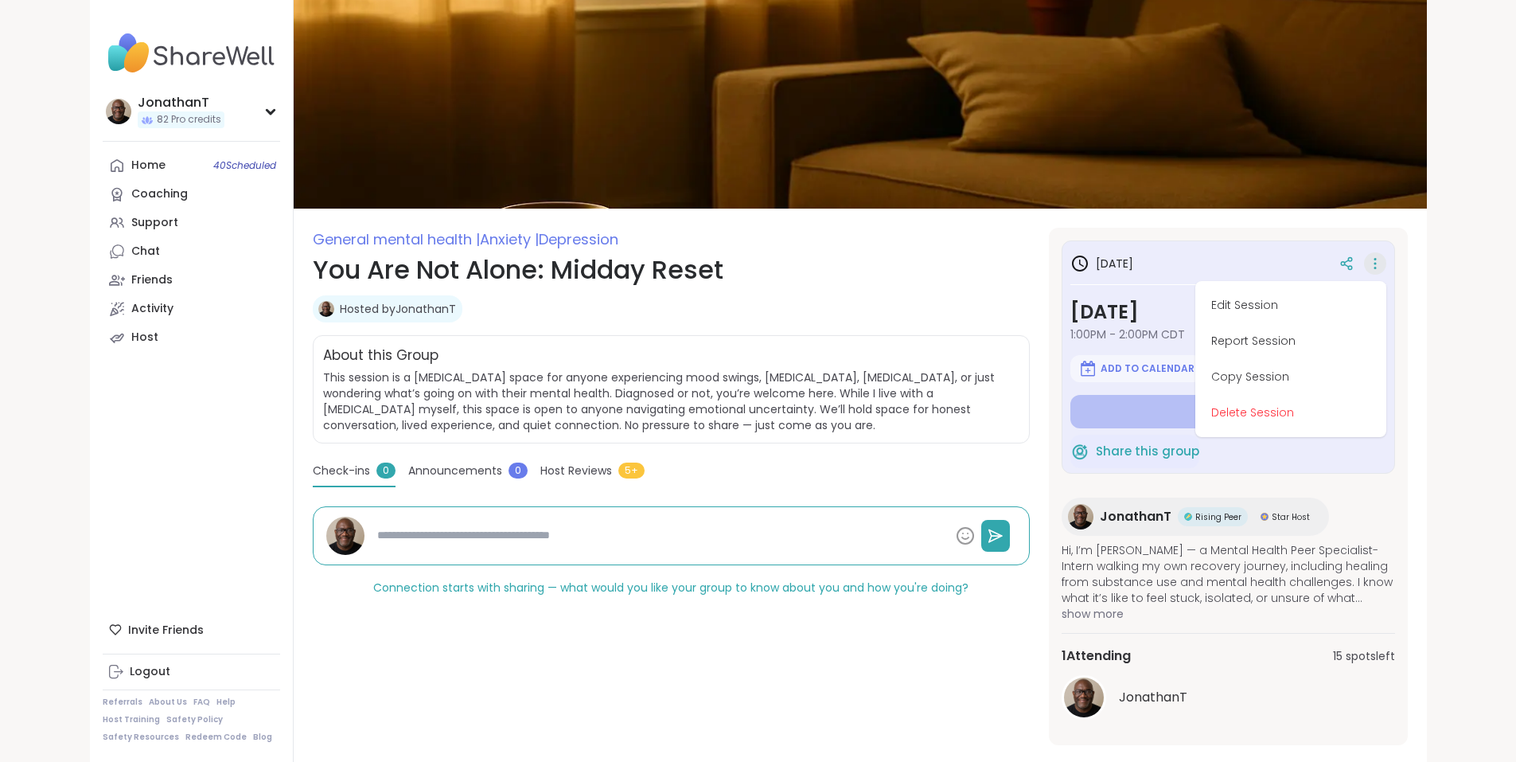
click at [1353, 303] on button "Edit Session" at bounding box center [1291, 305] width 178 height 36
type textarea "*"
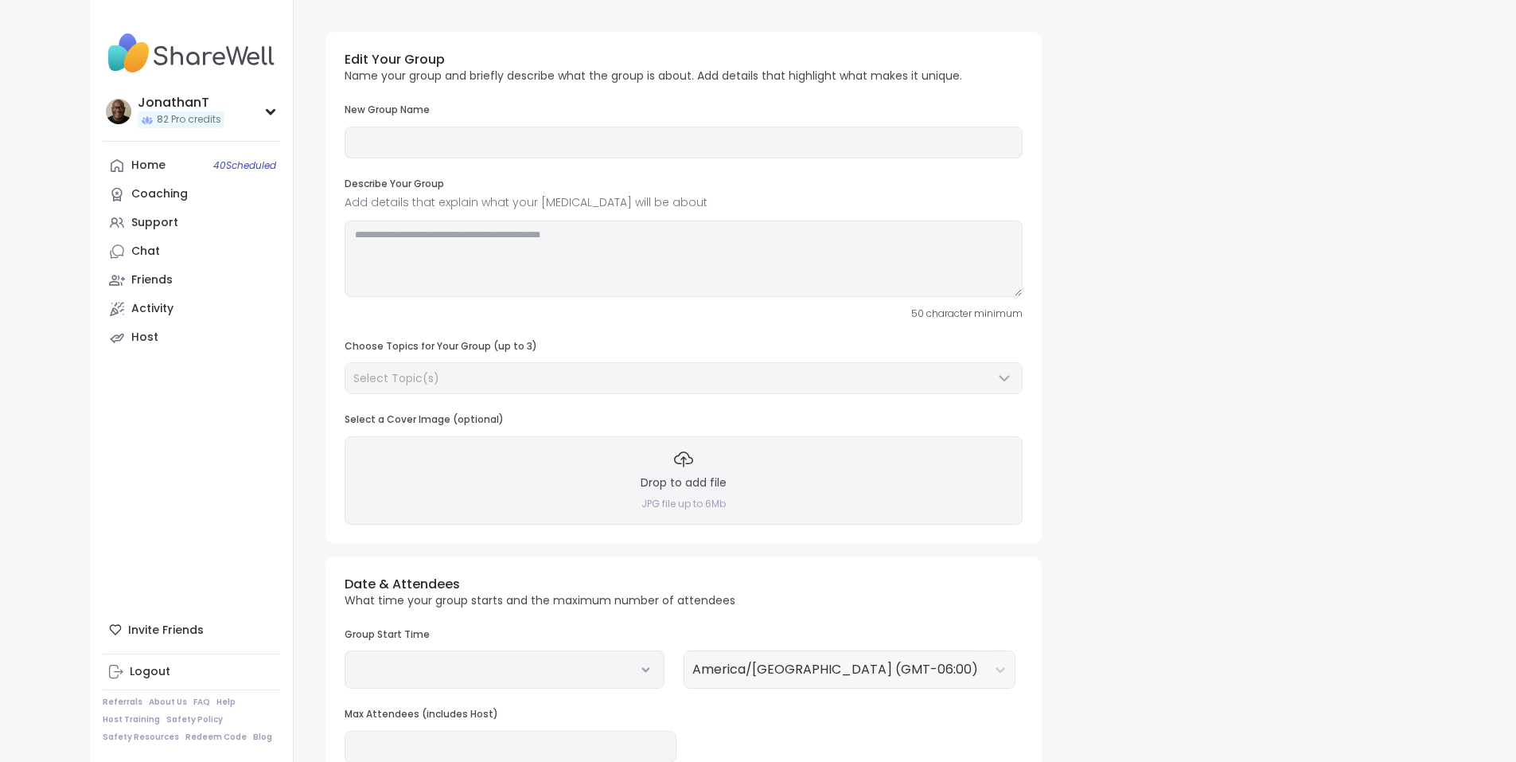
type input "**********"
type textarea "**********"
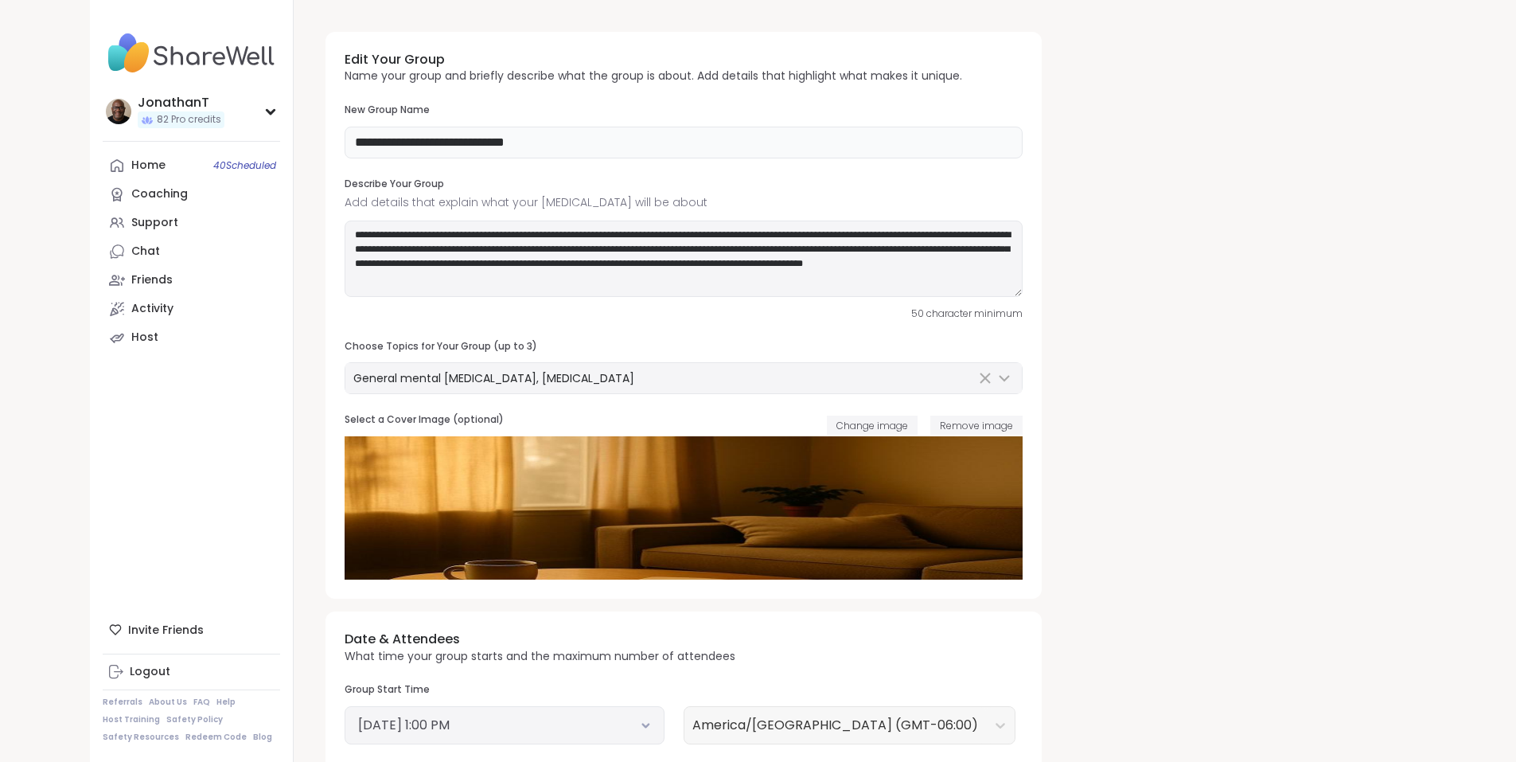
click at [376, 138] on input "**********" at bounding box center [684, 143] width 678 height 32
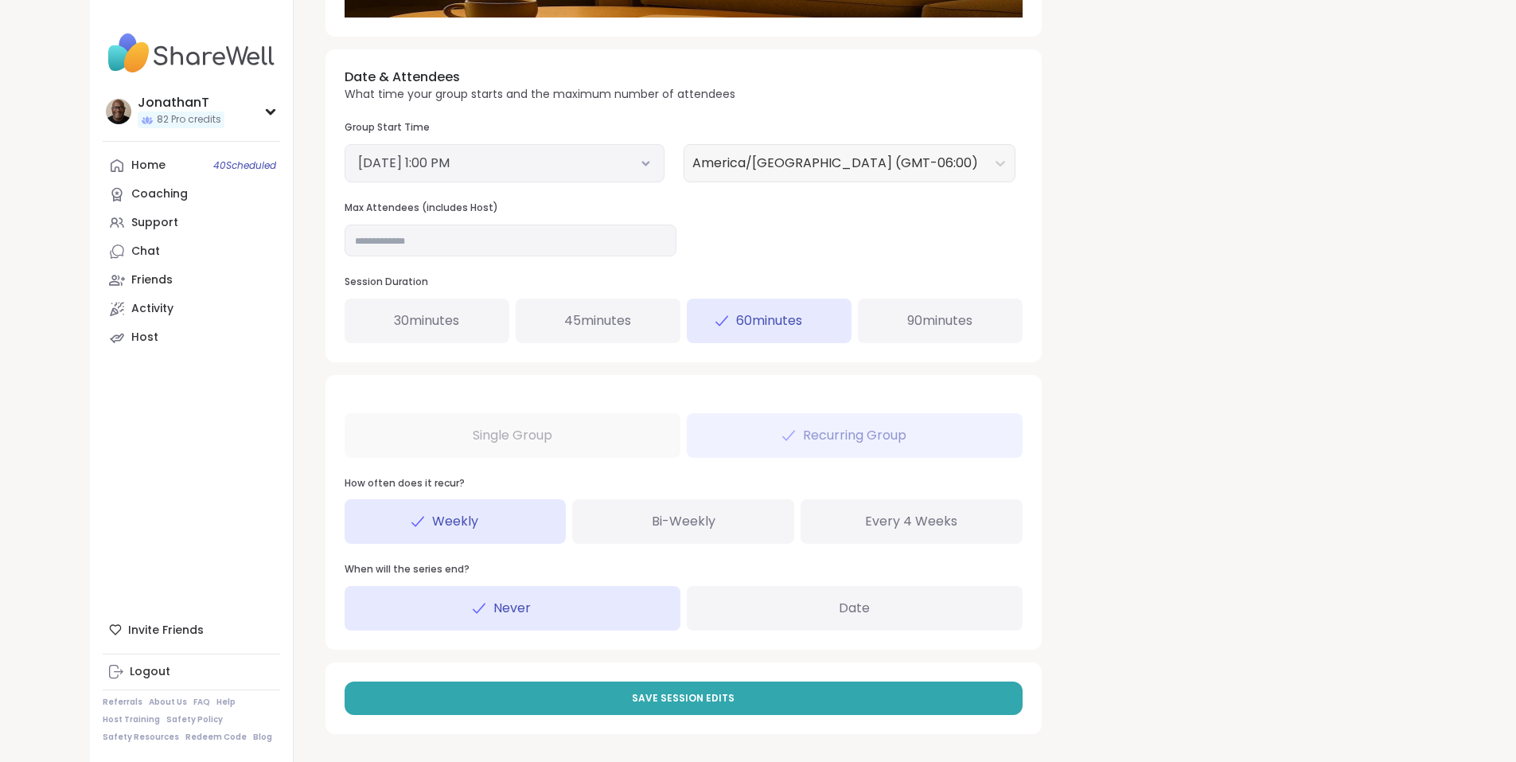
scroll to position [563, 0]
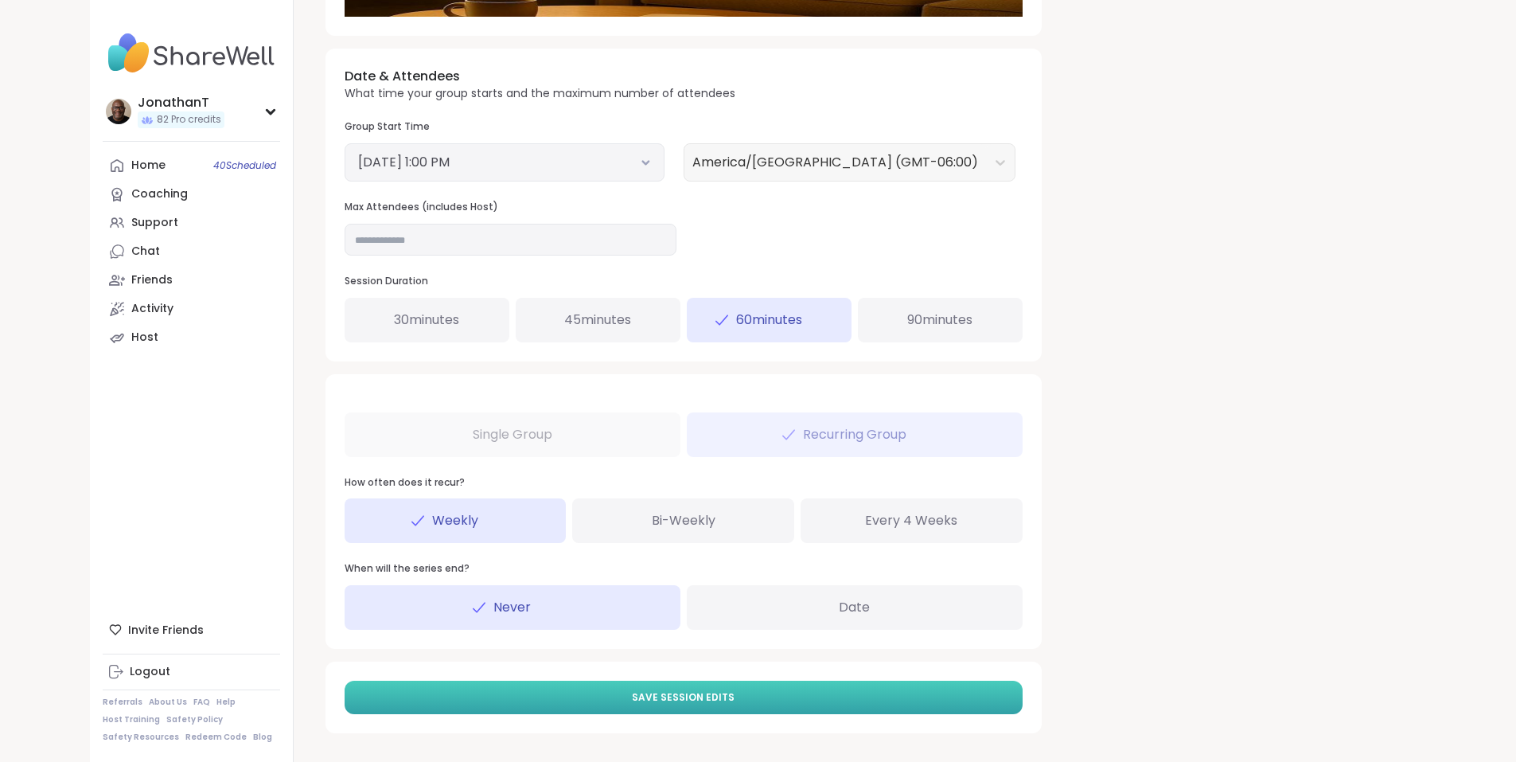
type input "**********"
click at [685, 688] on button "Save Session Edits" at bounding box center [684, 696] width 678 height 33
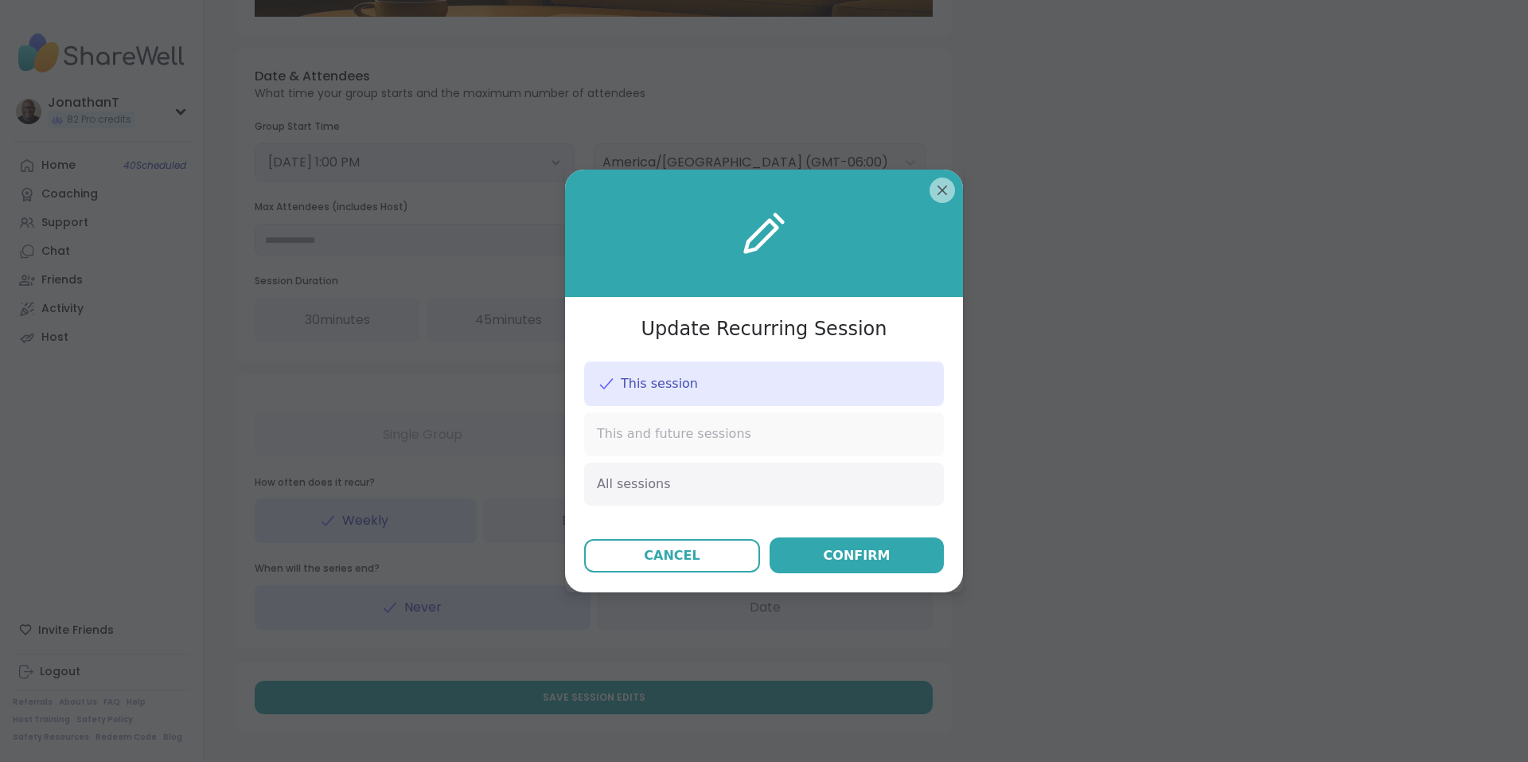
click at [699, 433] on span "This and future sessions" at bounding box center [674, 434] width 154 height 18
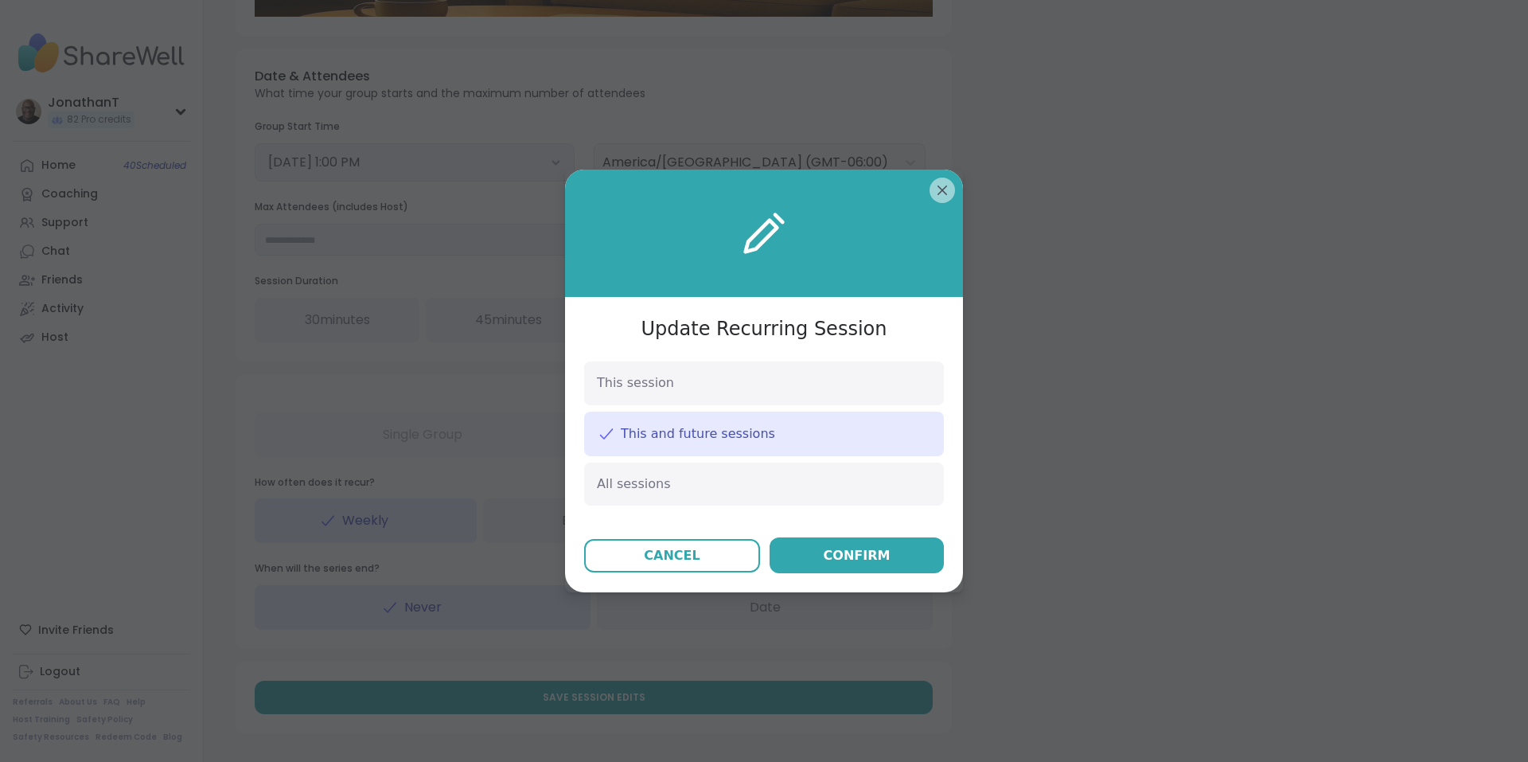
click at [853, 546] on div "Confirm" at bounding box center [857, 555] width 67 height 19
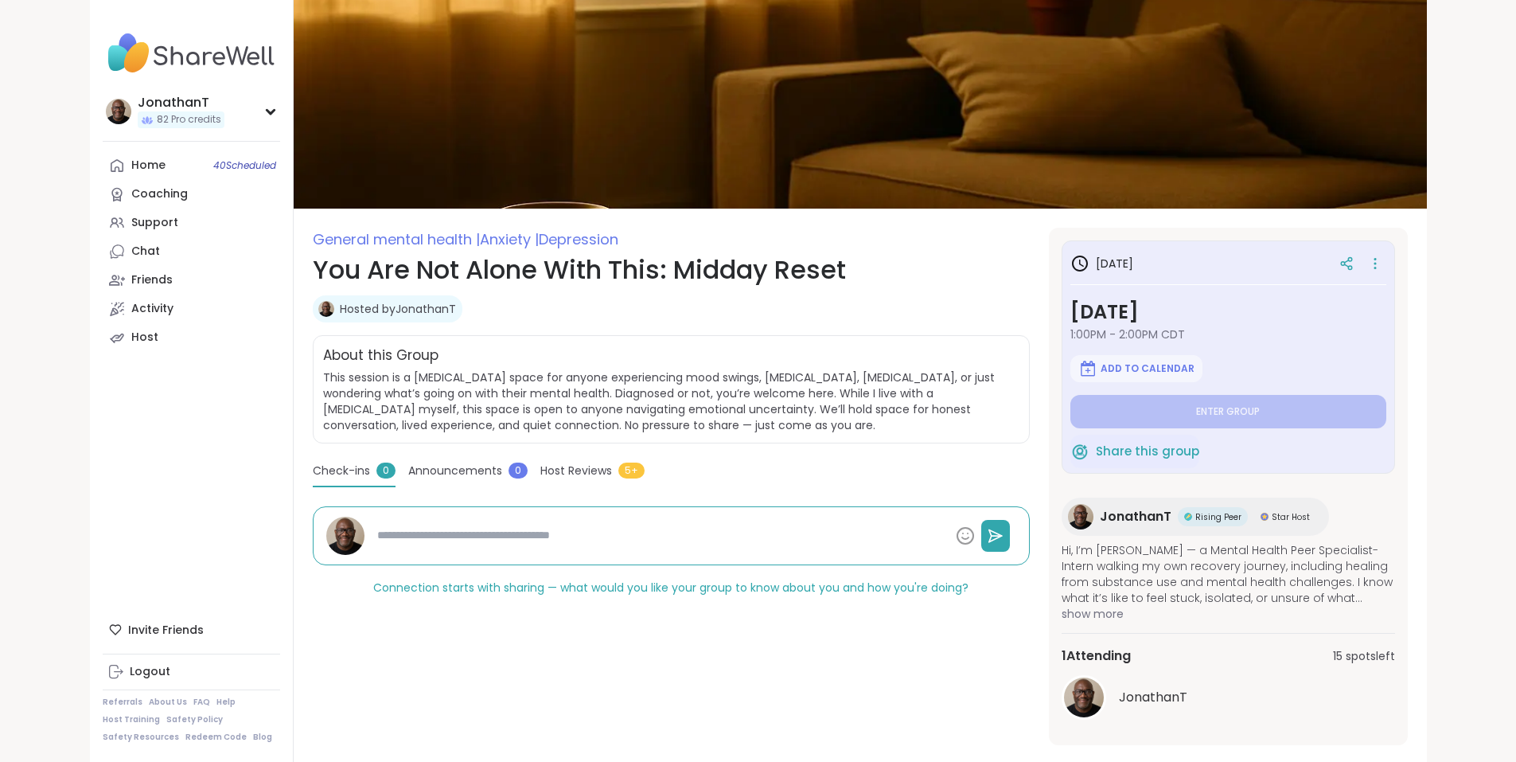
click at [340, 303] on link "Hosted by JonathanT" at bounding box center [398, 309] width 116 height 16
type textarea "*"
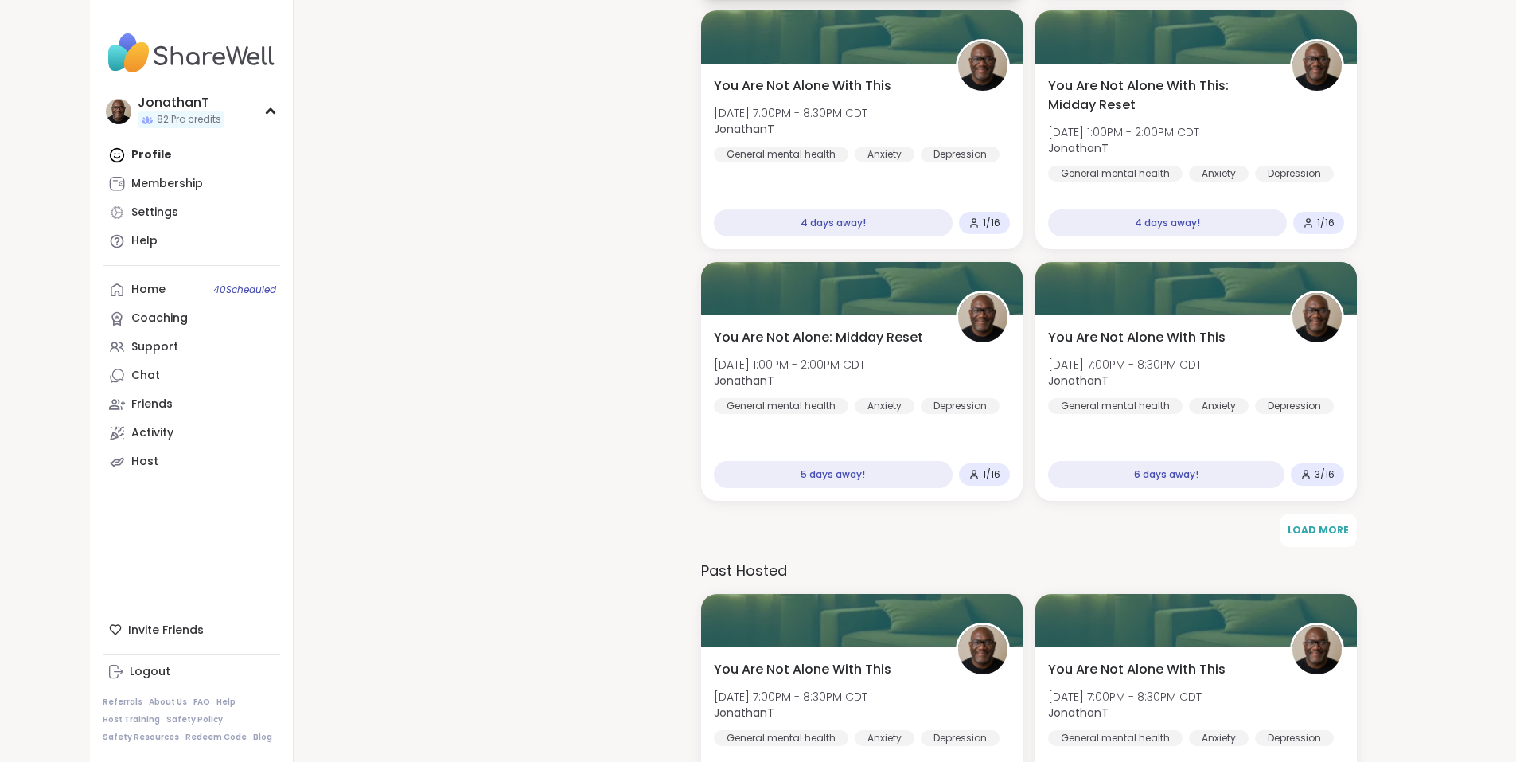
scroll to position [1830, 0]
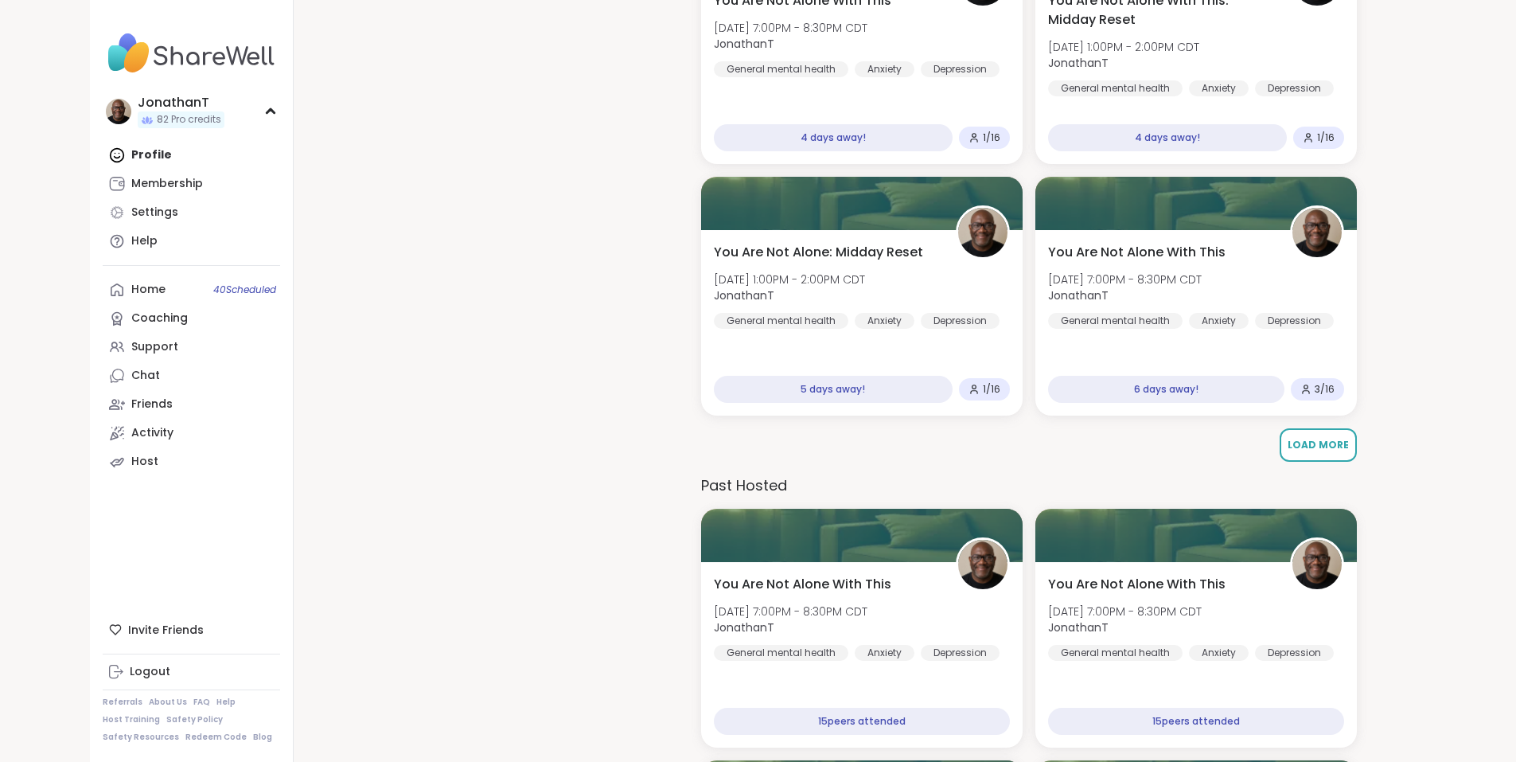
click at [1310, 443] on span "Load More" at bounding box center [1318, 445] width 61 height 14
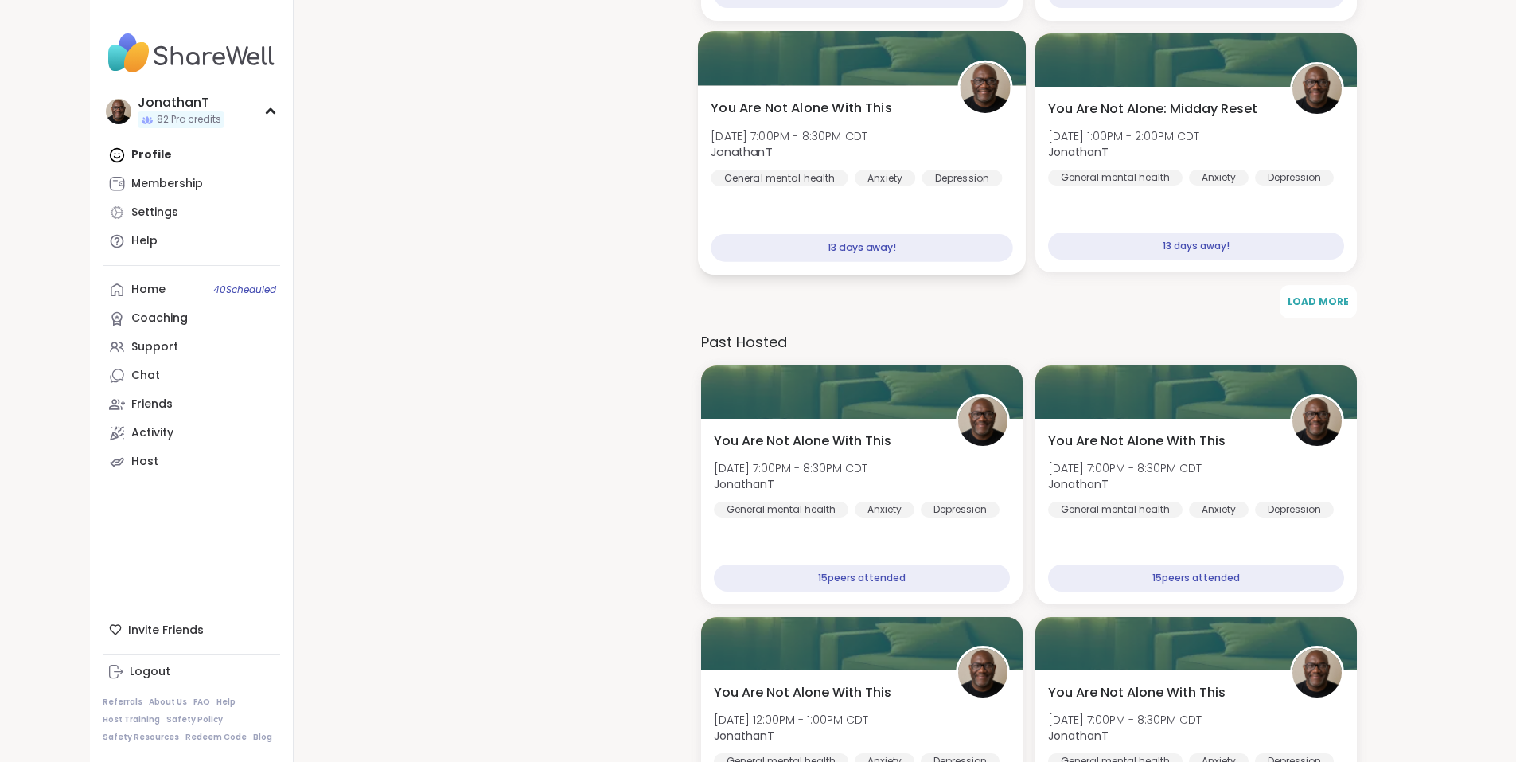
scroll to position [3501, 0]
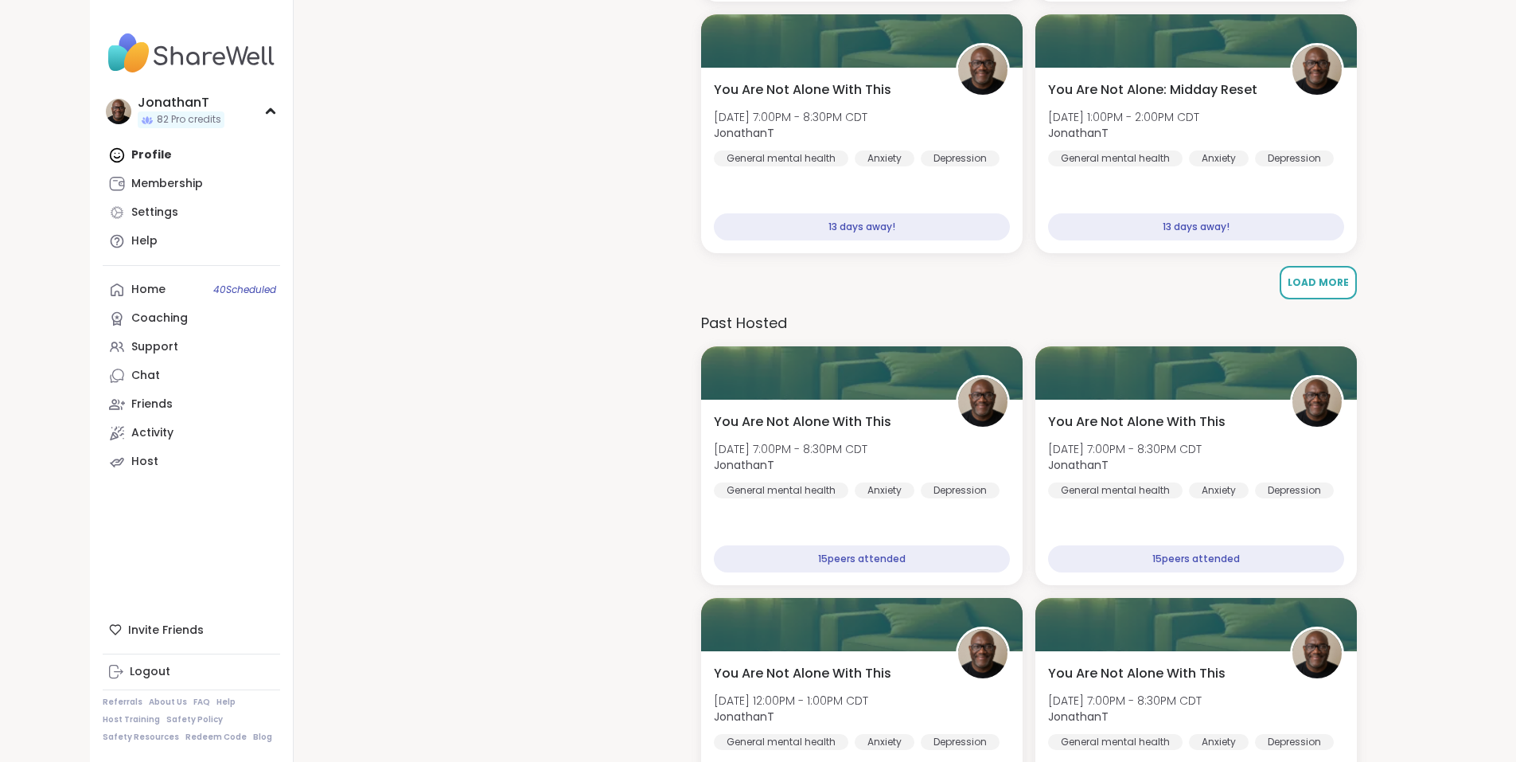
click at [1323, 279] on span "Load More" at bounding box center [1318, 282] width 61 height 14
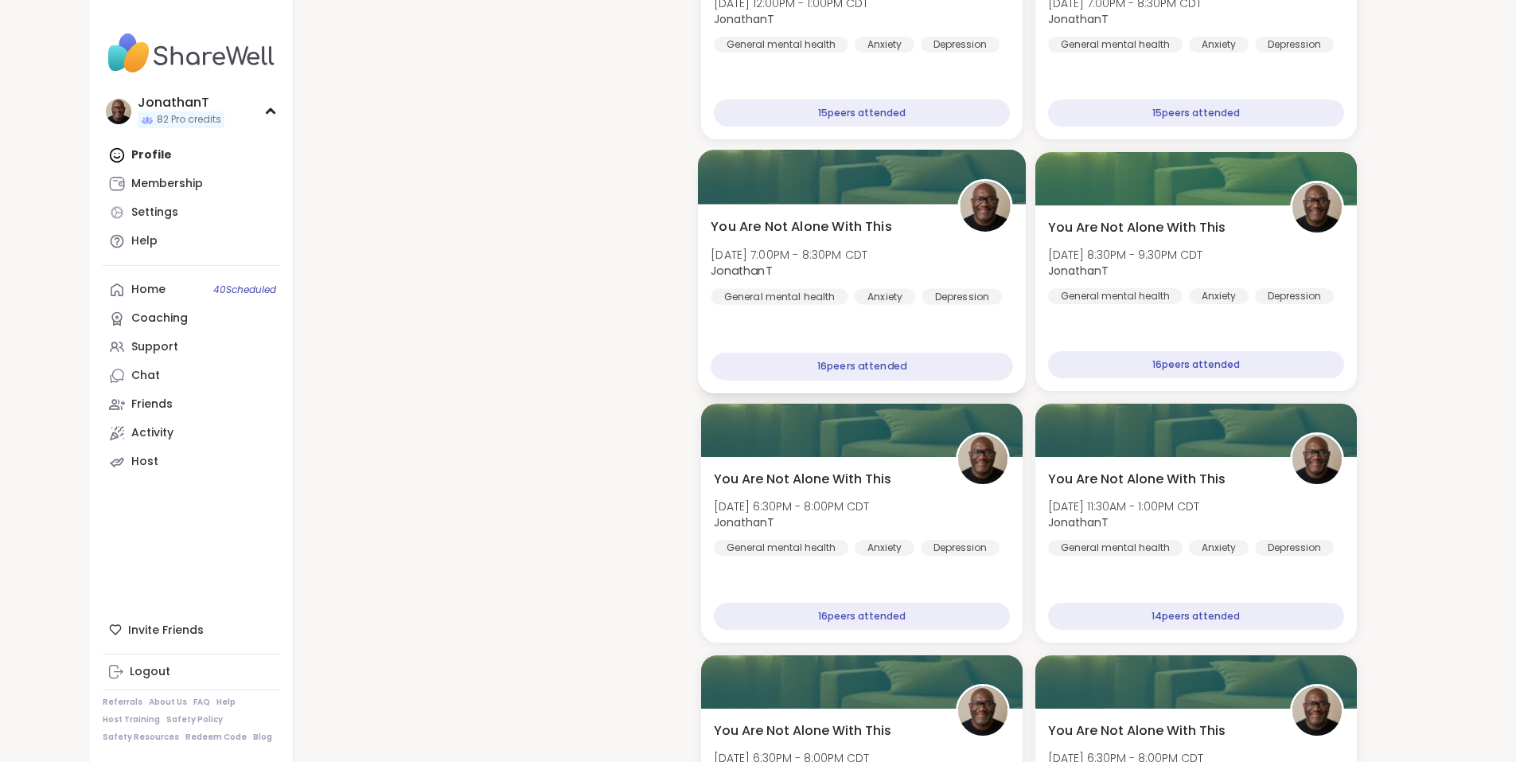
scroll to position [6128, 0]
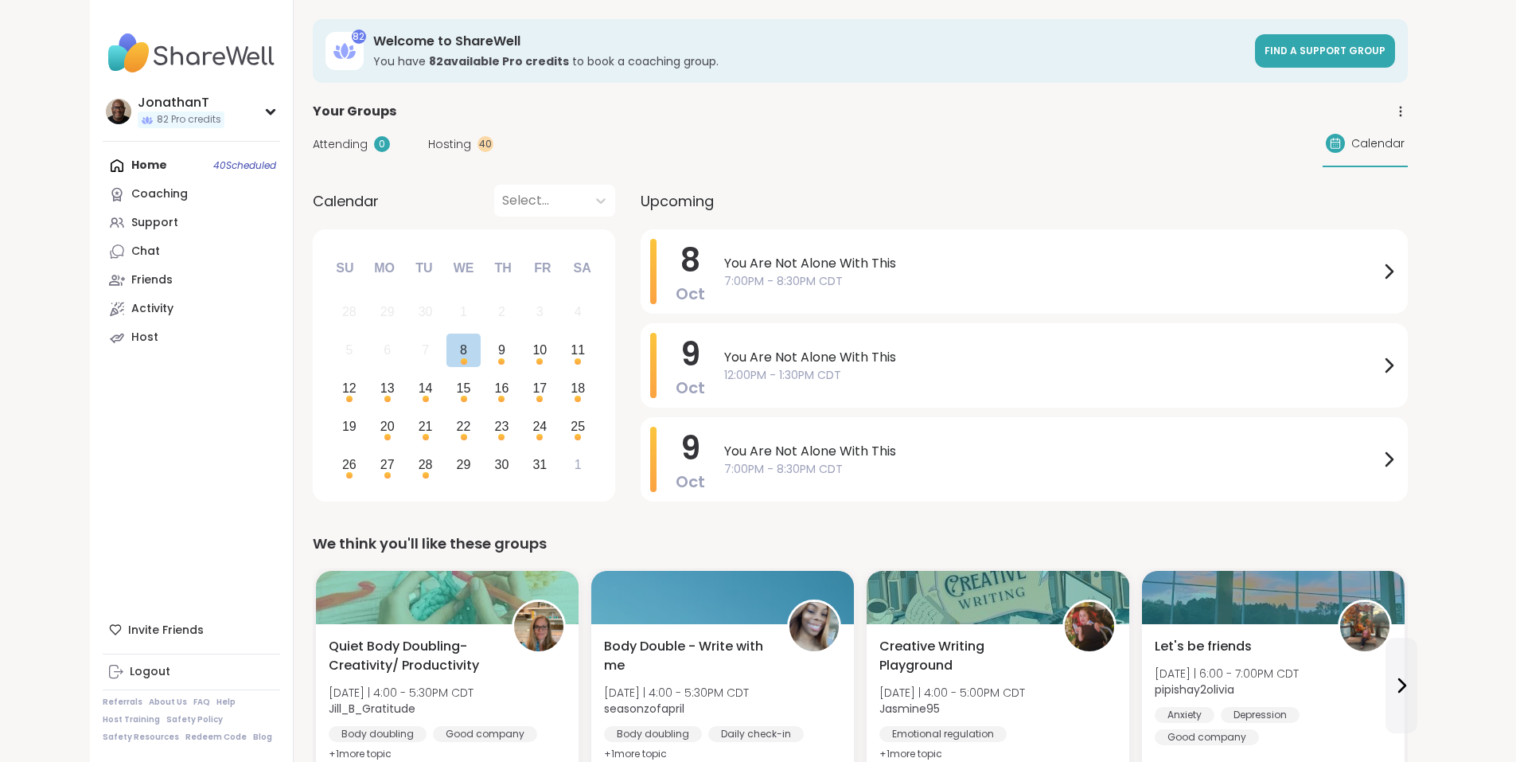
click at [330, 396] on div "12 13 14 15 16 17 18" at bounding box center [463, 388] width 267 height 38
click at [384, 396] on div "Choose Monday, October 13th, 2025" at bounding box center [387, 399] width 6 height 6
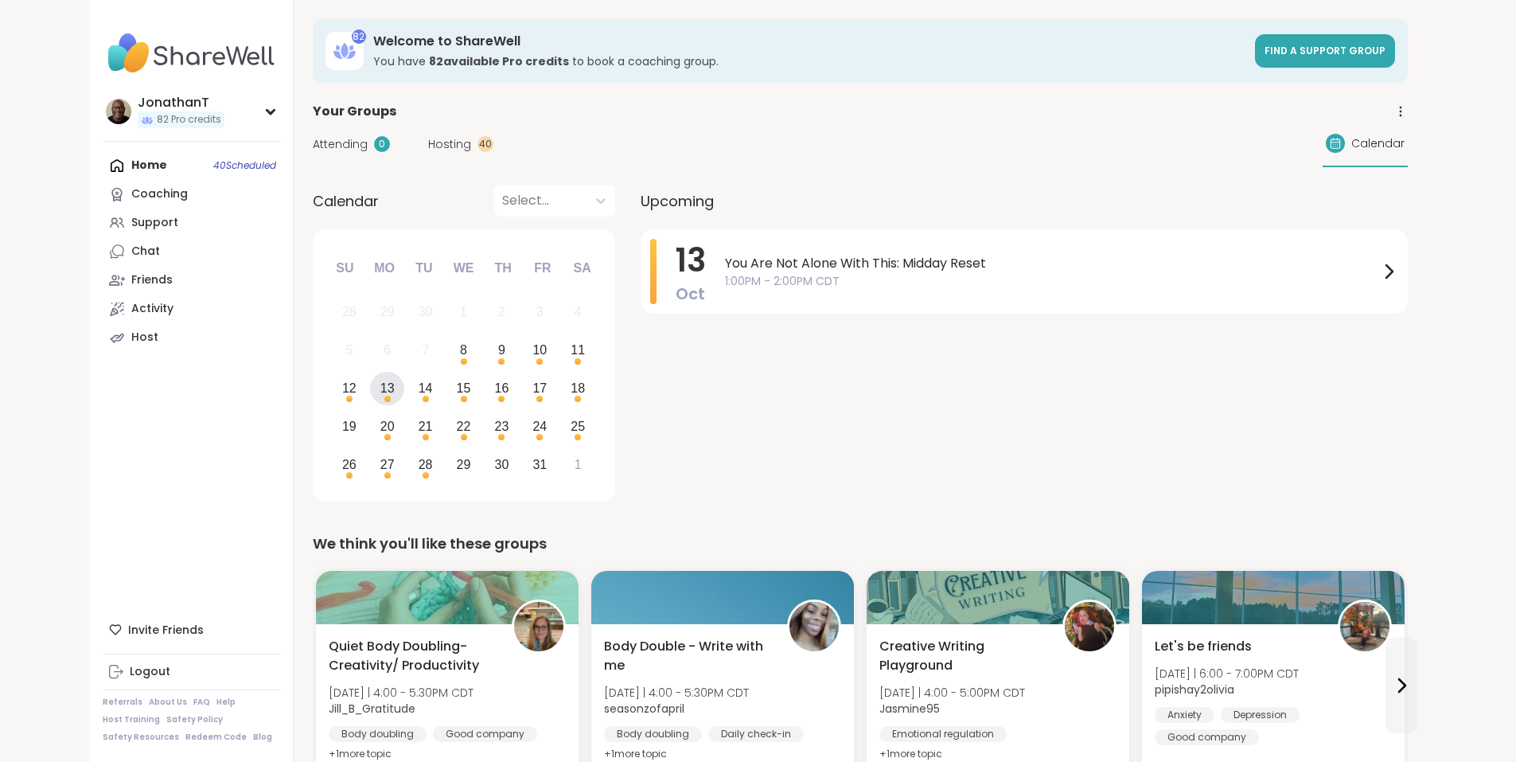
click at [370, 390] on div "13" at bounding box center [387, 389] width 34 height 34
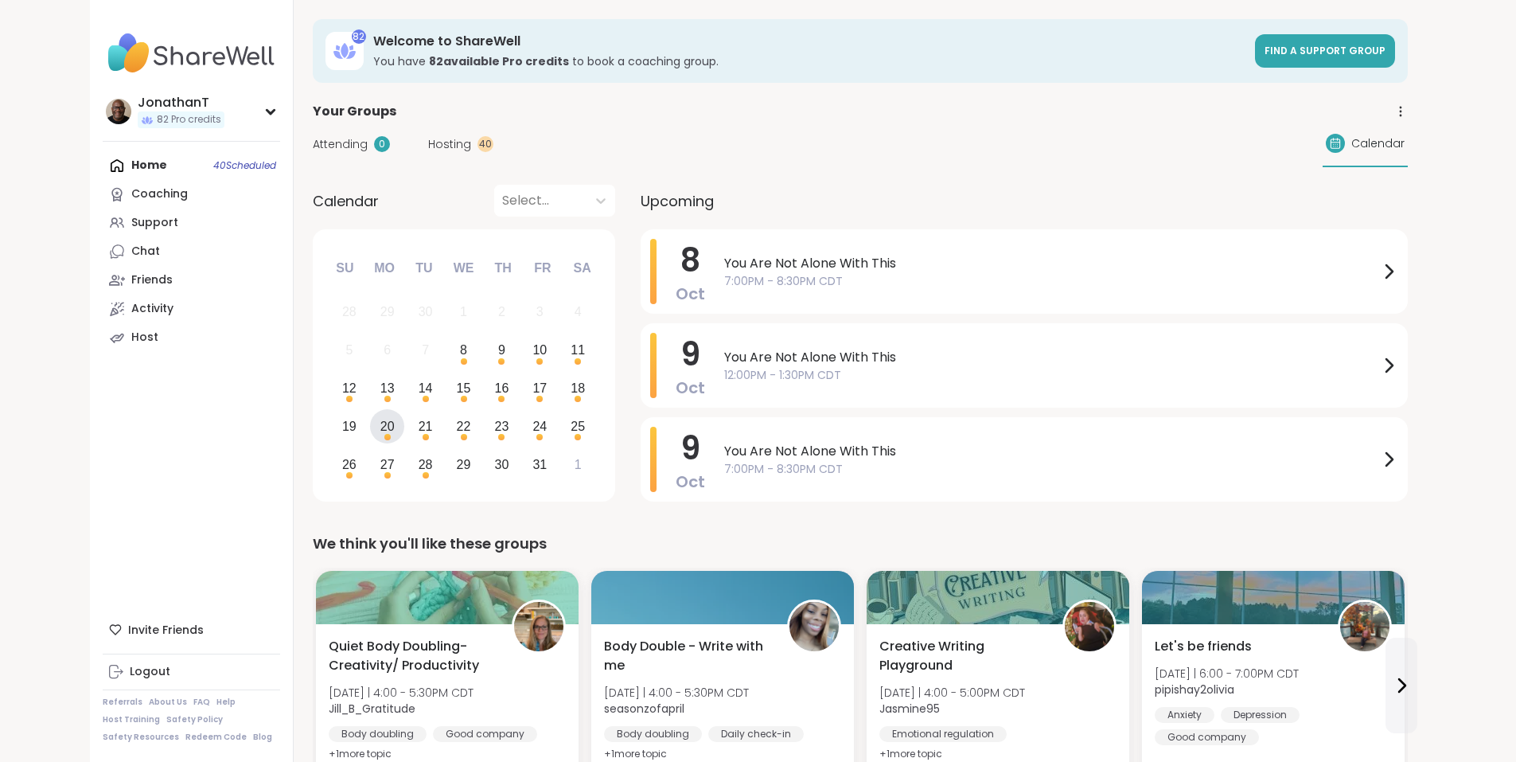
click at [380, 427] on div "20" at bounding box center [387, 425] width 14 height 21
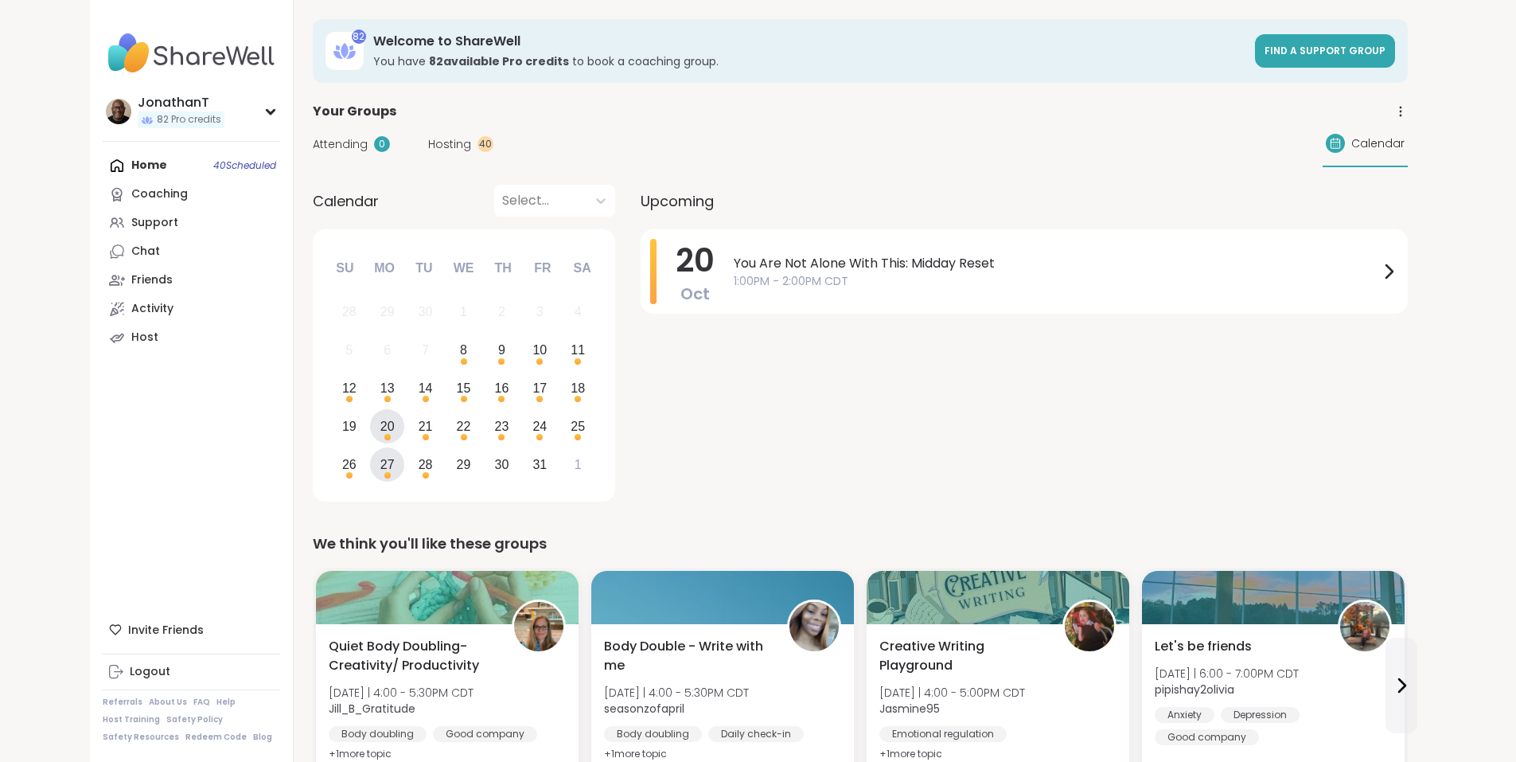
click at [380, 460] on div "27" at bounding box center [387, 464] width 14 height 21
click at [408, 429] on div "21" at bounding box center [425, 426] width 34 height 34
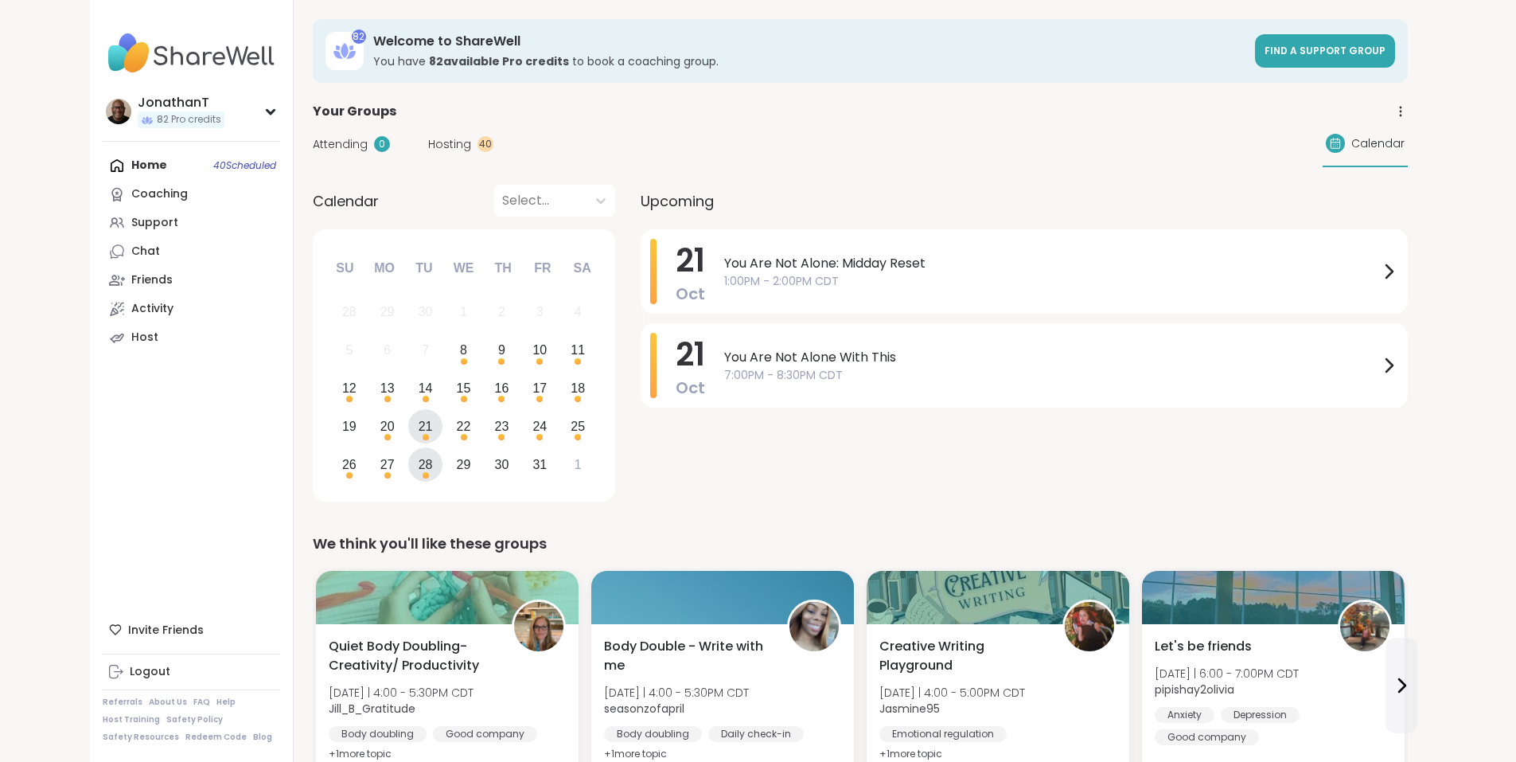
click at [408, 462] on div "28" at bounding box center [425, 464] width 34 height 34
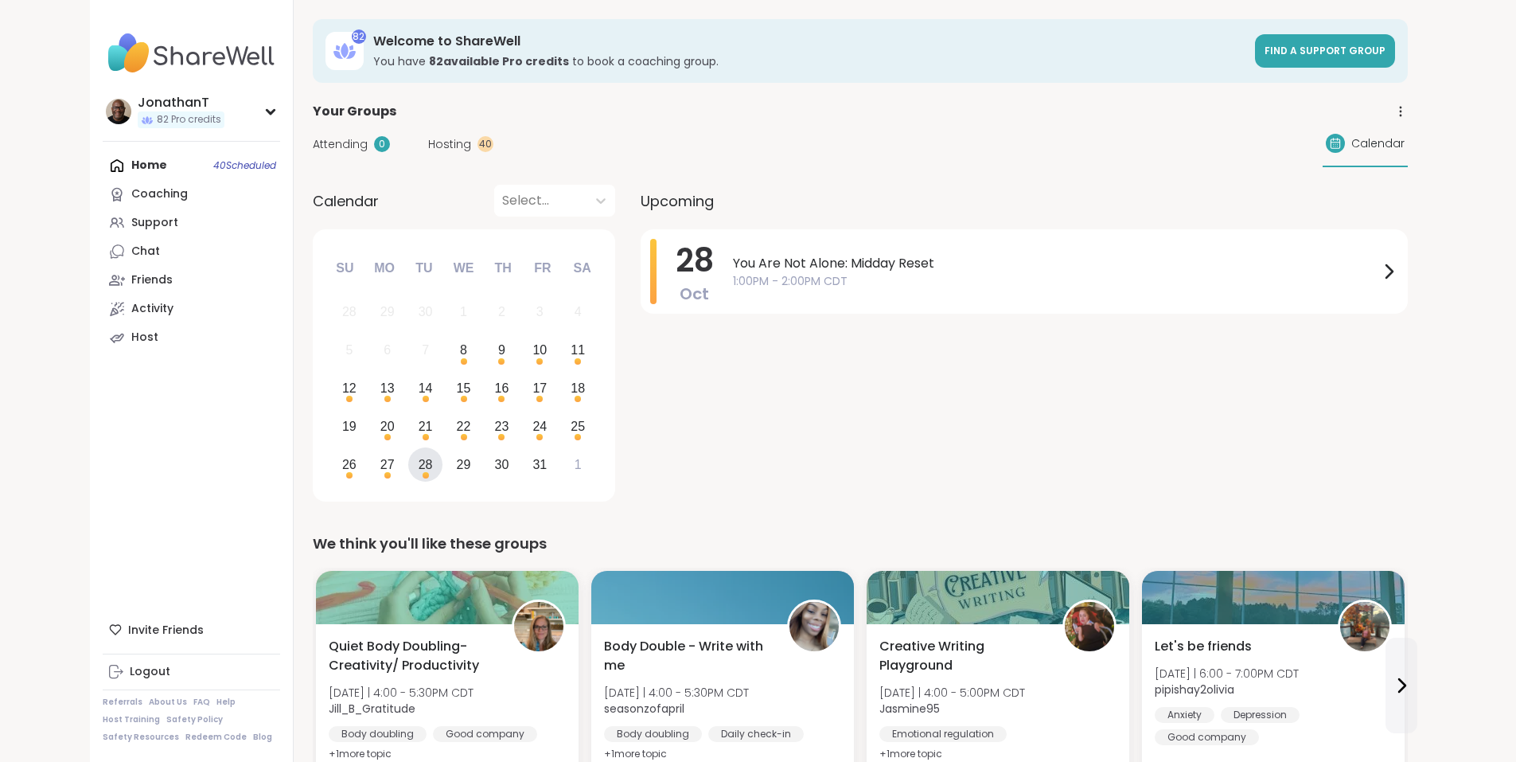
click at [408, 457] on div "28" at bounding box center [425, 464] width 34 height 34
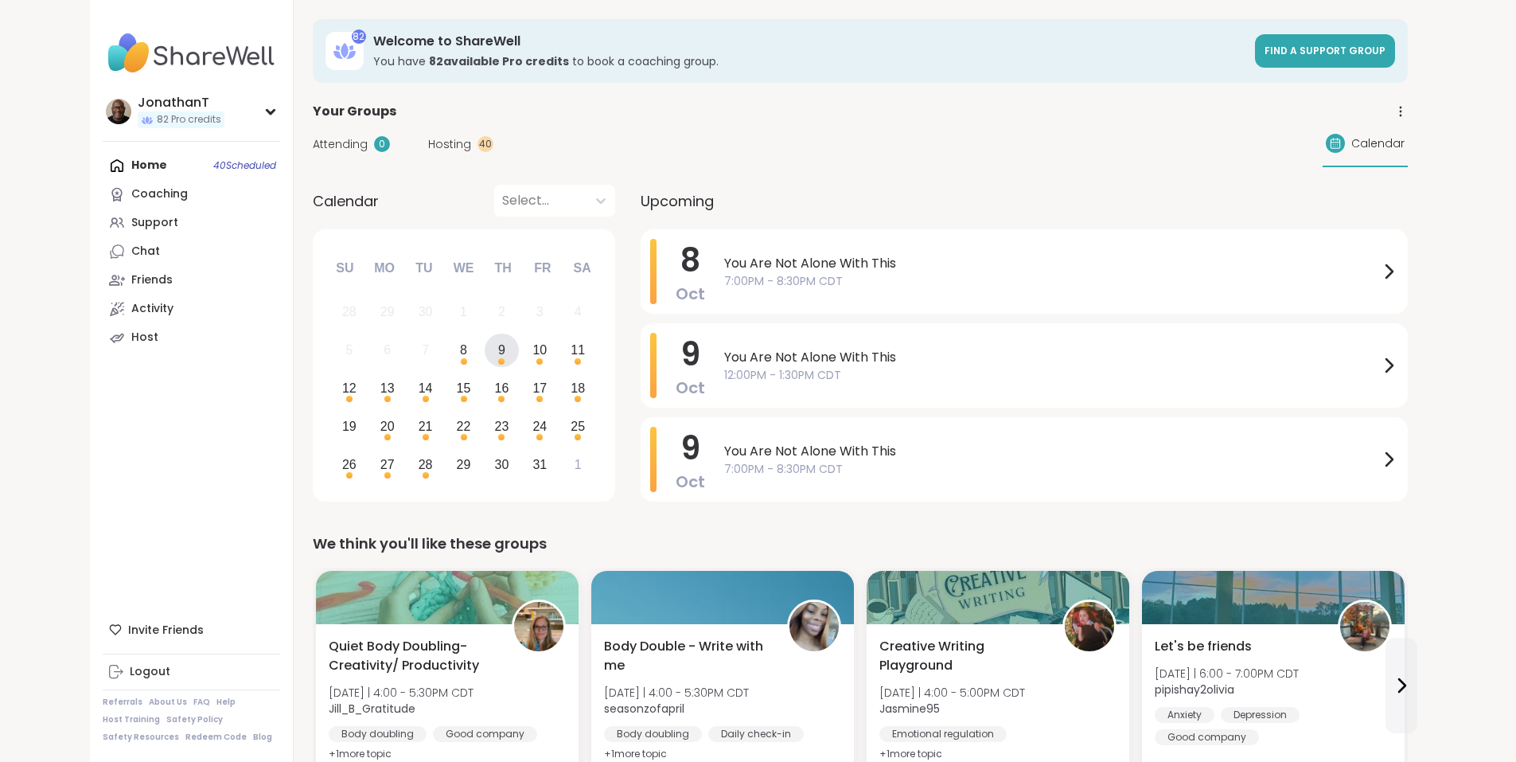
click at [485, 349] on div "9" at bounding box center [502, 350] width 34 height 34
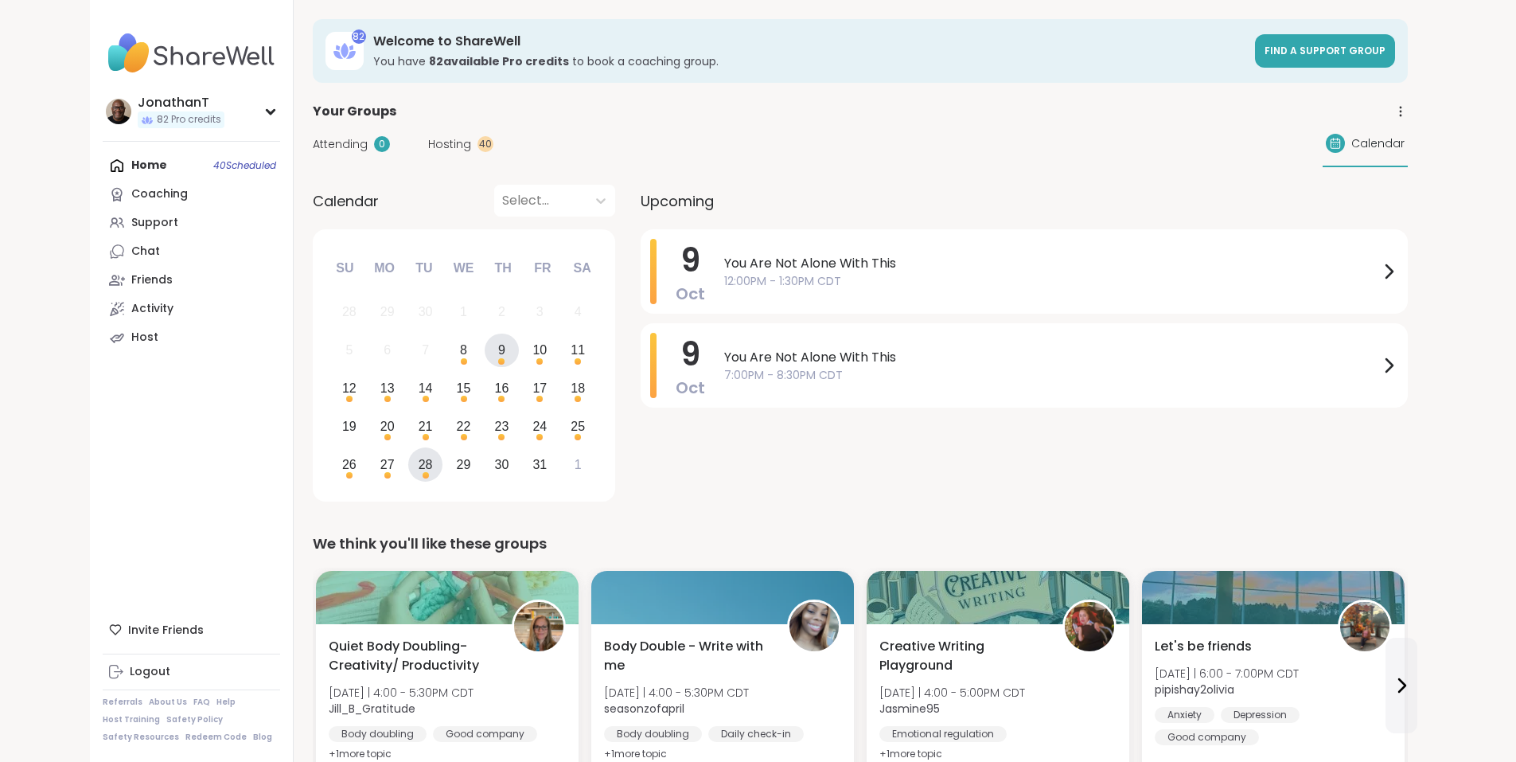
click at [419, 464] on div "28" at bounding box center [426, 464] width 14 height 21
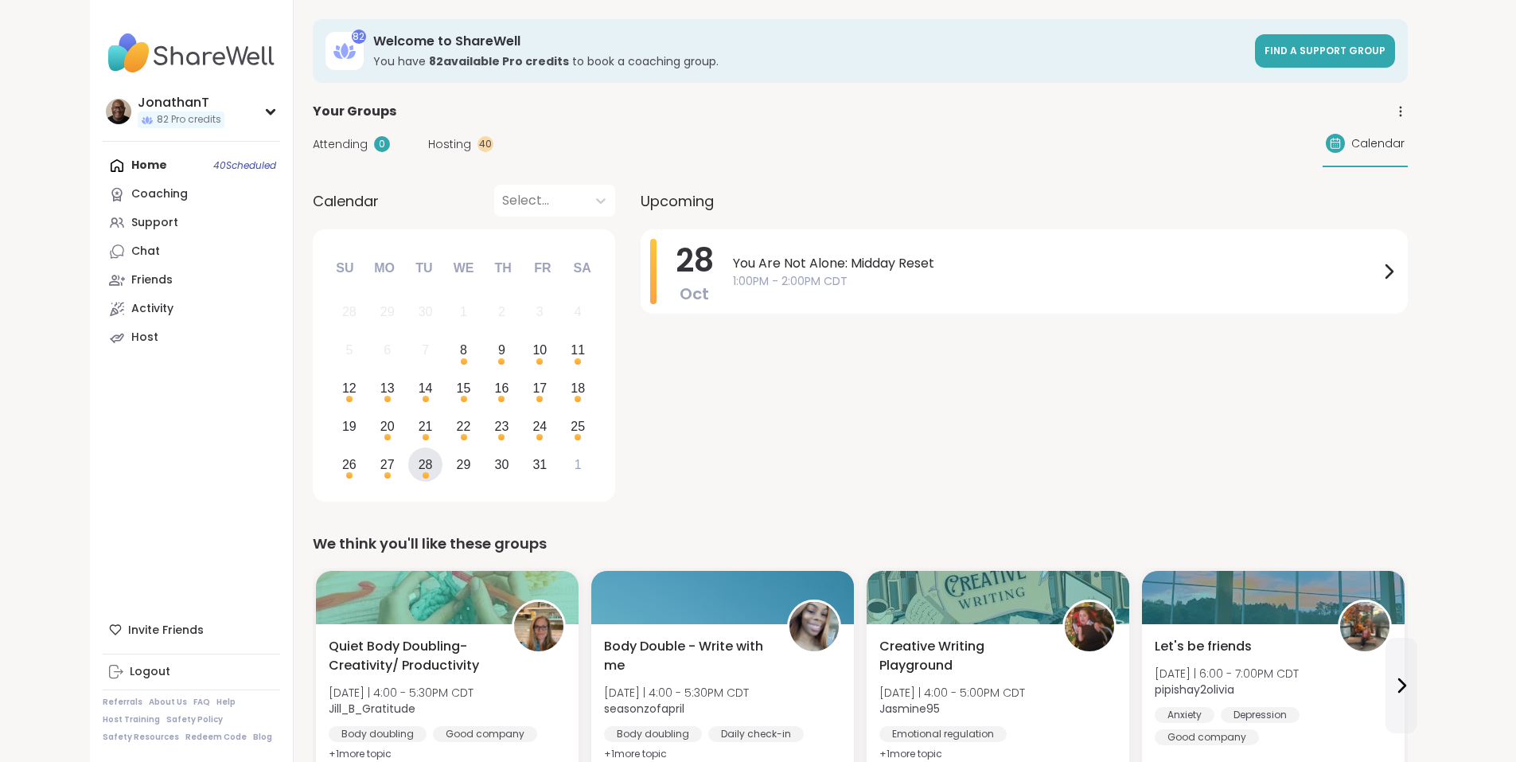
click at [419, 462] on div "28" at bounding box center [426, 464] width 14 height 21
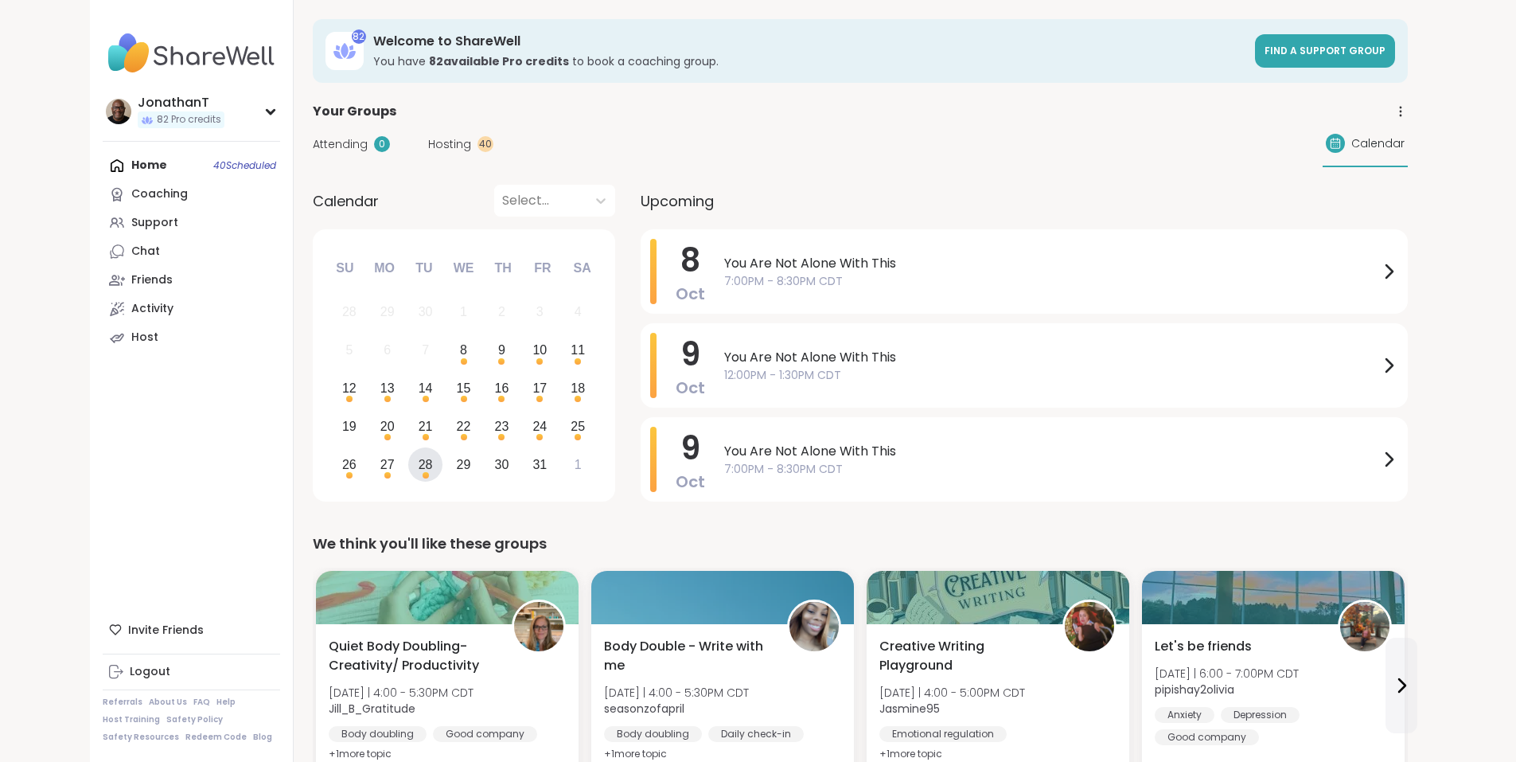
click at [419, 461] on div "28" at bounding box center [426, 464] width 14 height 21
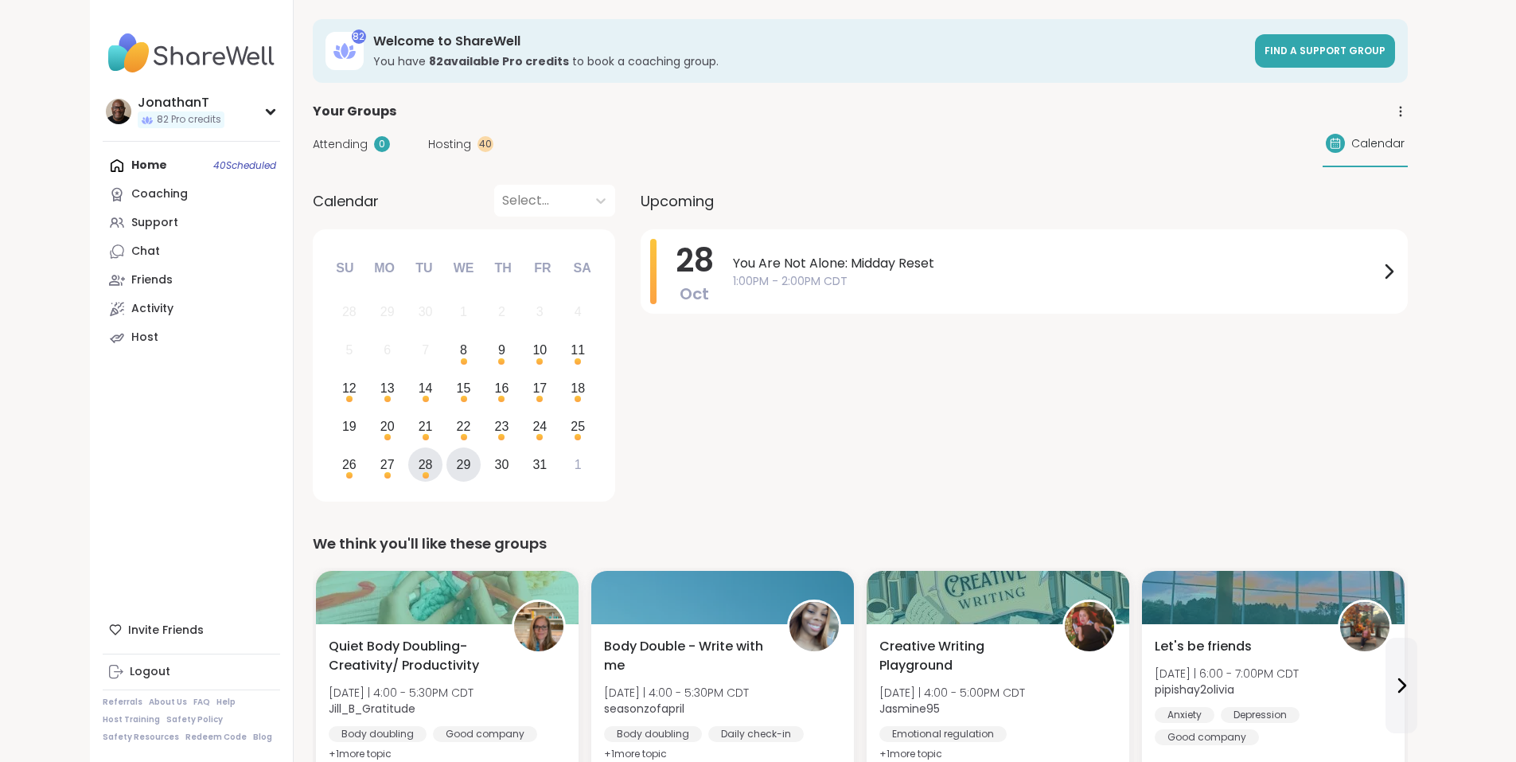
click at [457, 463] on div "29" at bounding box center [464, 464] width 14 height 21
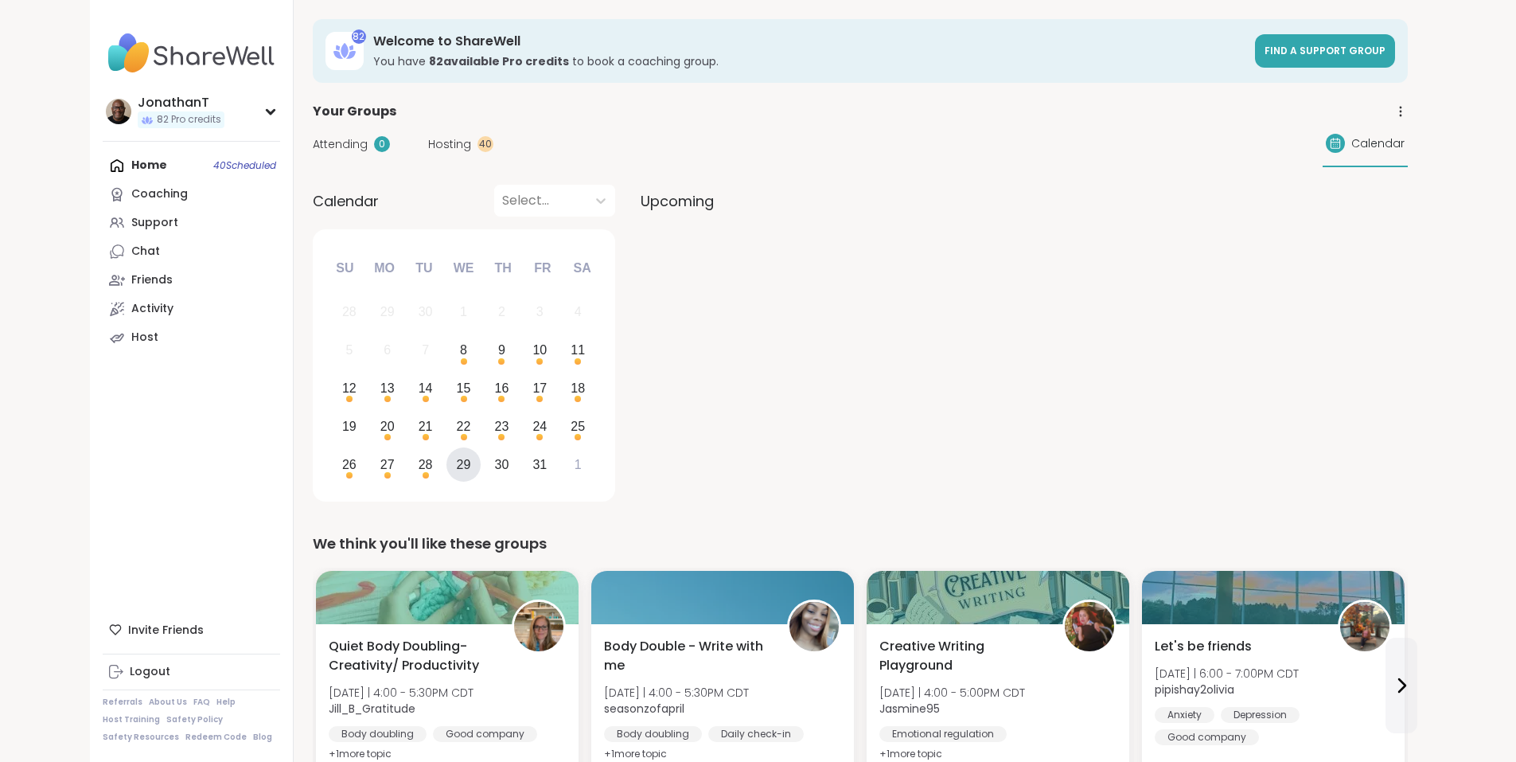
click at [457, 466] on div "29" at bounding box center [464, 464] width 14 height 21
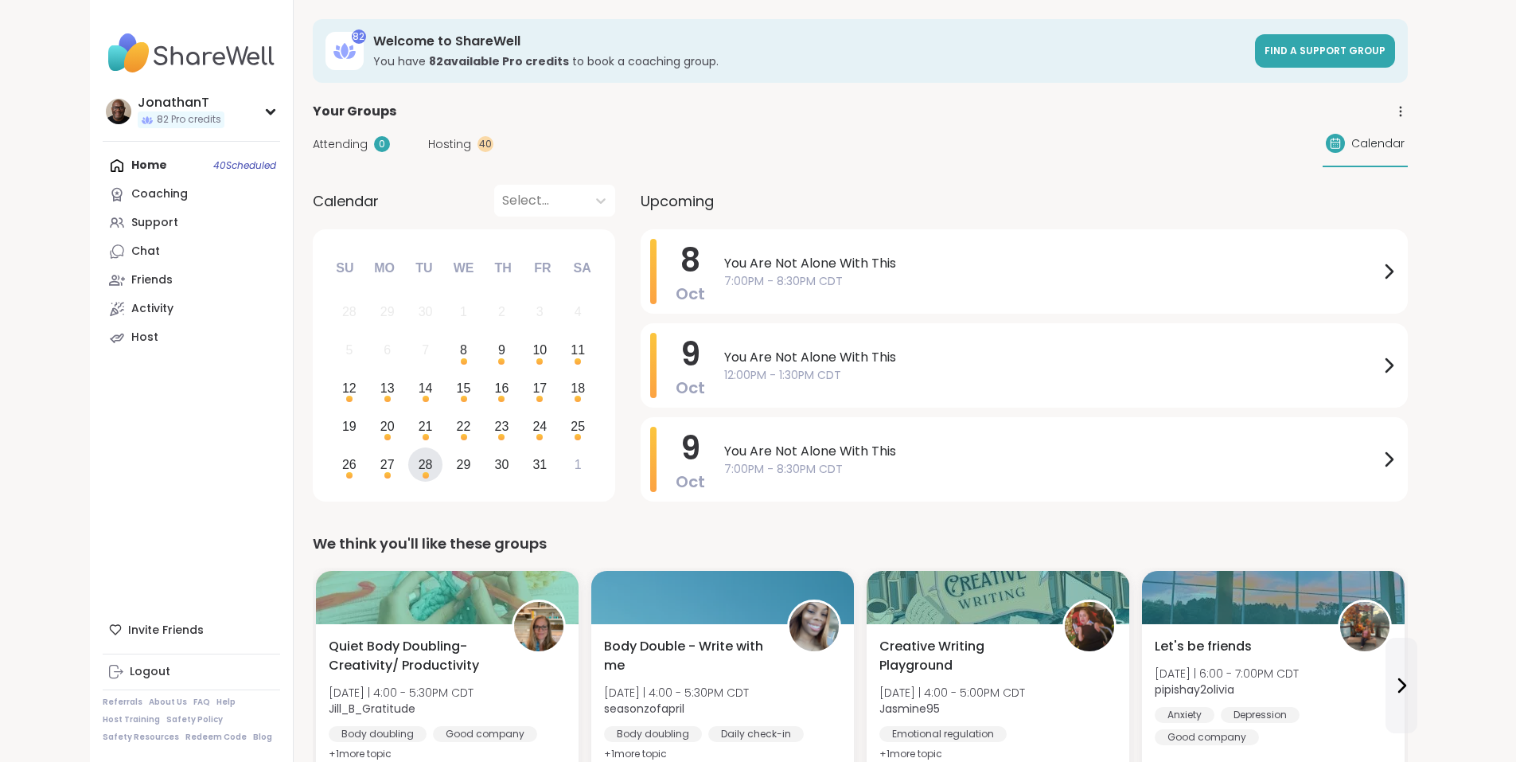
click at [408, 466] on div "28" at bounding box center [425, 464] width 34 height 34
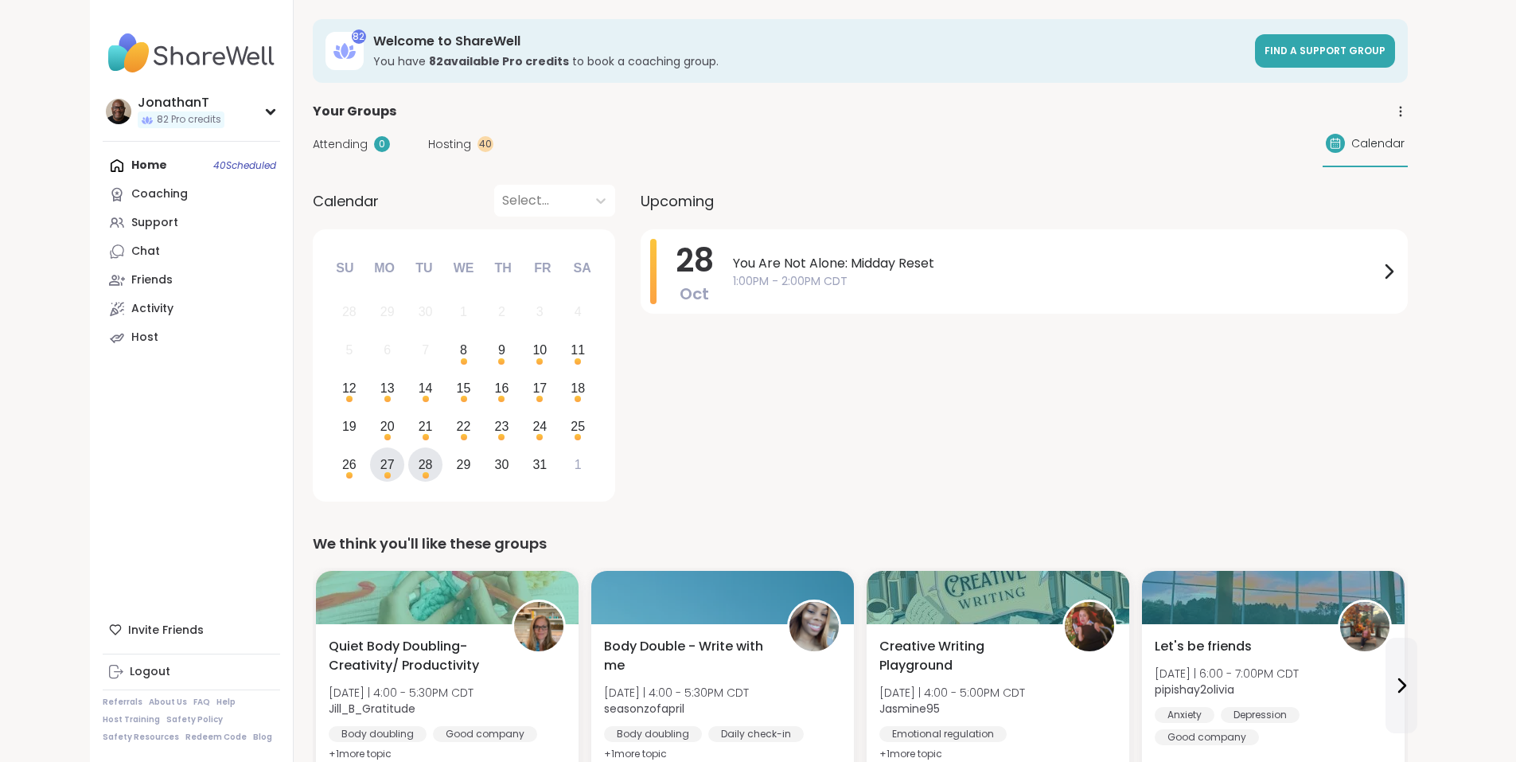
click at [380, 469] on div "27" at bounding box center [387, 464] width 14 height 21
click at [419, 466] on div "28" at bounding box center [426, 464] width 14 height 21
click at [380, 433] on div "20" at bounding box center [387, 425] width 14 height 21
click at [370, 432] on div "20" at bounding box center [387, 426] width 34 height 34
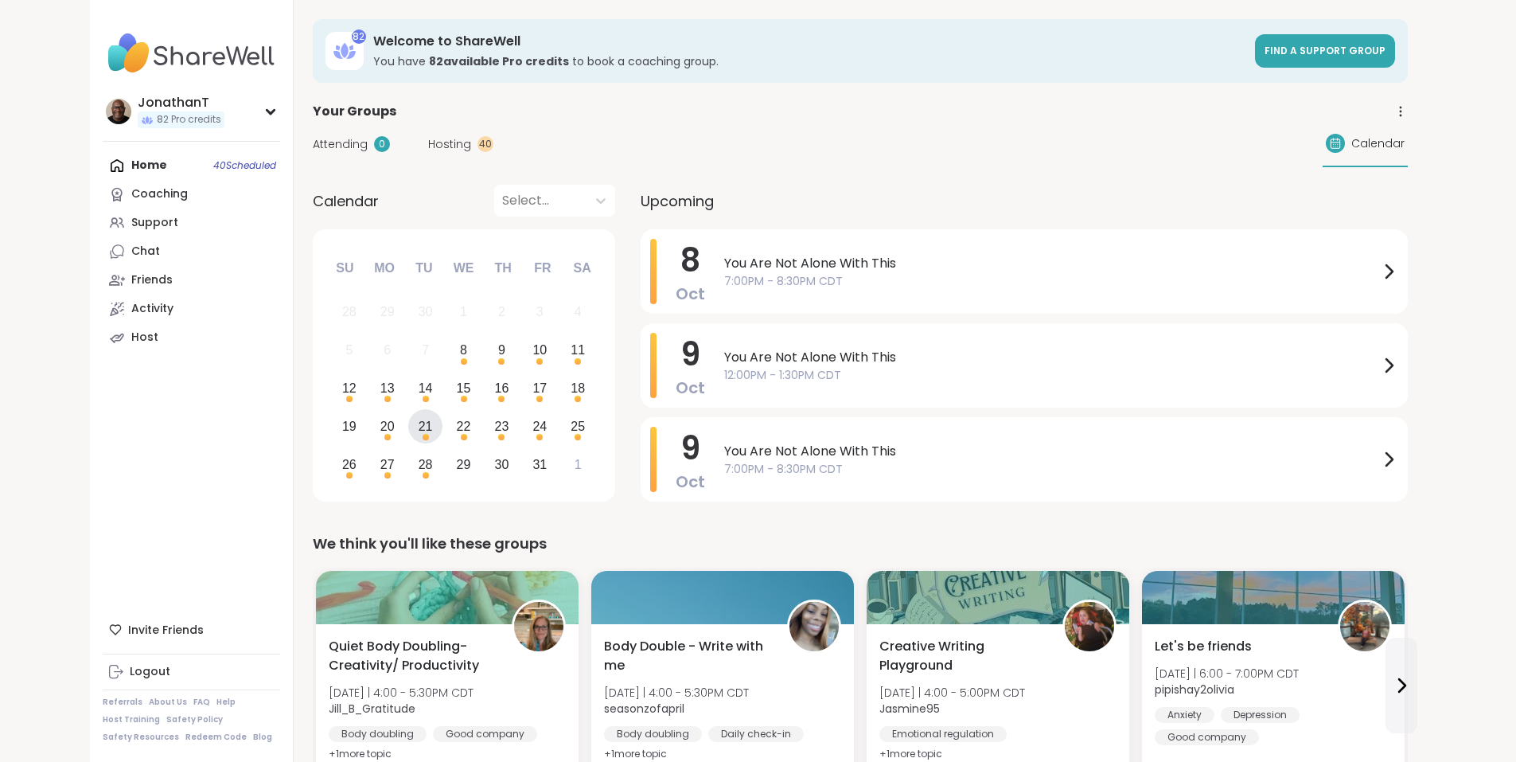
click at [419, 432] on div "21" at bounding box center [426, 425] width 14 height 21
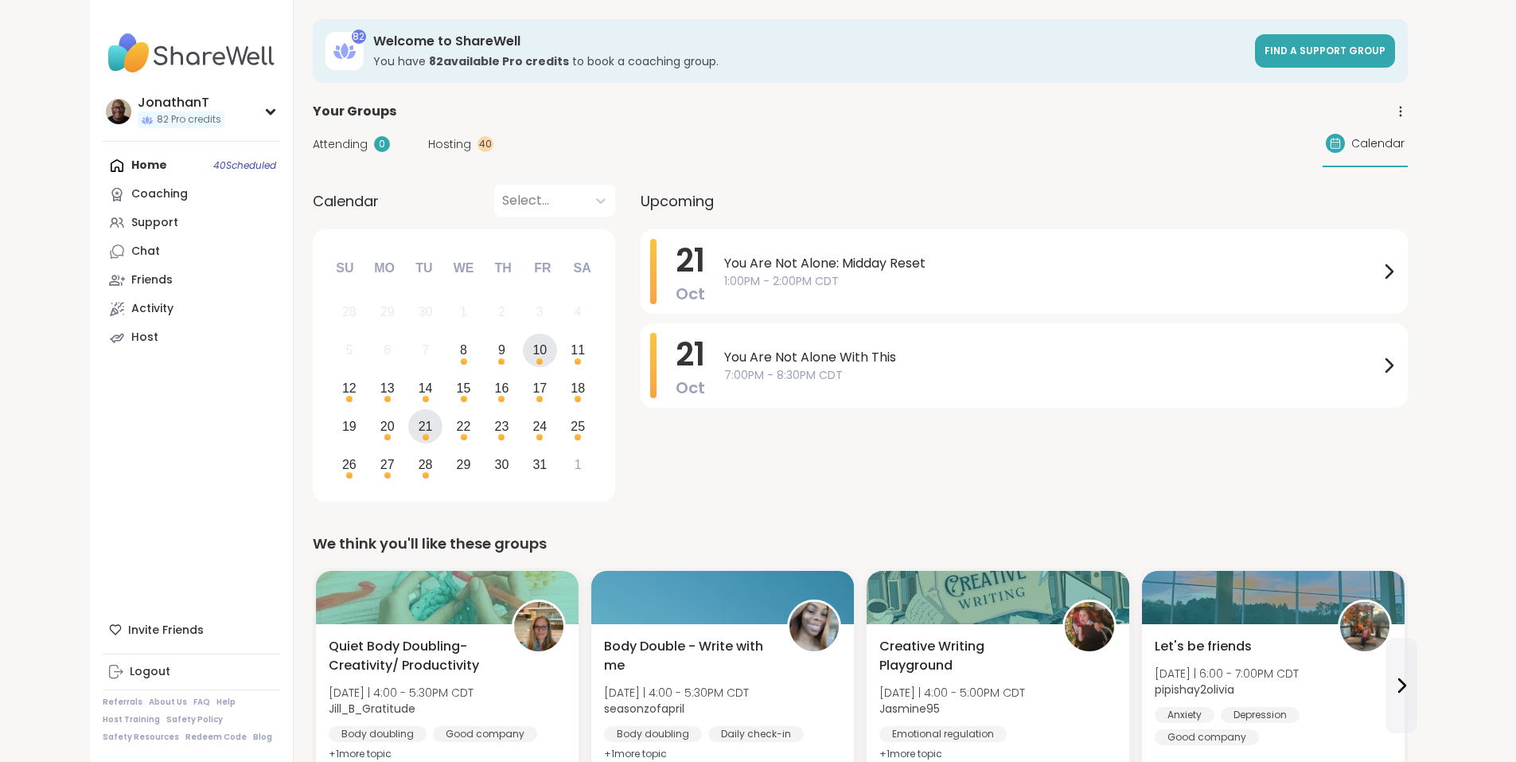
click at [523, 353] on div "10" at bounding box center [540, 350] width 34 height 34
click at [727, 257] on span "You Are Not Alone With This" at bounding box center [1053, 263] width 653 height 19
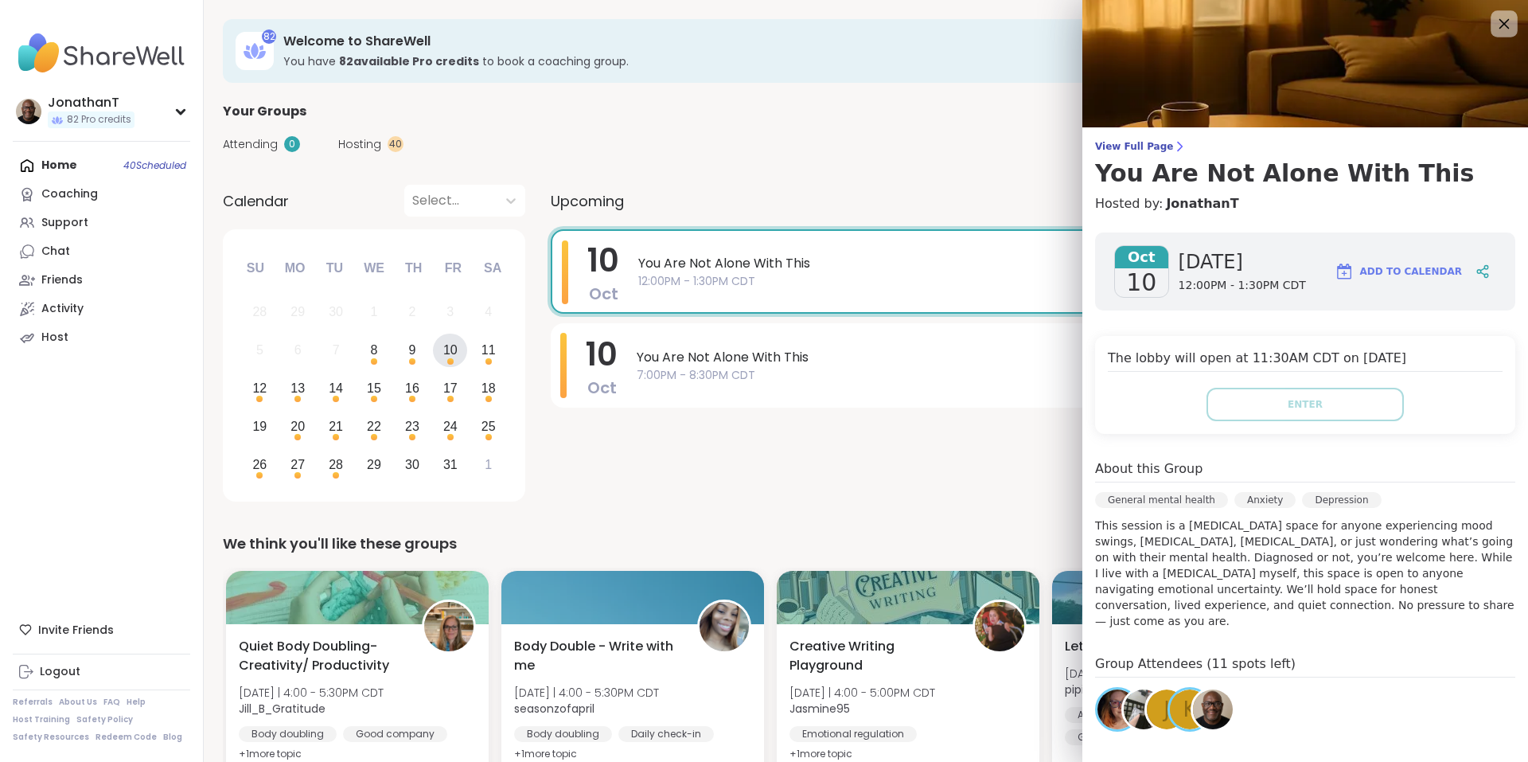
click at [1494, 17] on icon at bounding box center [1504, 24] width 20 height 20
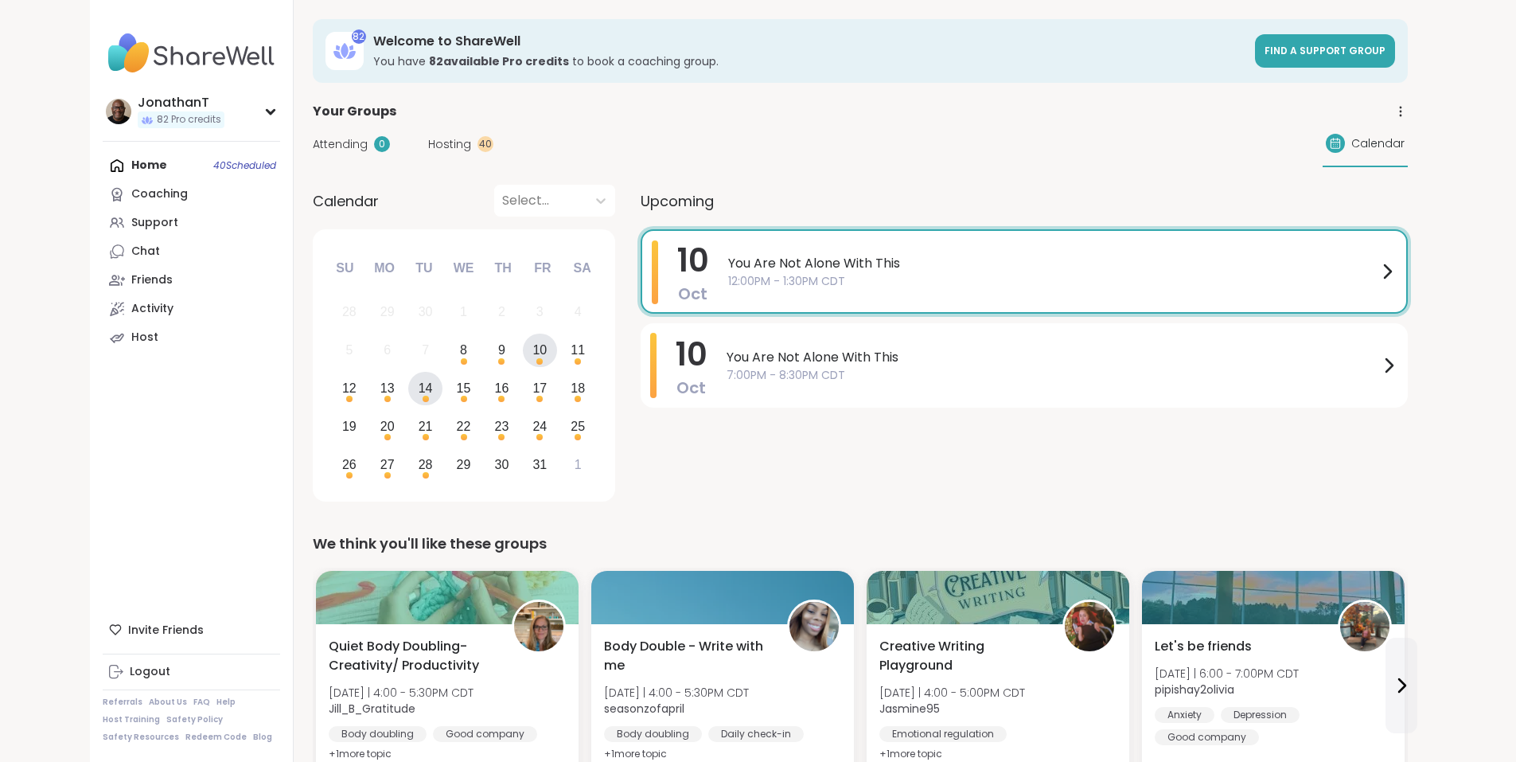
click at [408, 395] on div "14" at bounding box center [425, 389] width 34 height 34
click at [457, 395] on div "15" at bounding box center [464, 387] width 14 height 21
click at [457, 380] on div "15" at bounding box center [464, 387] width 14 height 21
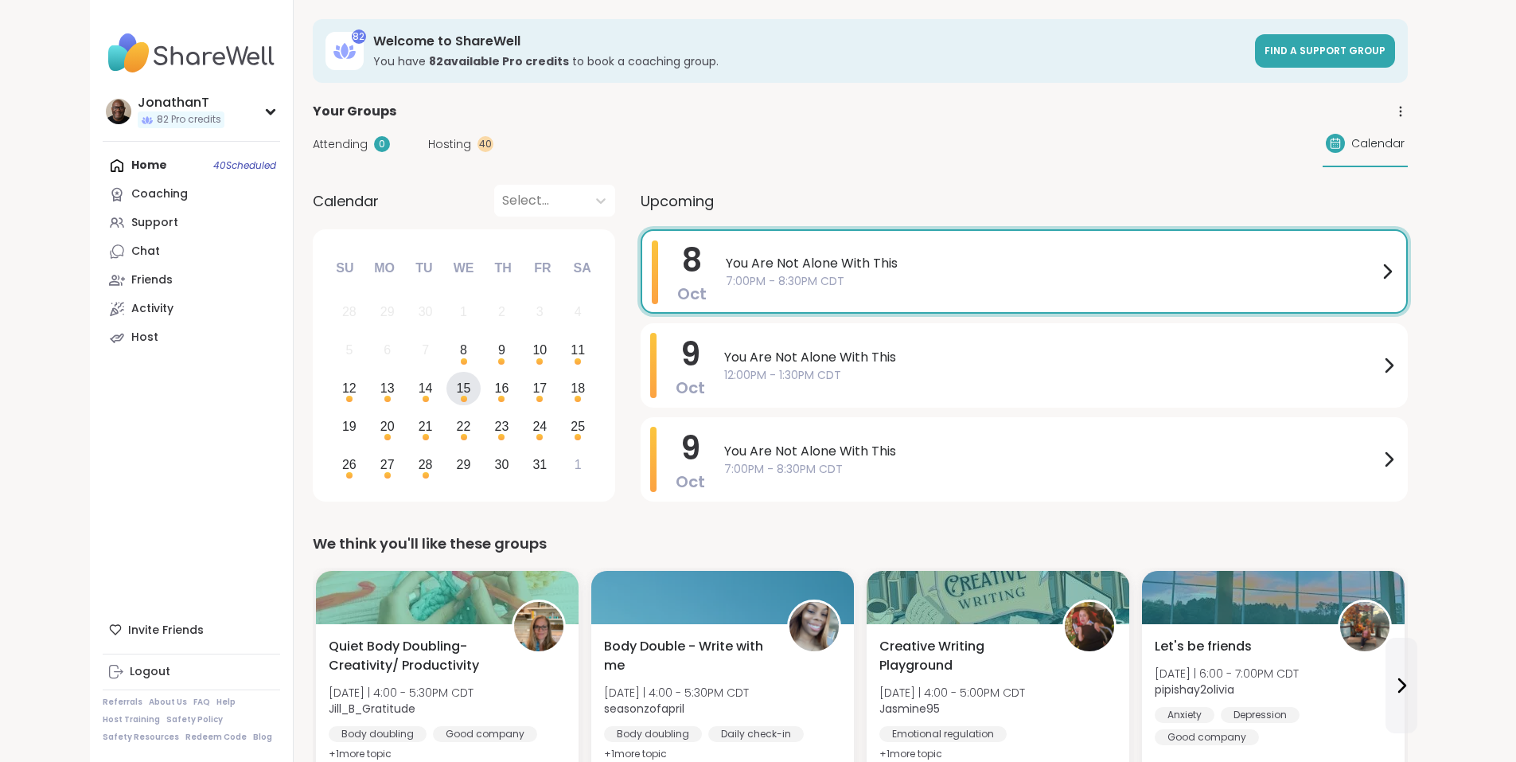
click at [457, 398] on div "15" at bounding box center [464, 387] width 14 height 21
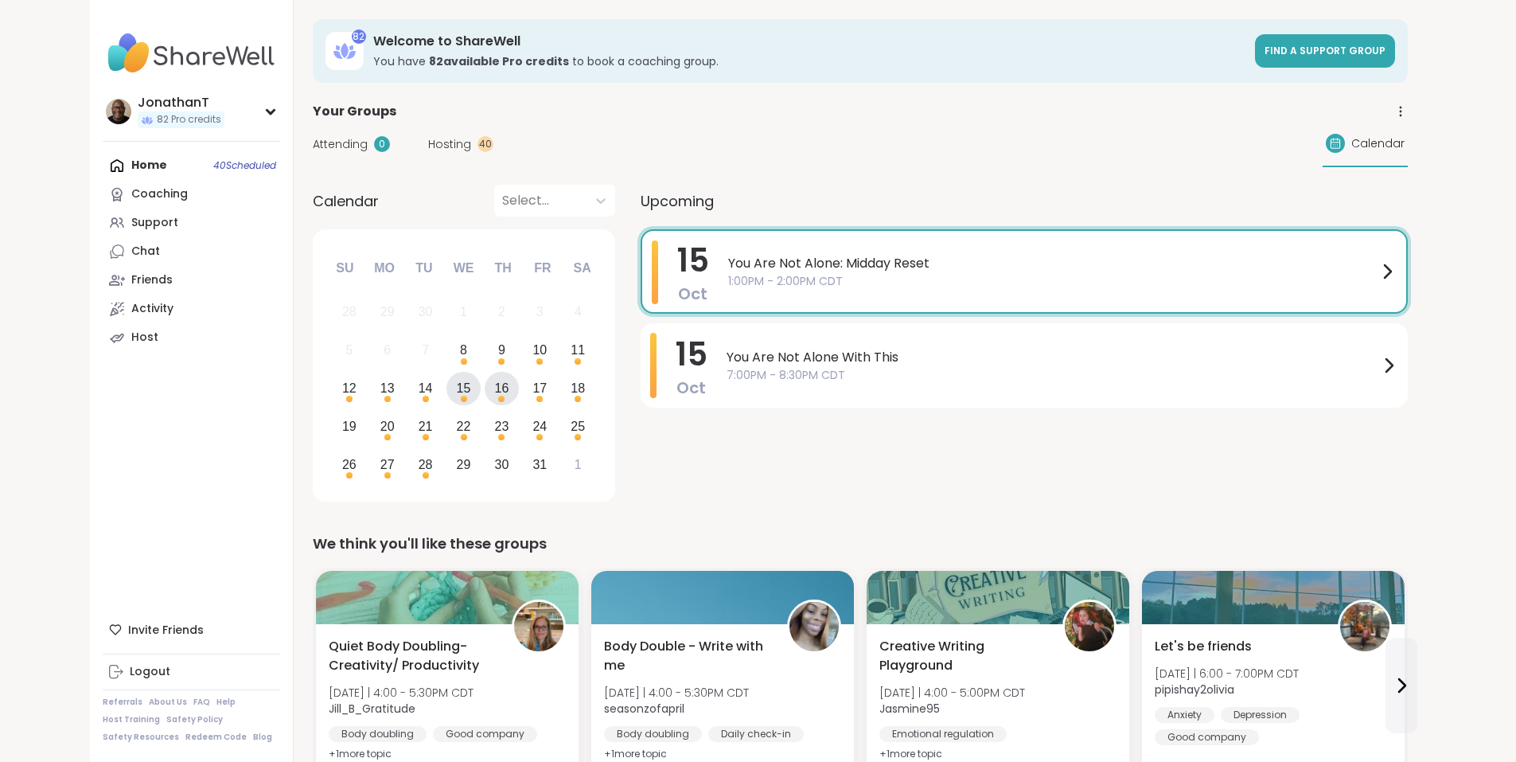
click at [485, 389] on div "16" at bounding box center [502, 389] width 34 height 34
click at [457, 389] on div "15" at bounding box center [464, 387] width 14 height 21
click at [380, 393] on div "13" at bounding box center [387, 387] width 14 height 21
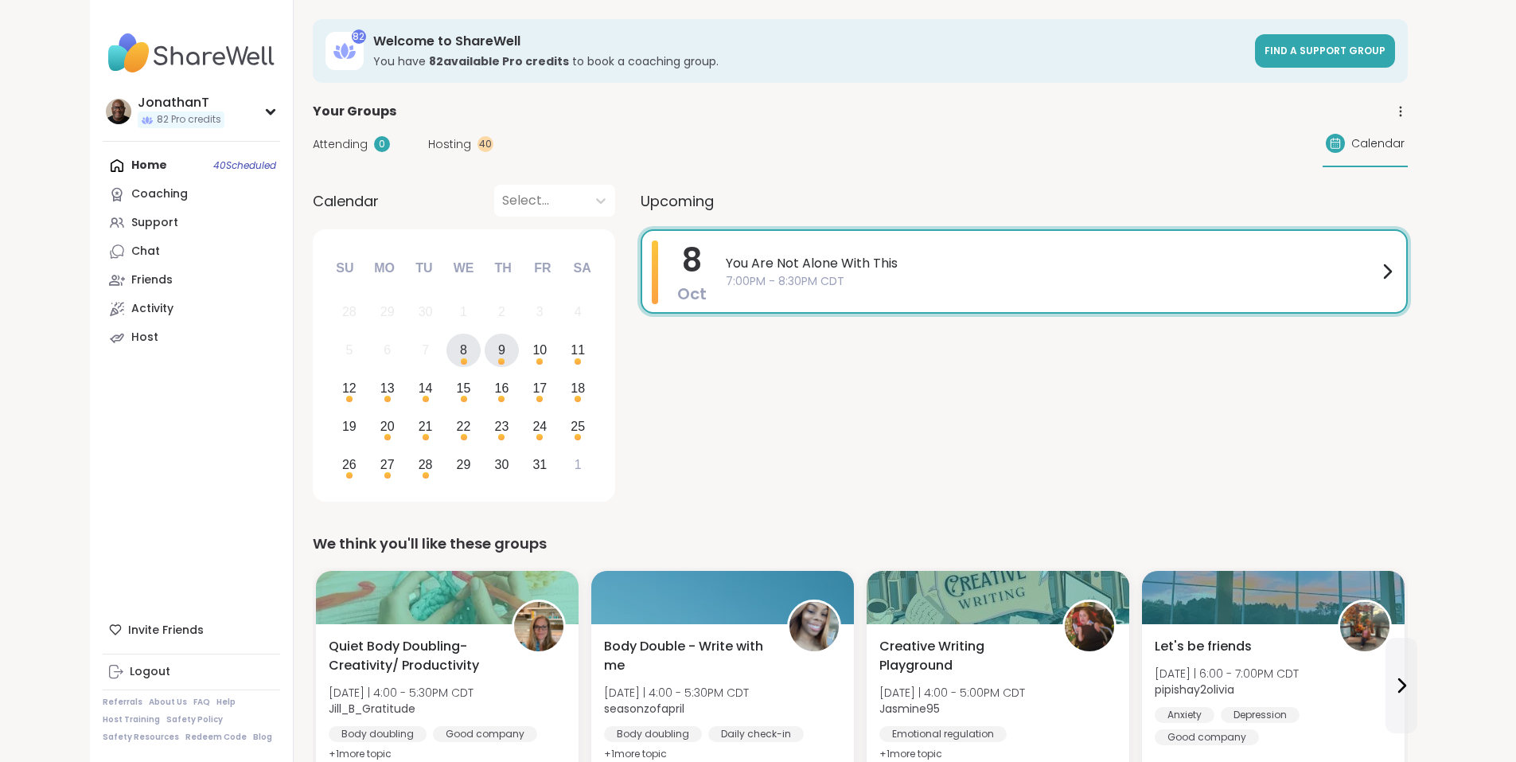
click at [485, 345] on div "9" at bounding box center [502, 350] width 34 height 34
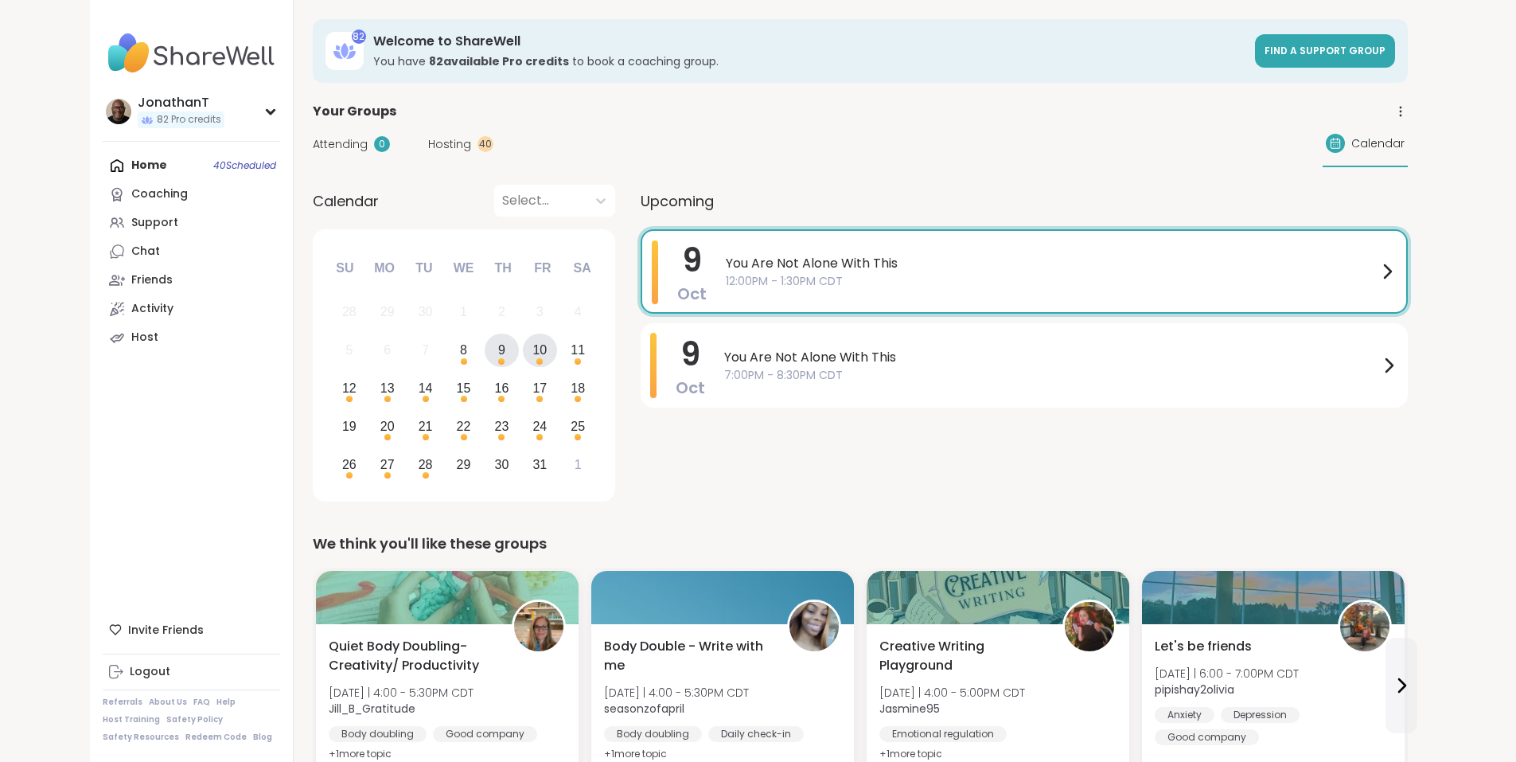
click at [523, 348] on div "10" at bounding box center [540, 350] width 34 height 34
